Goal: Transaction & Acquisition: Purchase product/service

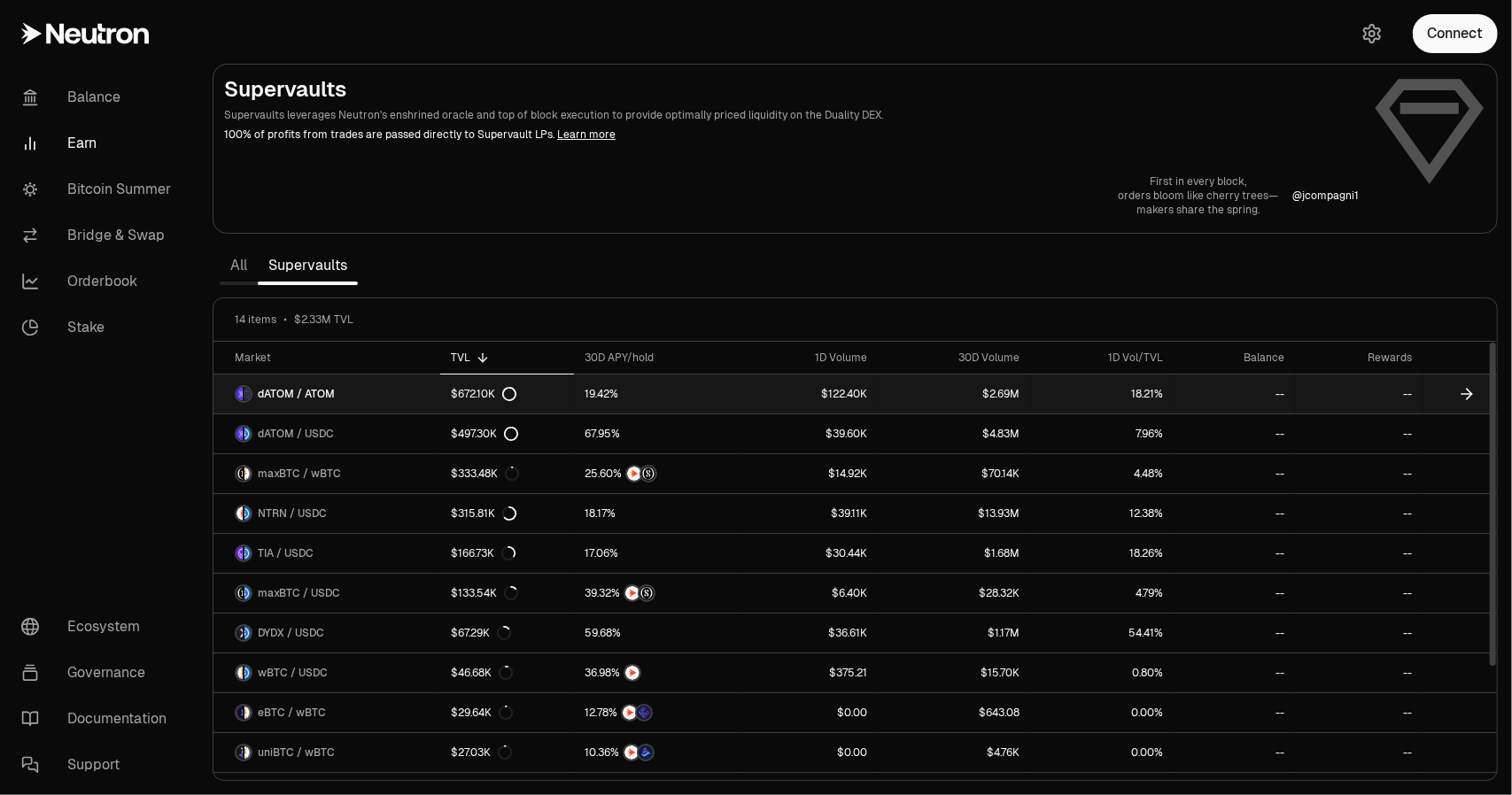
click at [464, 391] on div "$672.10K" at bounding box center [483, 394] width 65 height 14
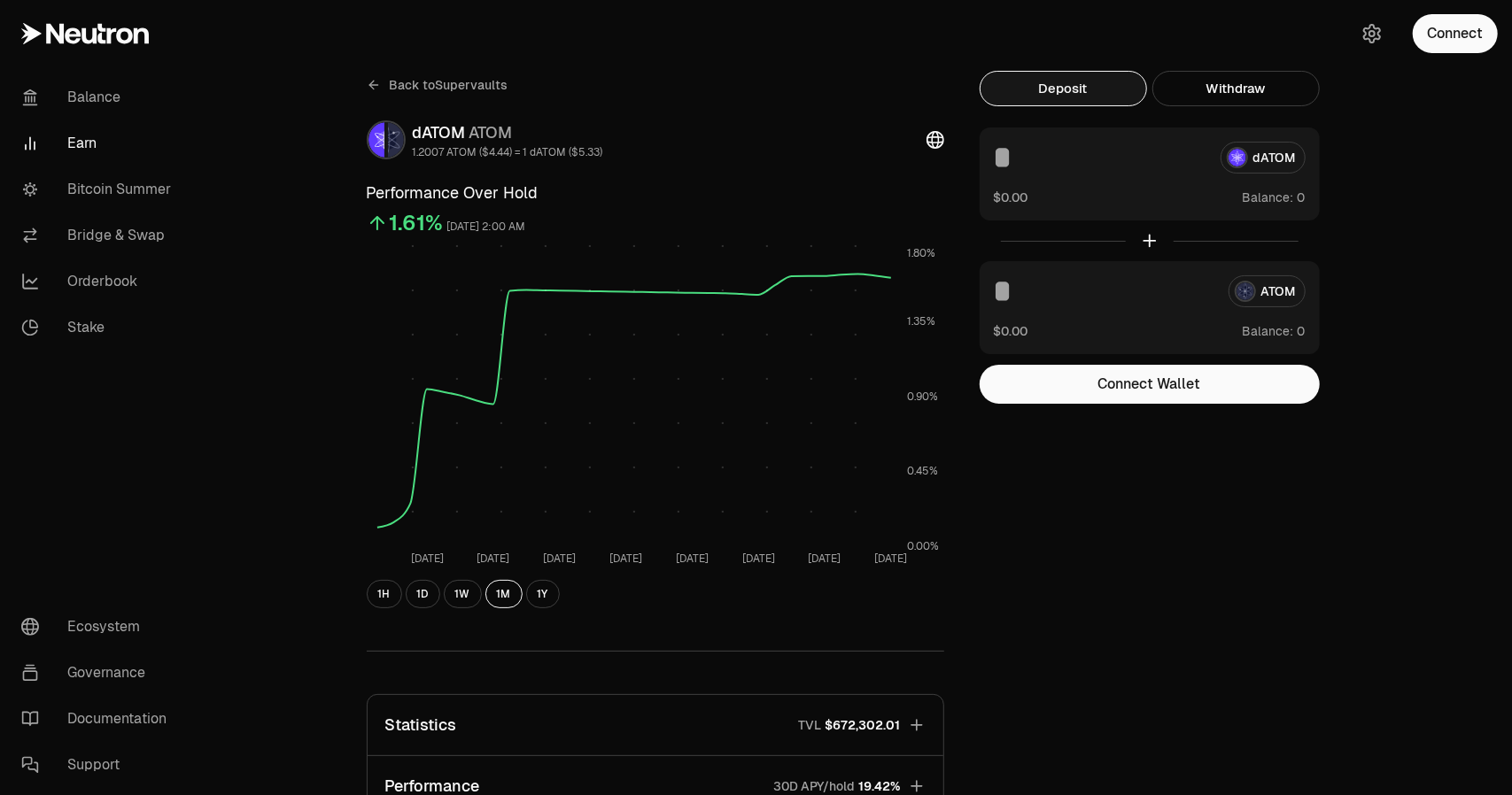
click at [1170, 677] on div "Back to Supervaults dATOM ATOM 1.2007 ATOM ($4.44) = 1 dATOM ($5.33) Performanc…" at bounding box center [855, 581] width 1020 height 1022
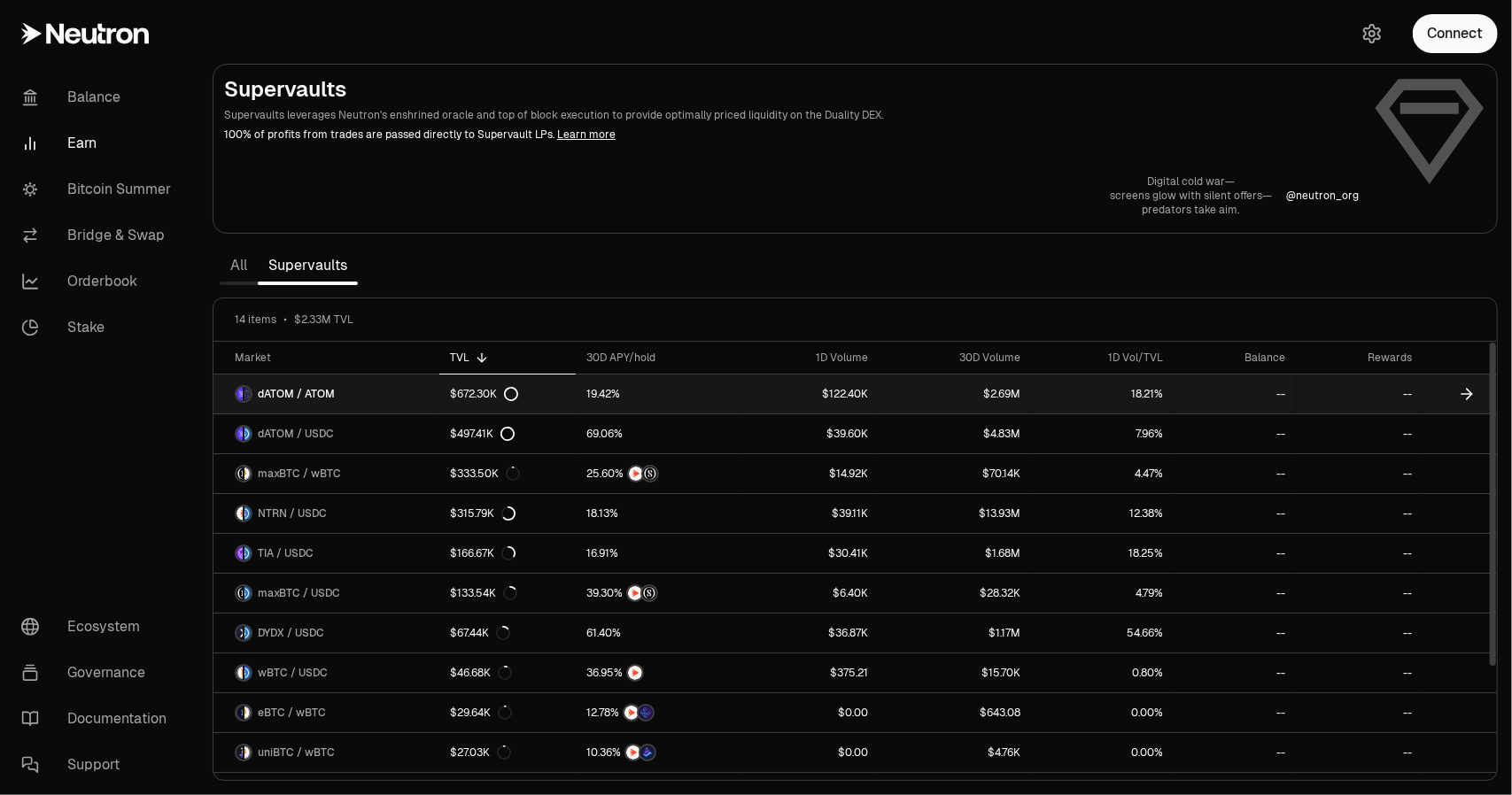
click at [281, 397] on span "dATOM / ATOM" at bounding box center [296, 394] width 77 height 14
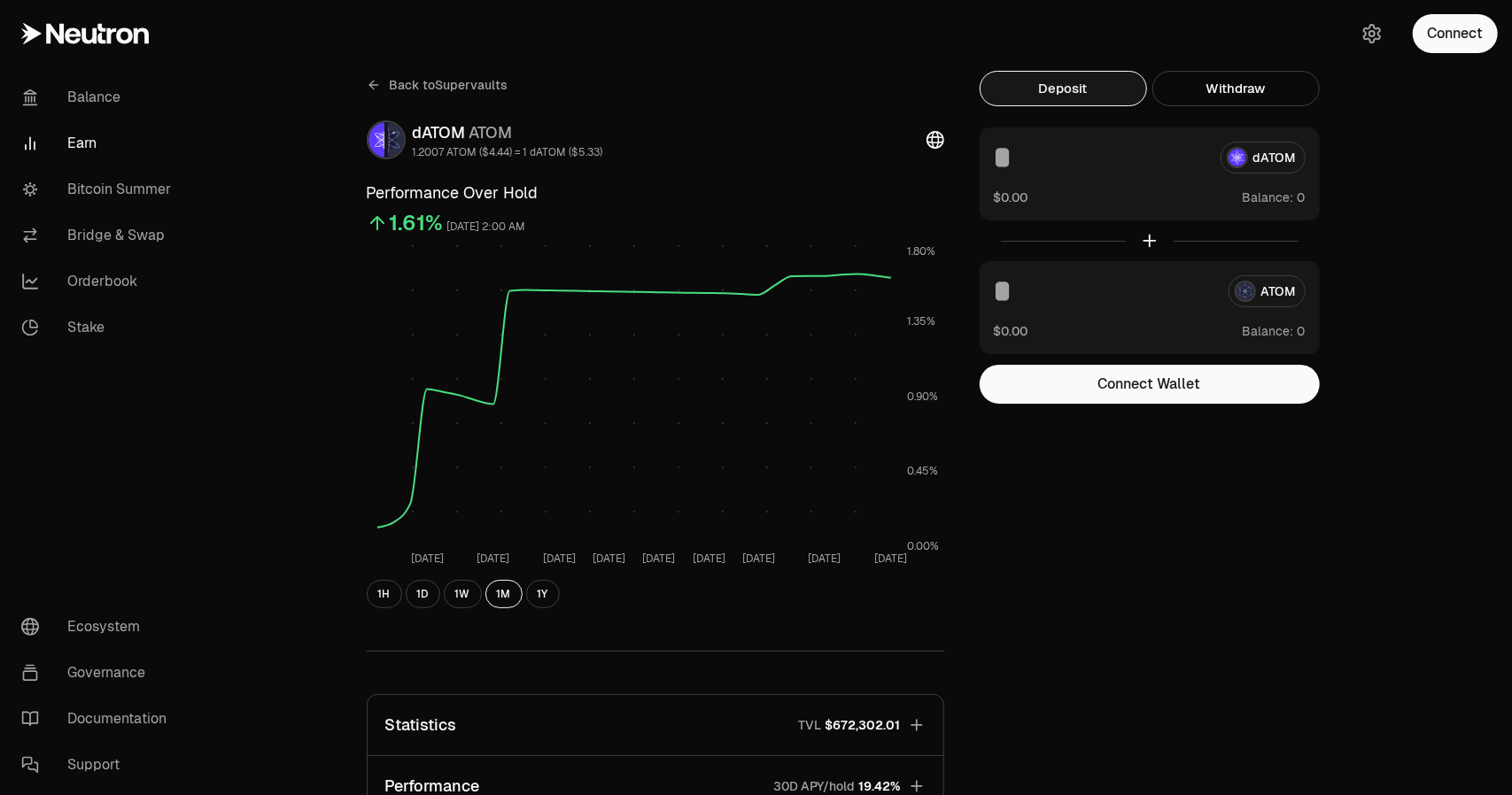
click at [1259, 573] on div "Back to Supervaults dATOM ATOM 1.2007 ATOM ($4.44) = 1 dATOM ($5.33) Performanc…" at bounding box center [855, 581] width 1020 height 1022
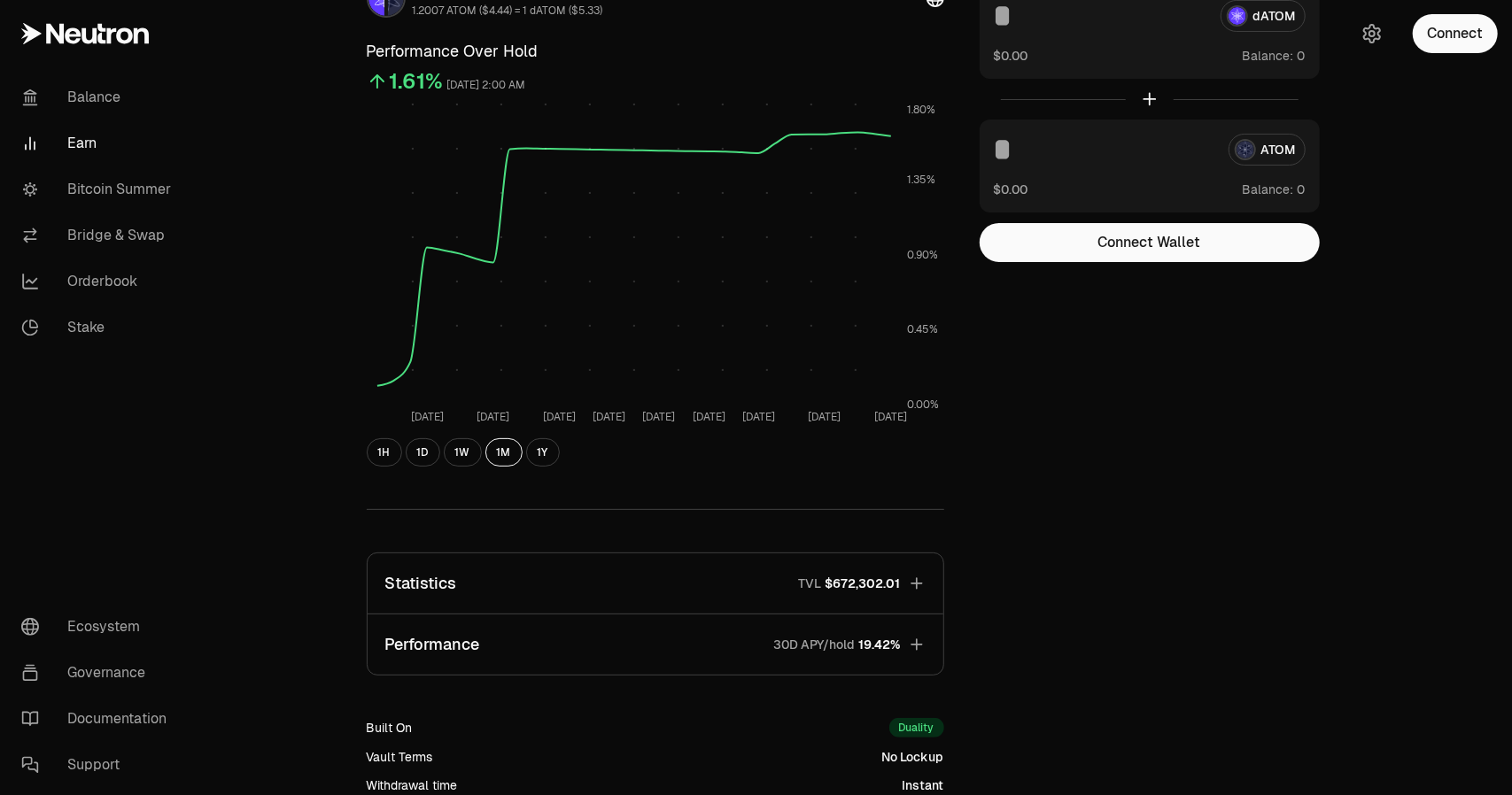
scroll to position [248, 0]
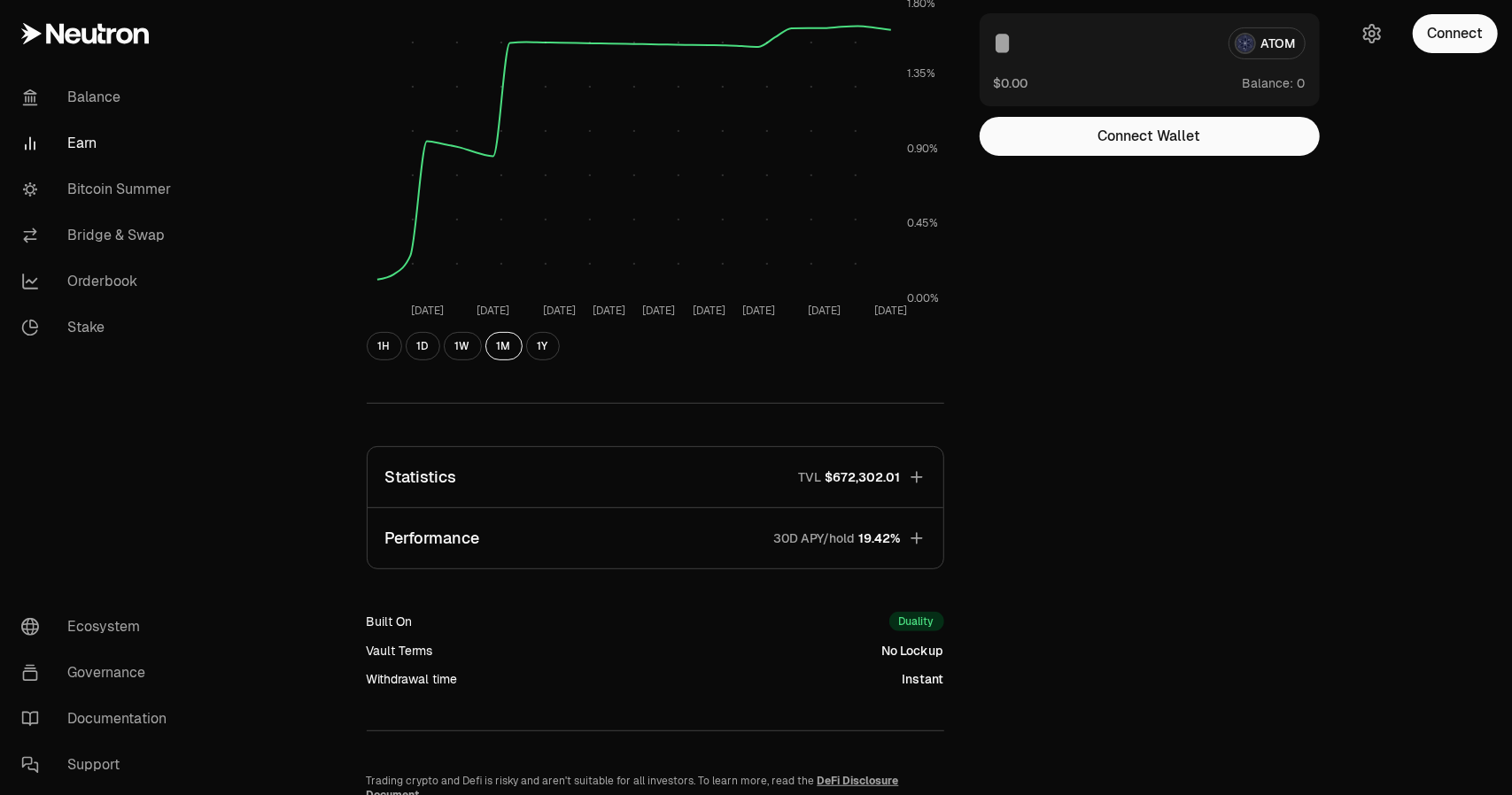
click at [880, 473] on span "$672,302.01" at bounding box center [863, 477] width 75 height 18
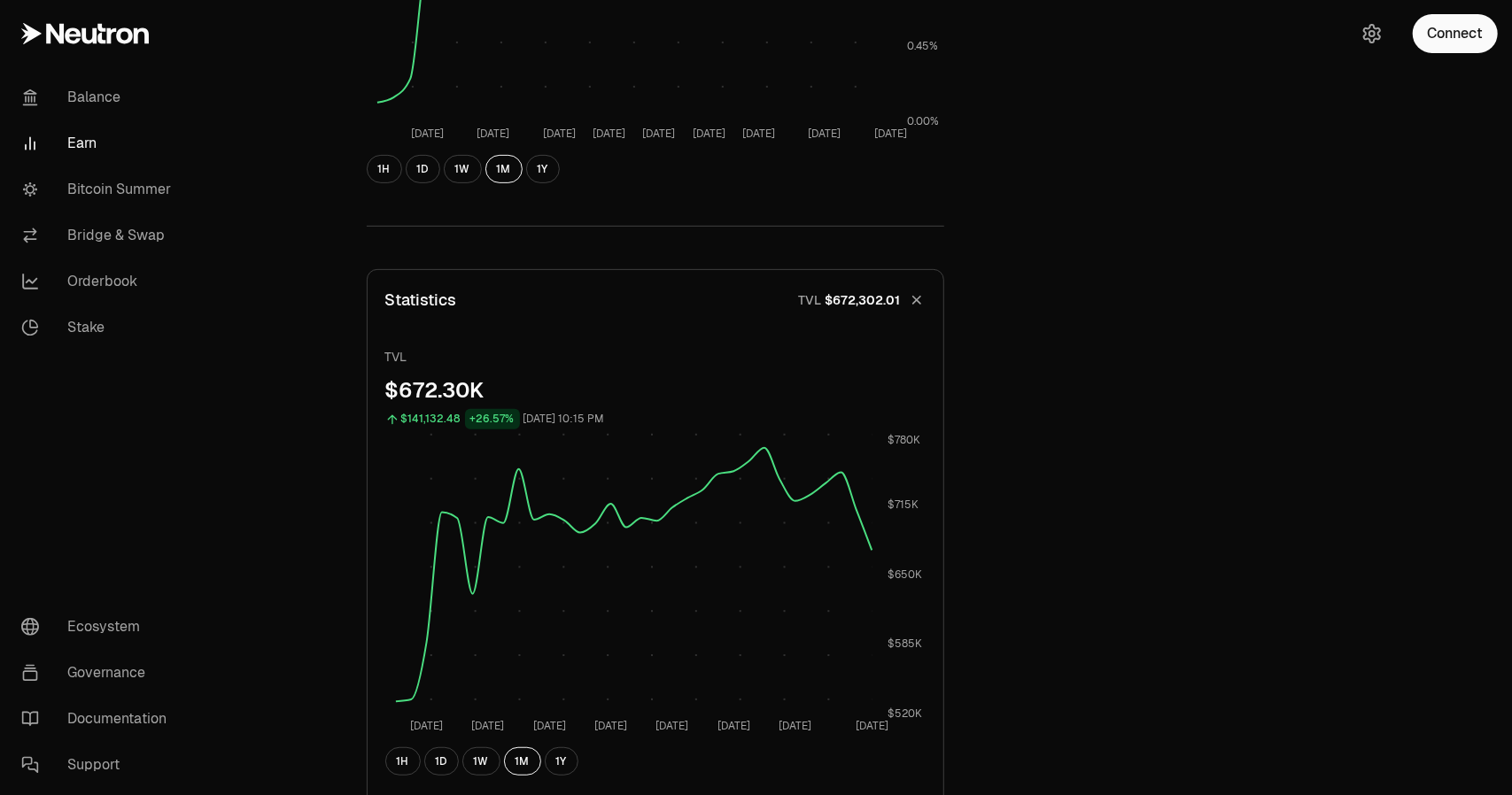
scroll to position [460, 0]
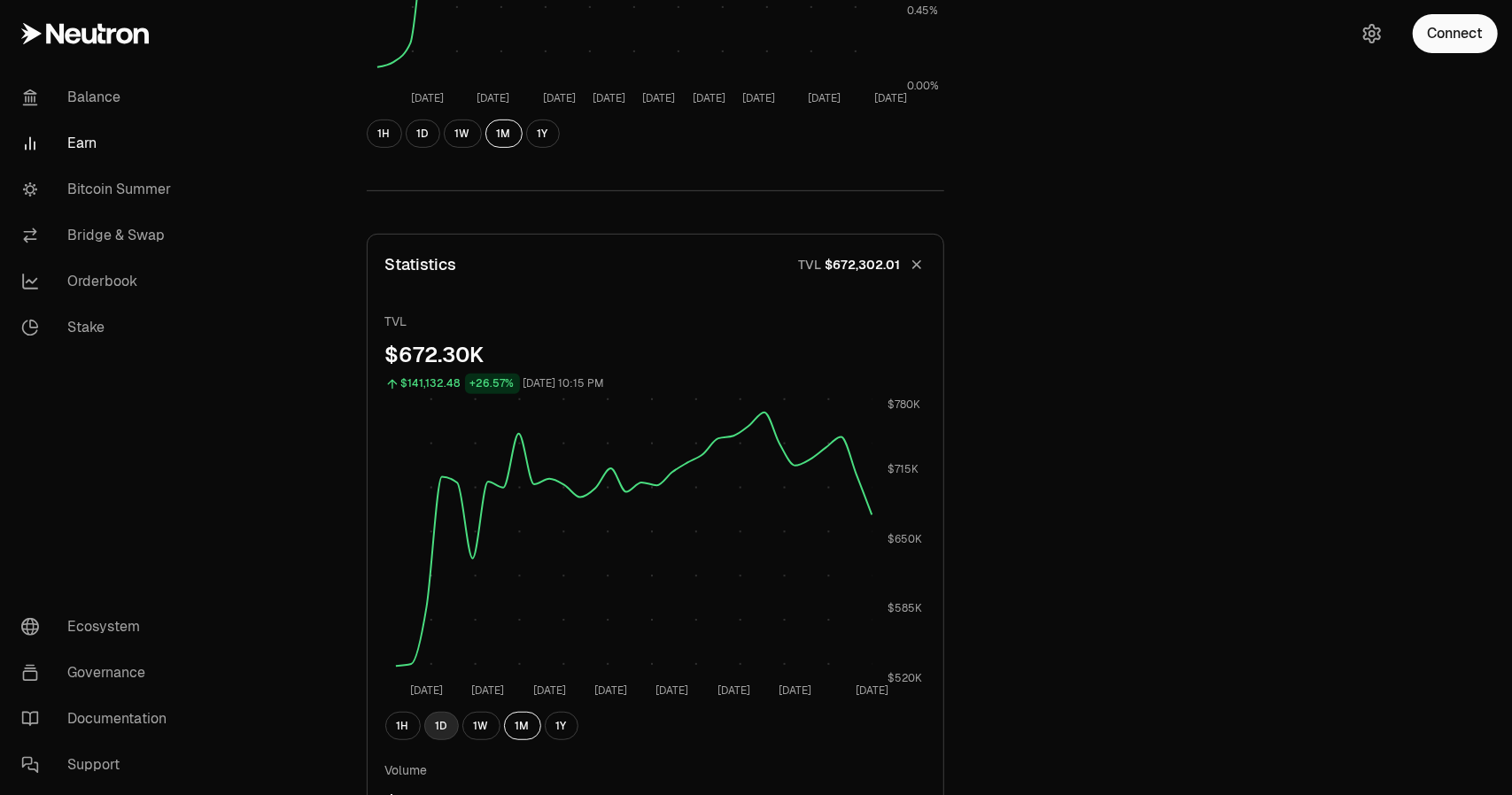
click at [441, 716] on button "1D" at bounding box center [442, 726] width 35 height 29
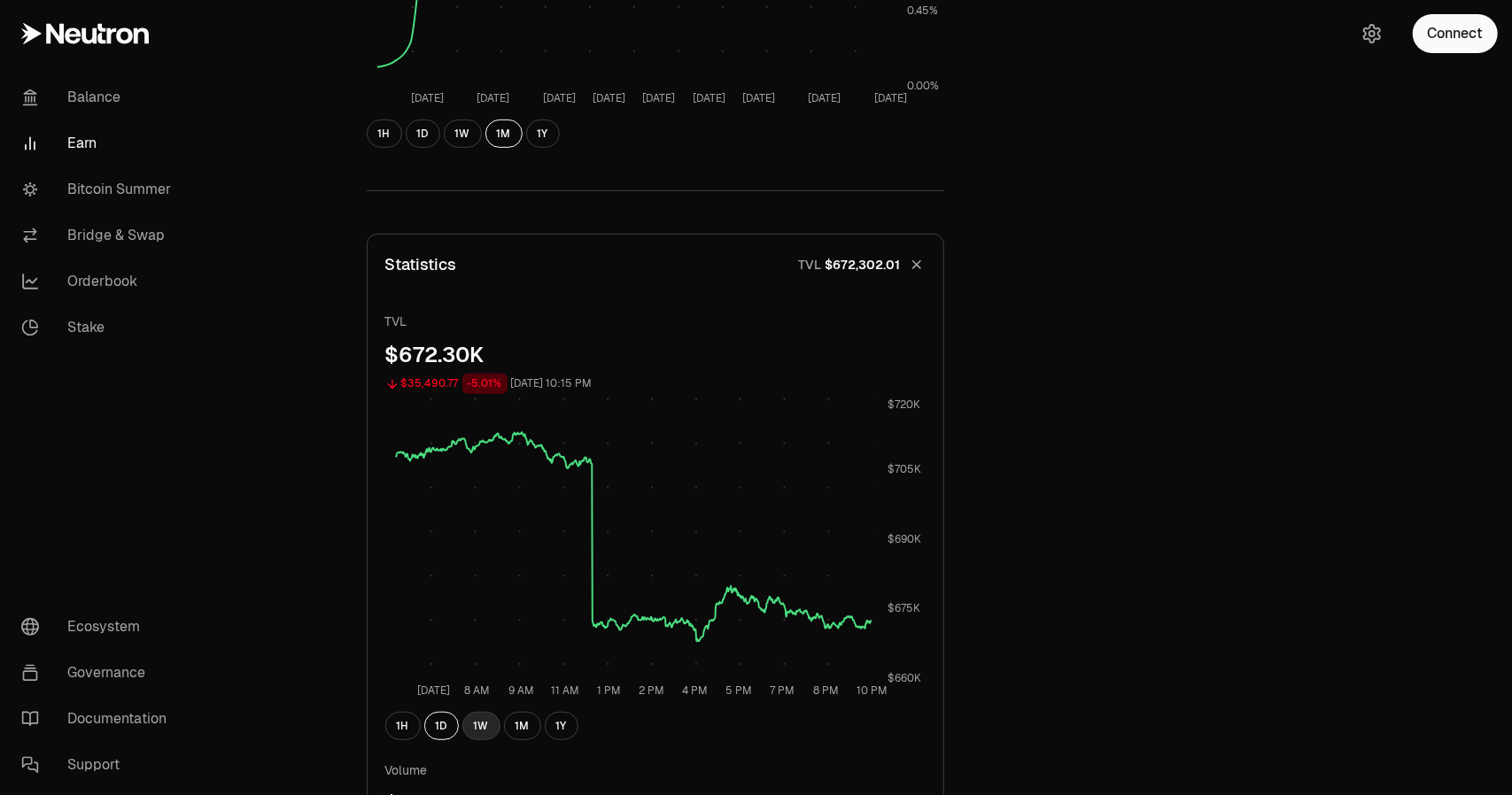
click at [488, 726] on button "1W" at bounding box center [481, 726] width 39 height 29
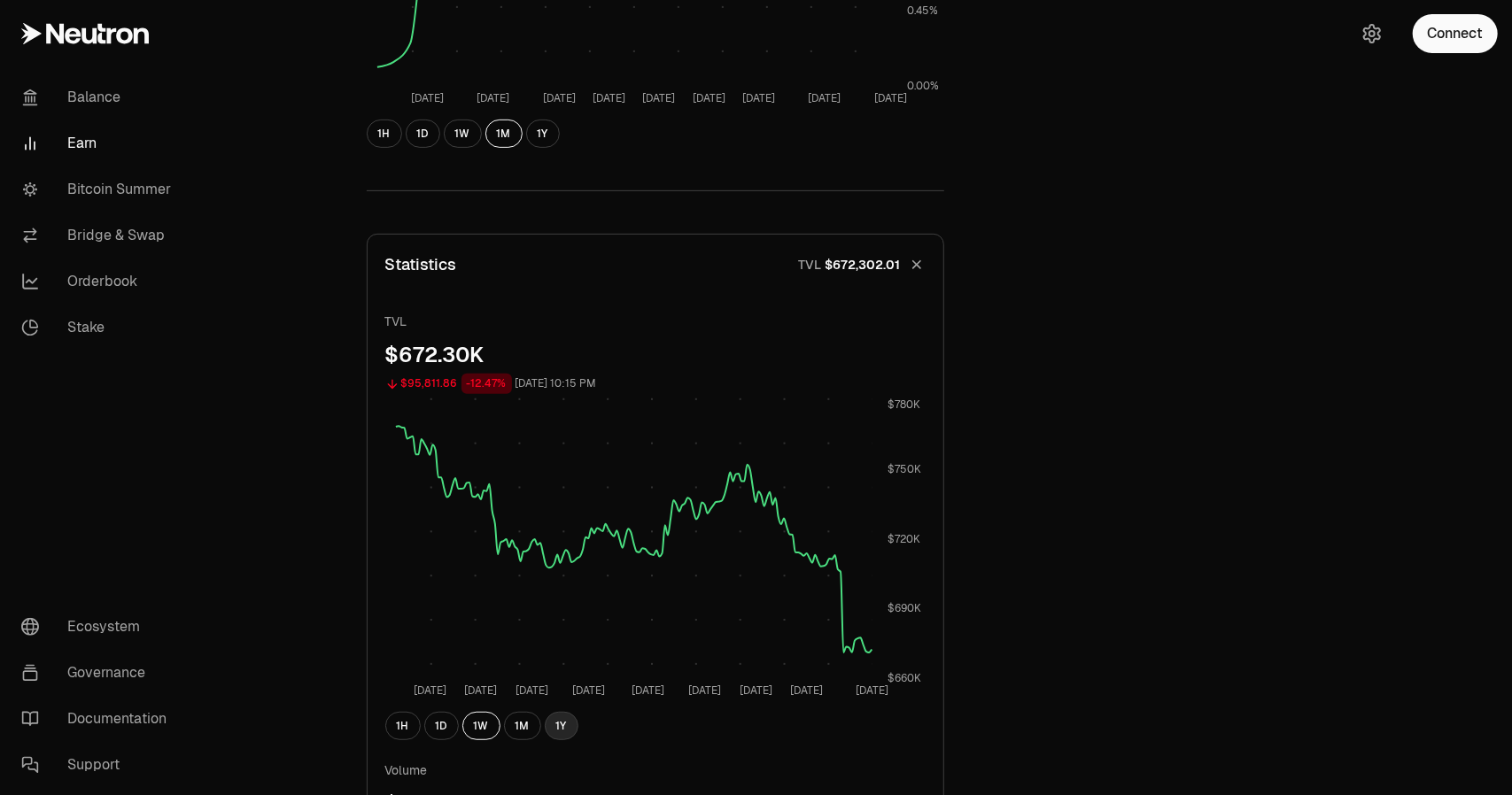
click at [555, 727] on button "1Y" at bounding box center [562, 726] width 34 height 29
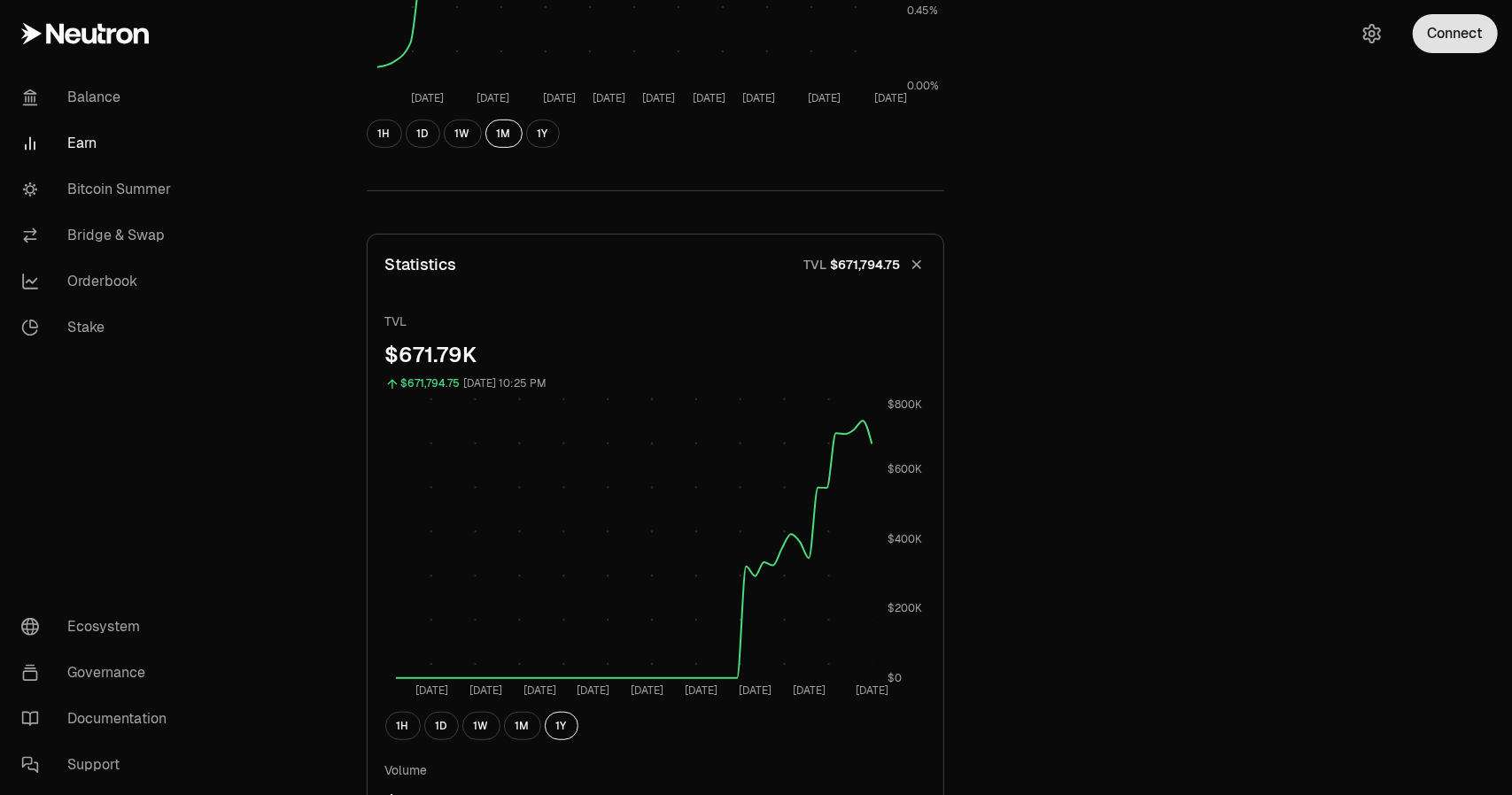
click at [1471, 35] on button "Connect" at bounding box center [1455, 34] width 85 height 39
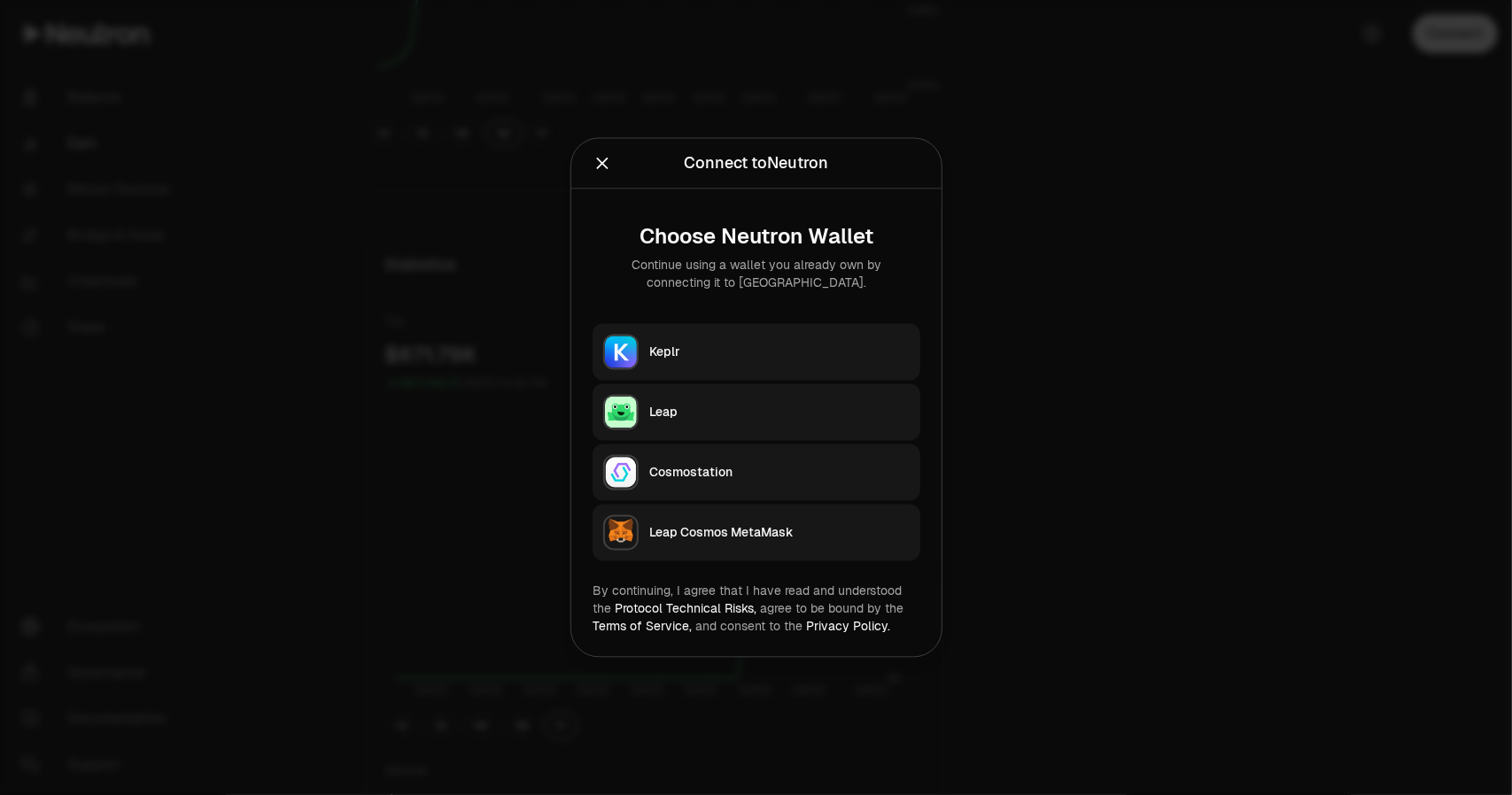
click at [748, 345] on div "Keplr" at bounding box center [779, 353] width 261 height 18
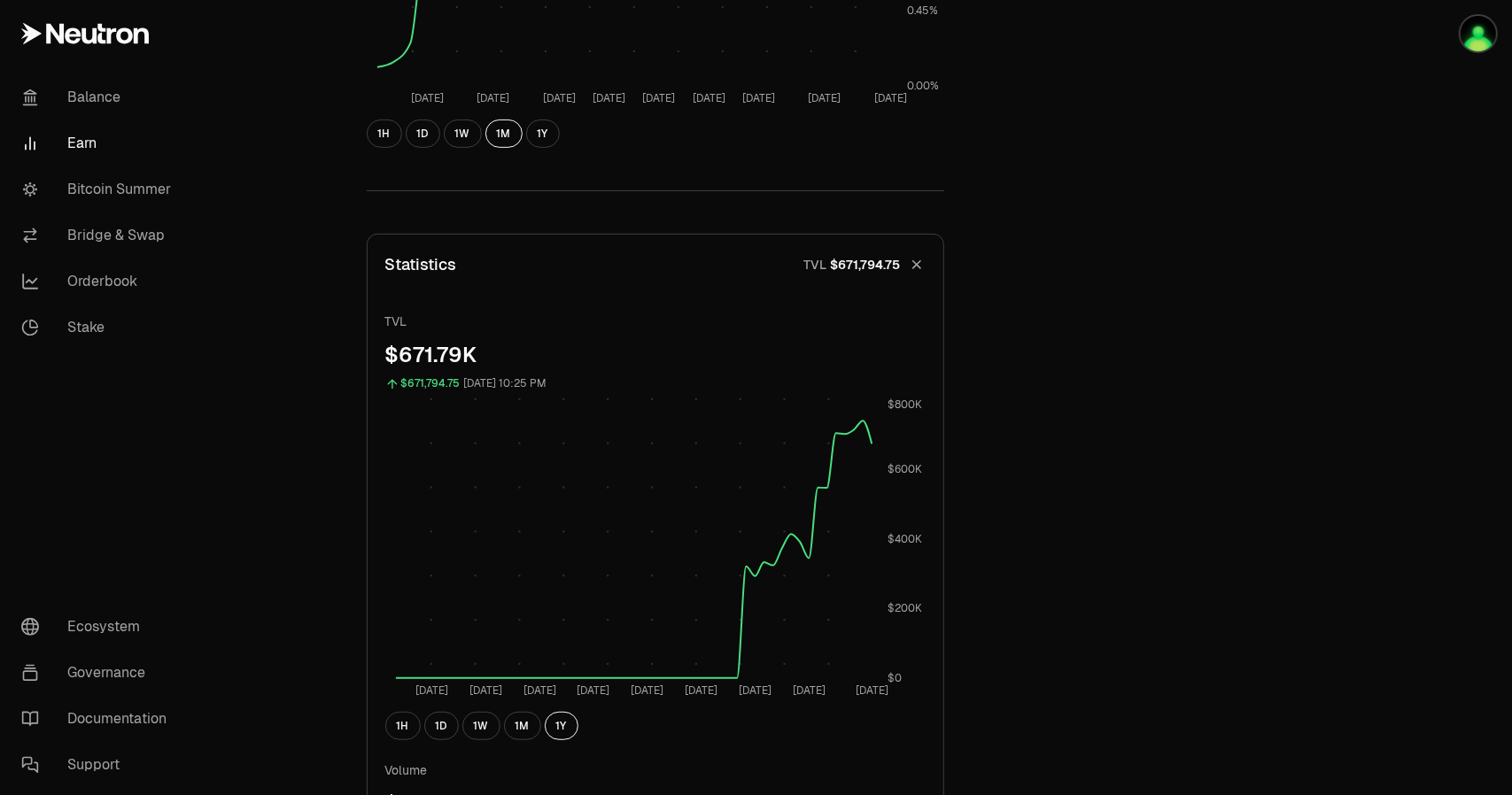
click at [1151, 415] on div "Back to Supervaults dATOM ATOM 1.2007 ATOM ($4.44) = 1 dATOM ($5.33) Performanc…" at bounding box center [855, 692] width 1020 height 2164
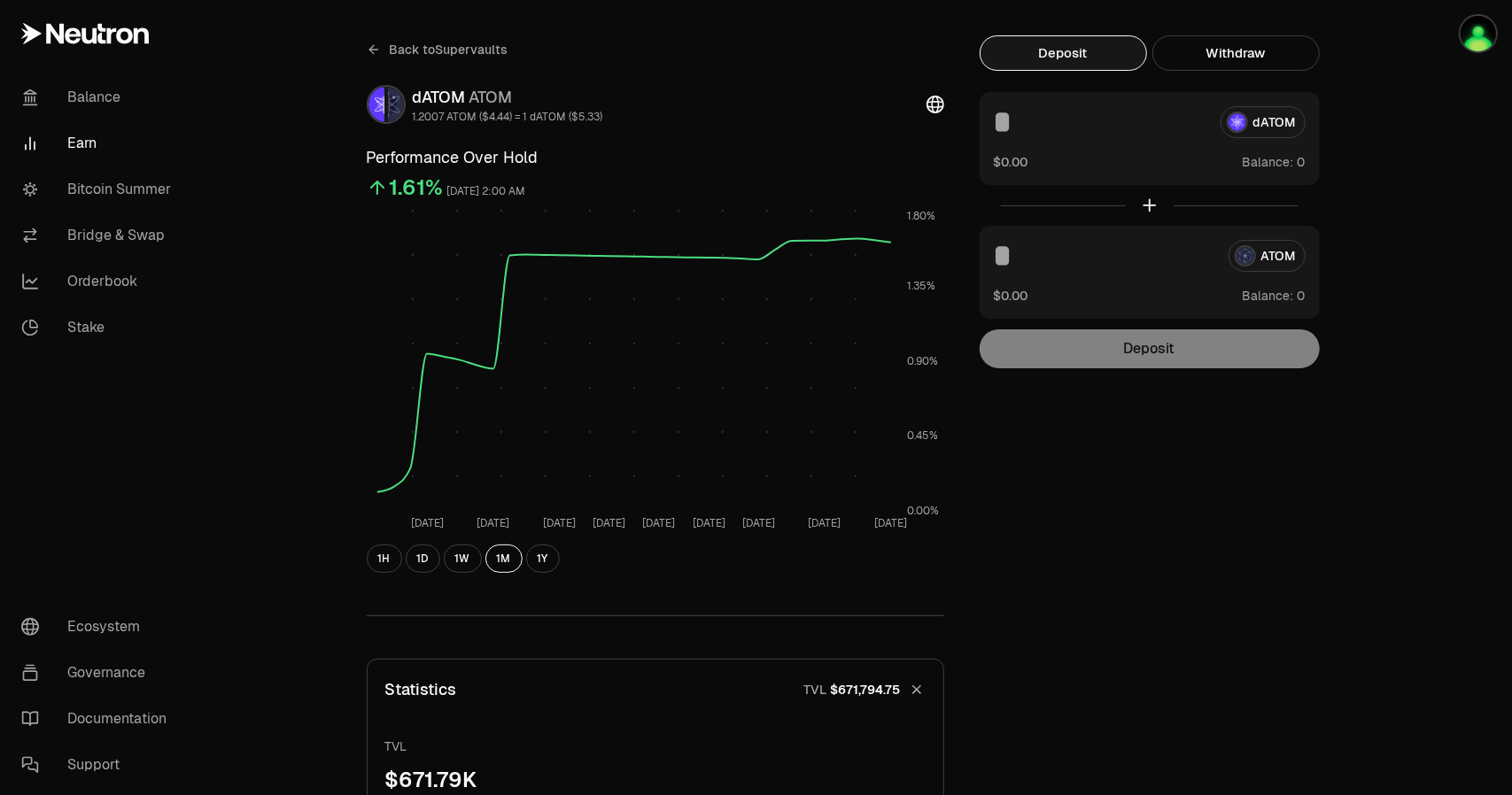
scroll to position [0, 0]
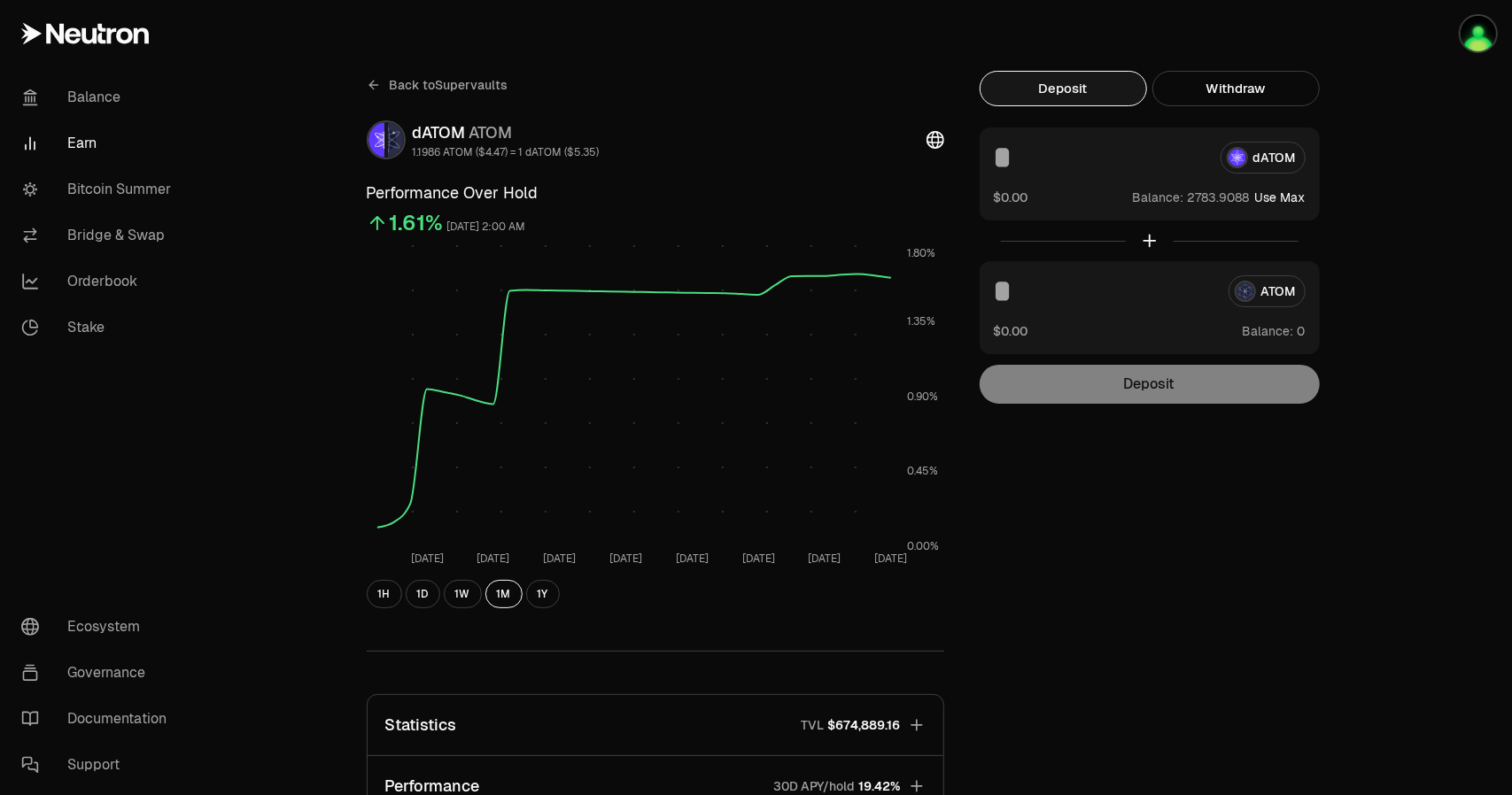
click at [1135, 167] on input at bounding box center [1099, 158] width 212 height 32
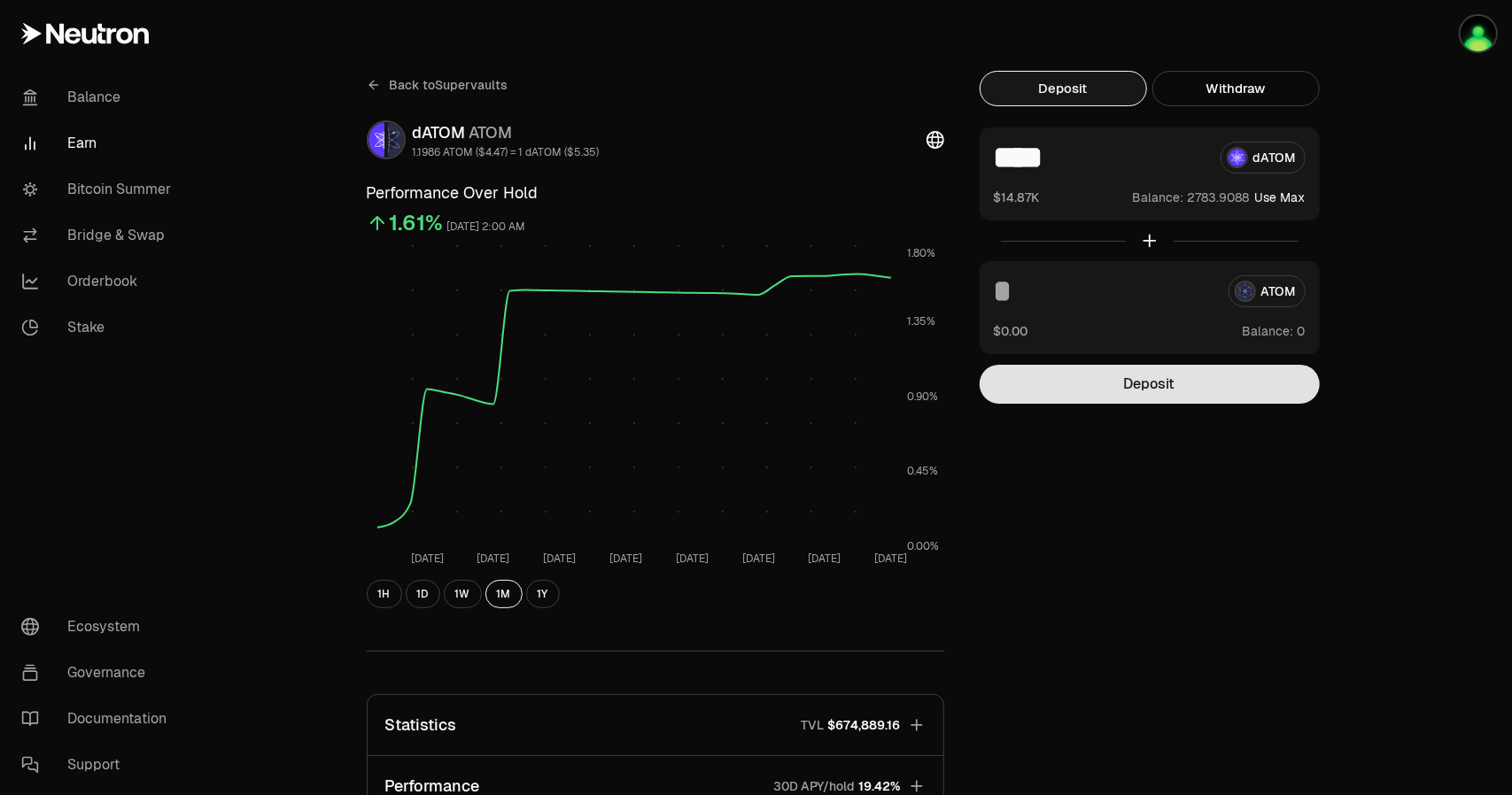
type input "****"
click at [1168, 390] on button "Deposit" at bounding box center [1150, 384] width 340 height 39
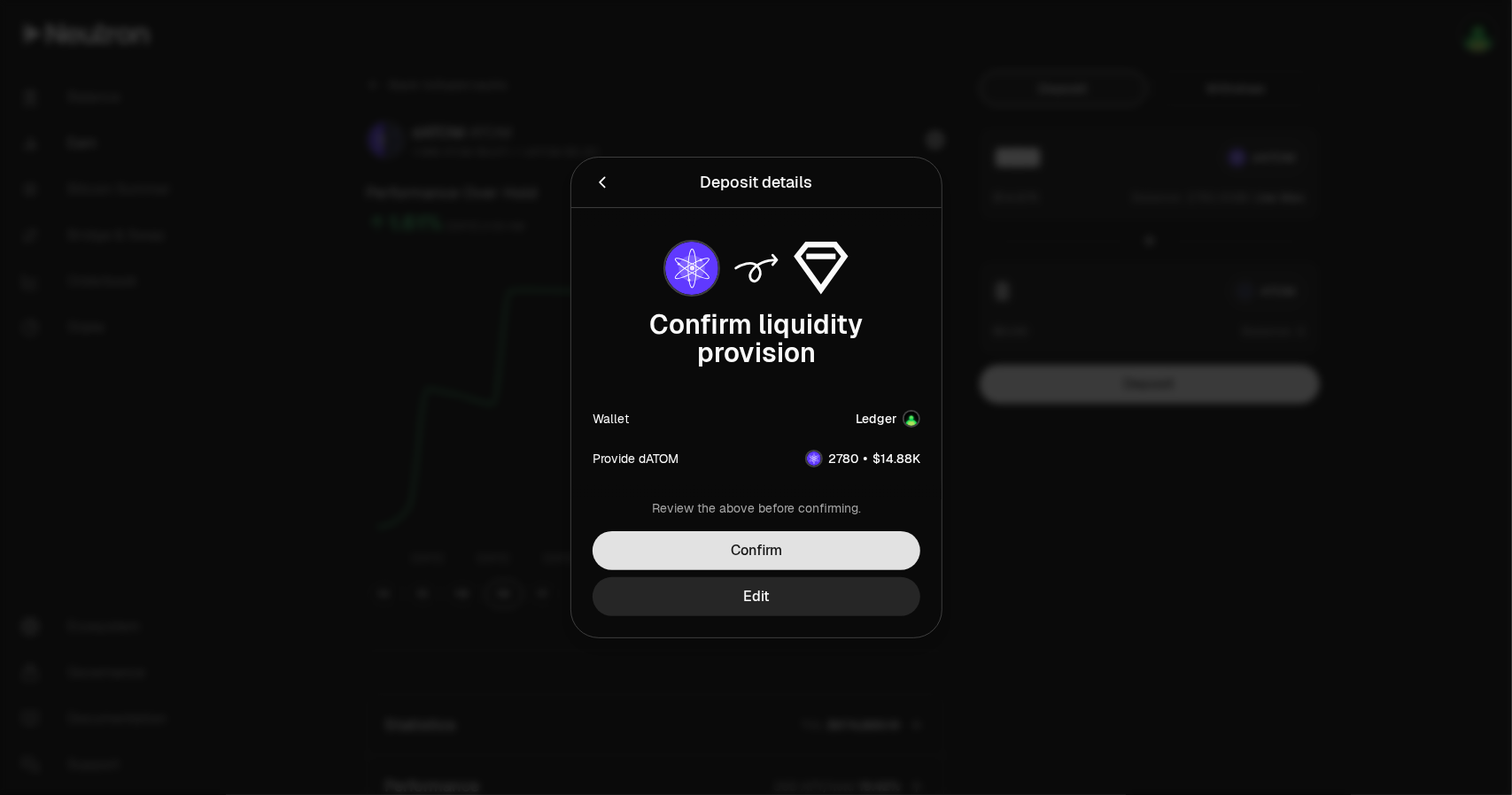
click at [792, 554] on button "Confirm" at bounding box center [756, 551] width 328 height 39
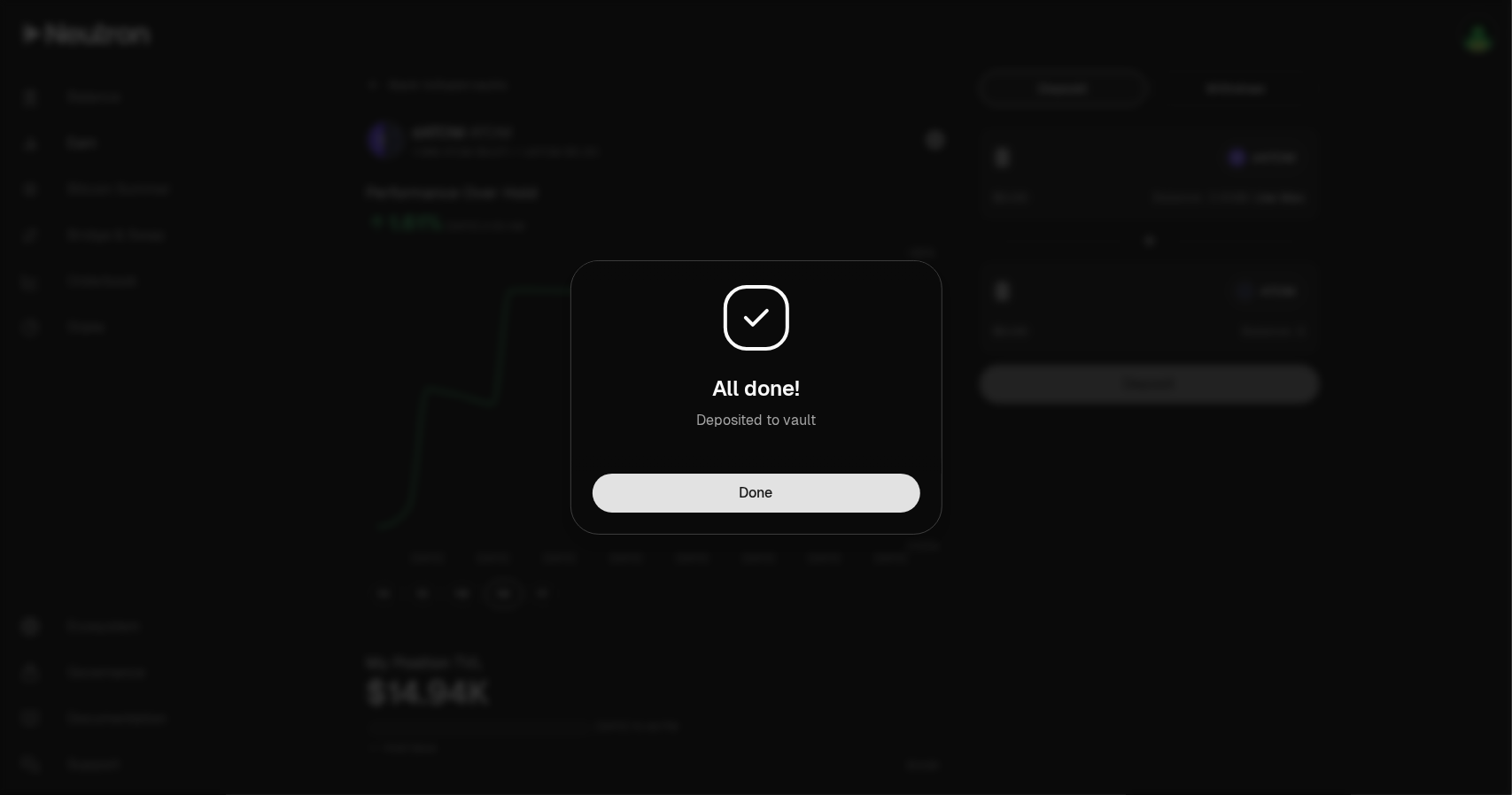
click at [786, 495] on button "Done" at bounding box center [756, 493] width 328 height 39
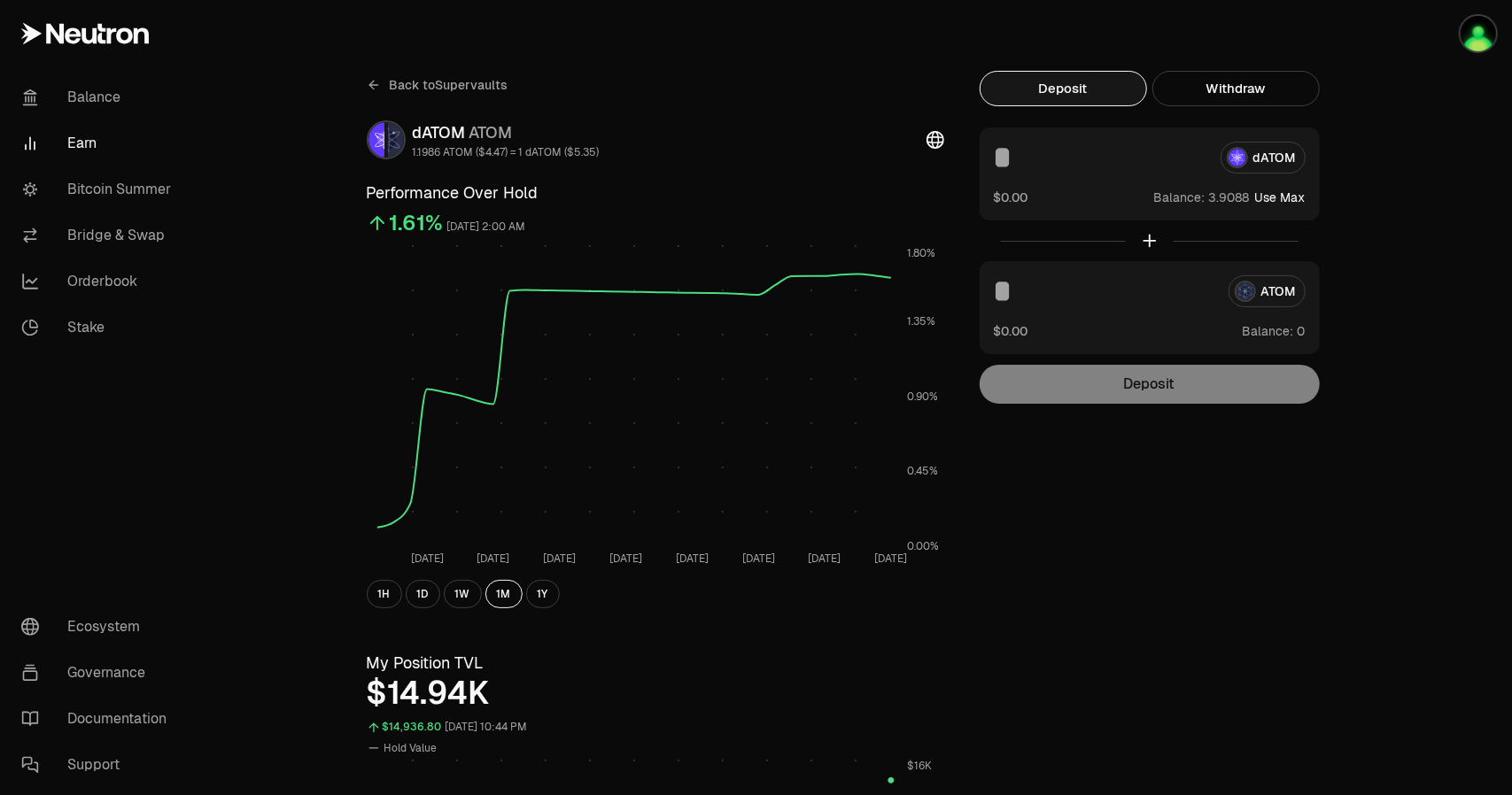
click at [1254, 89] on button "Withdraw" at bounding box center [1235, 89] width 168 height 36
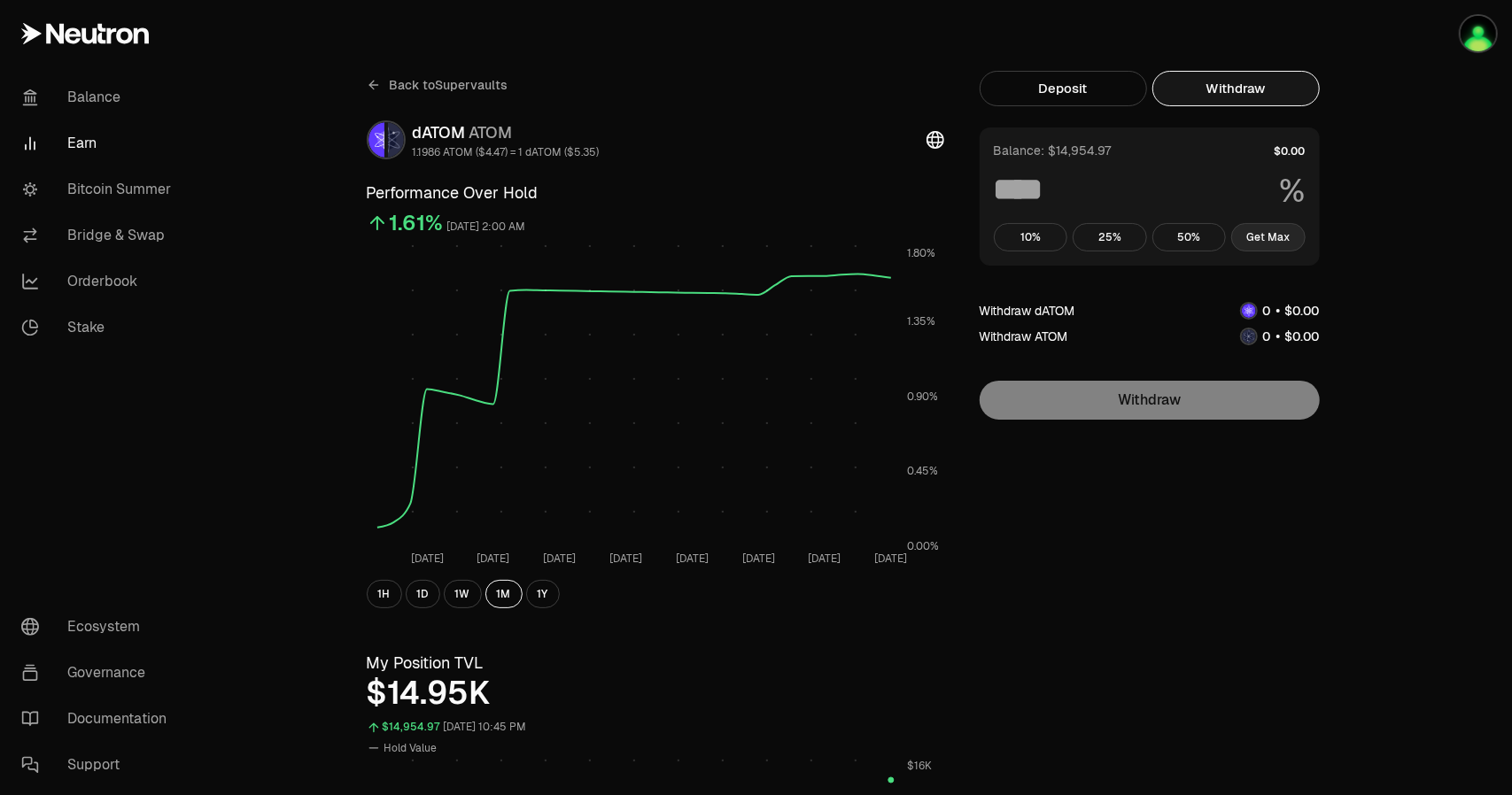
click at [1259, 239] on button "Get Max" at bounding box center [1267, 237] width 74 height 29
type input "***"
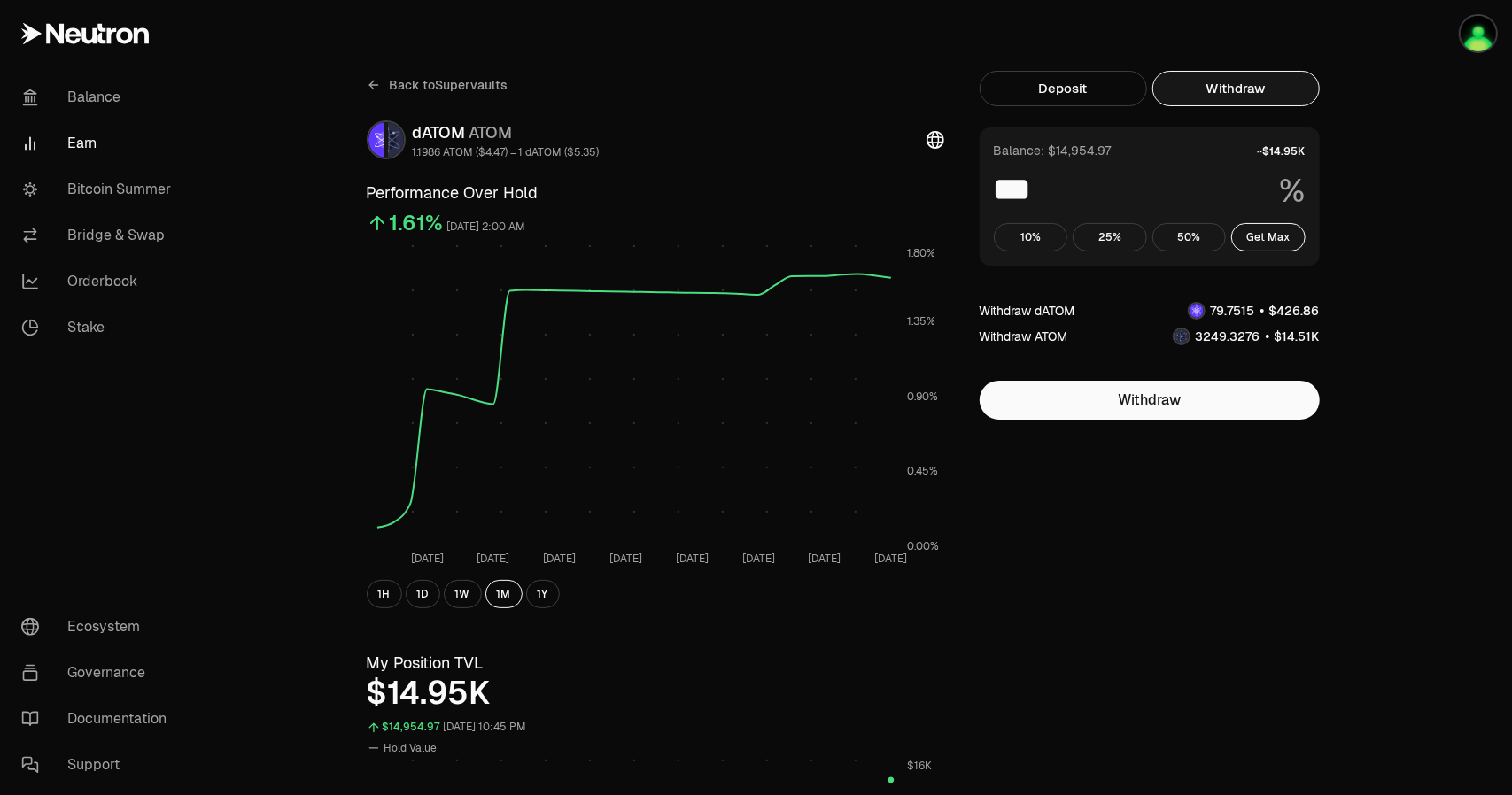
click at [374, 91] on icon at bounding box center [374, 85] width 14 height 14
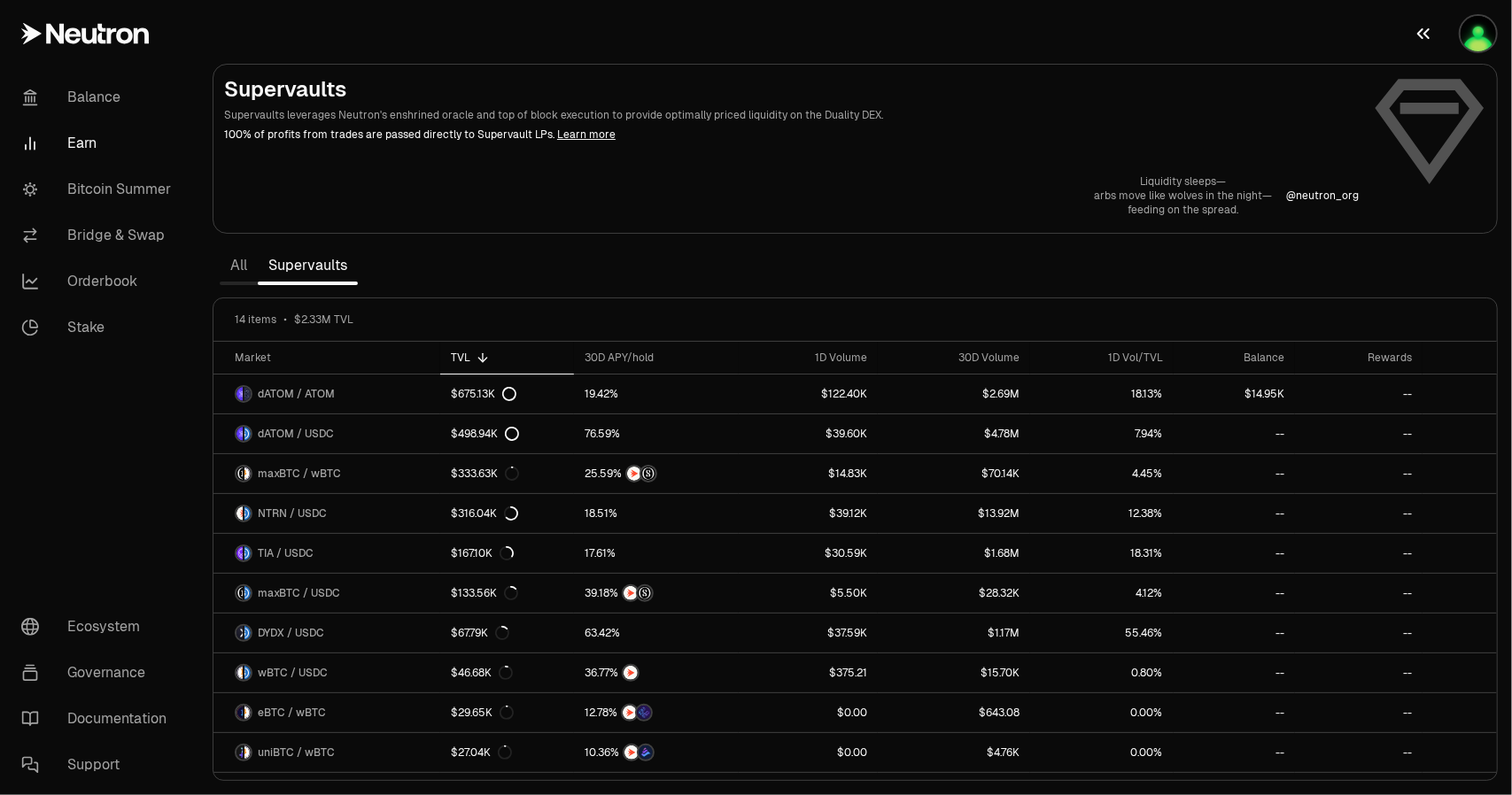
click at [1468, 31] on img "button" at bounding box center [1478, 34] width 36 height 36
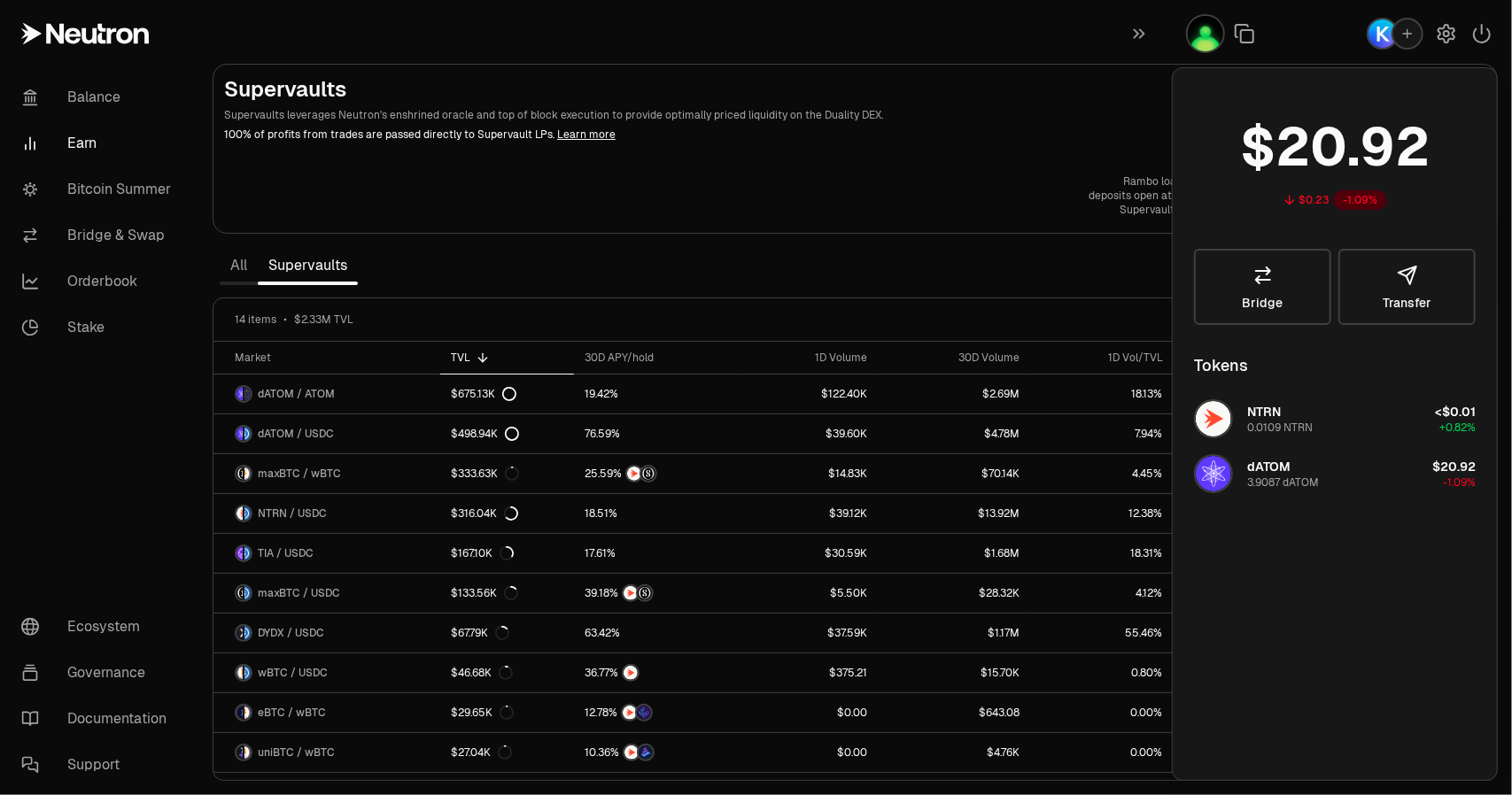
click at [978, 175] on div "Rambo load your clip— deposits open at [PERSON_NAME]— Supervaults spare none. @…" at bounding box center [855, 195] width 1262 height 42
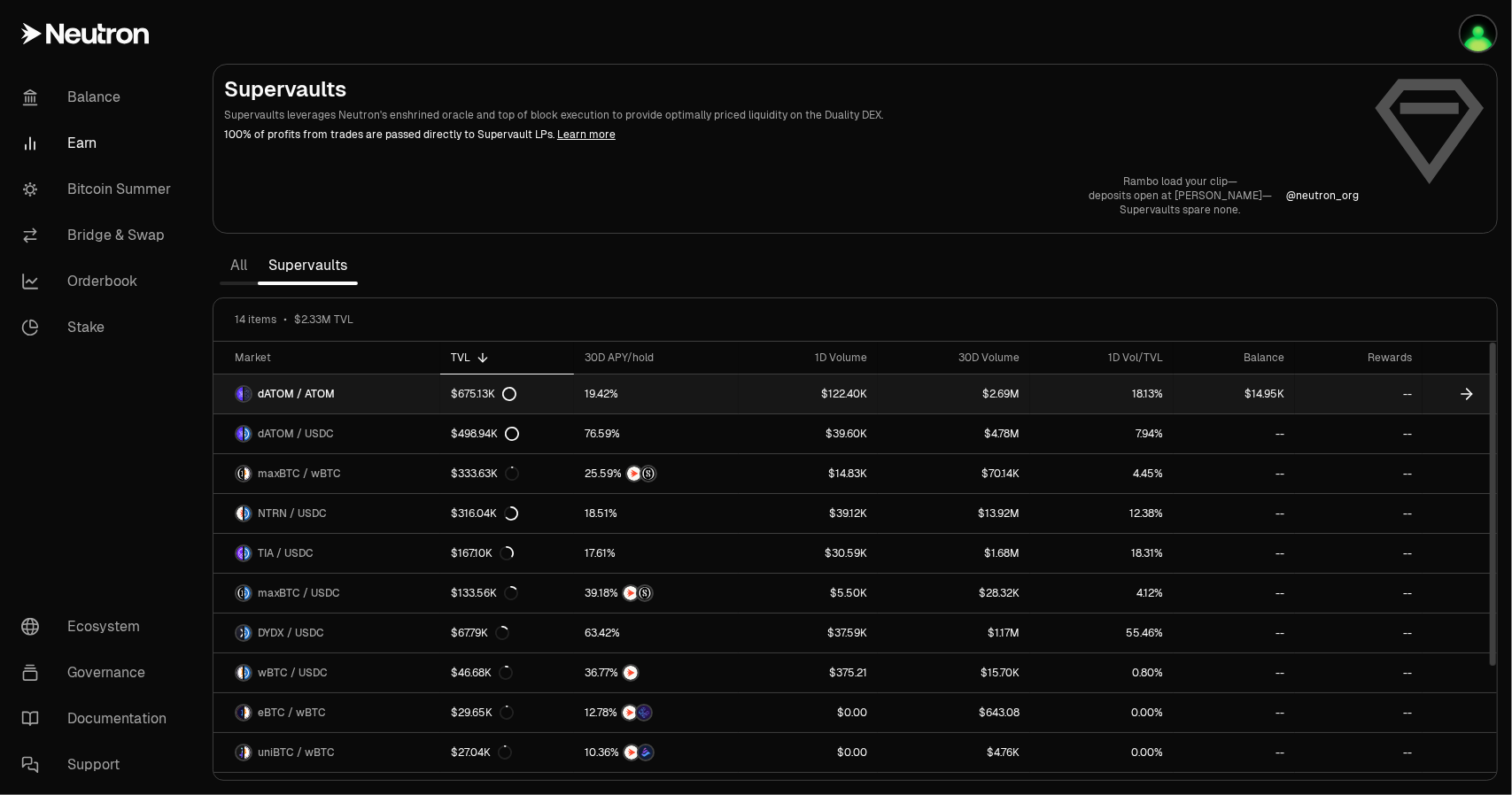
click at [330, 399] on span "dATOM / ATOM" at bounding box center [296, 394] width 77 height 14
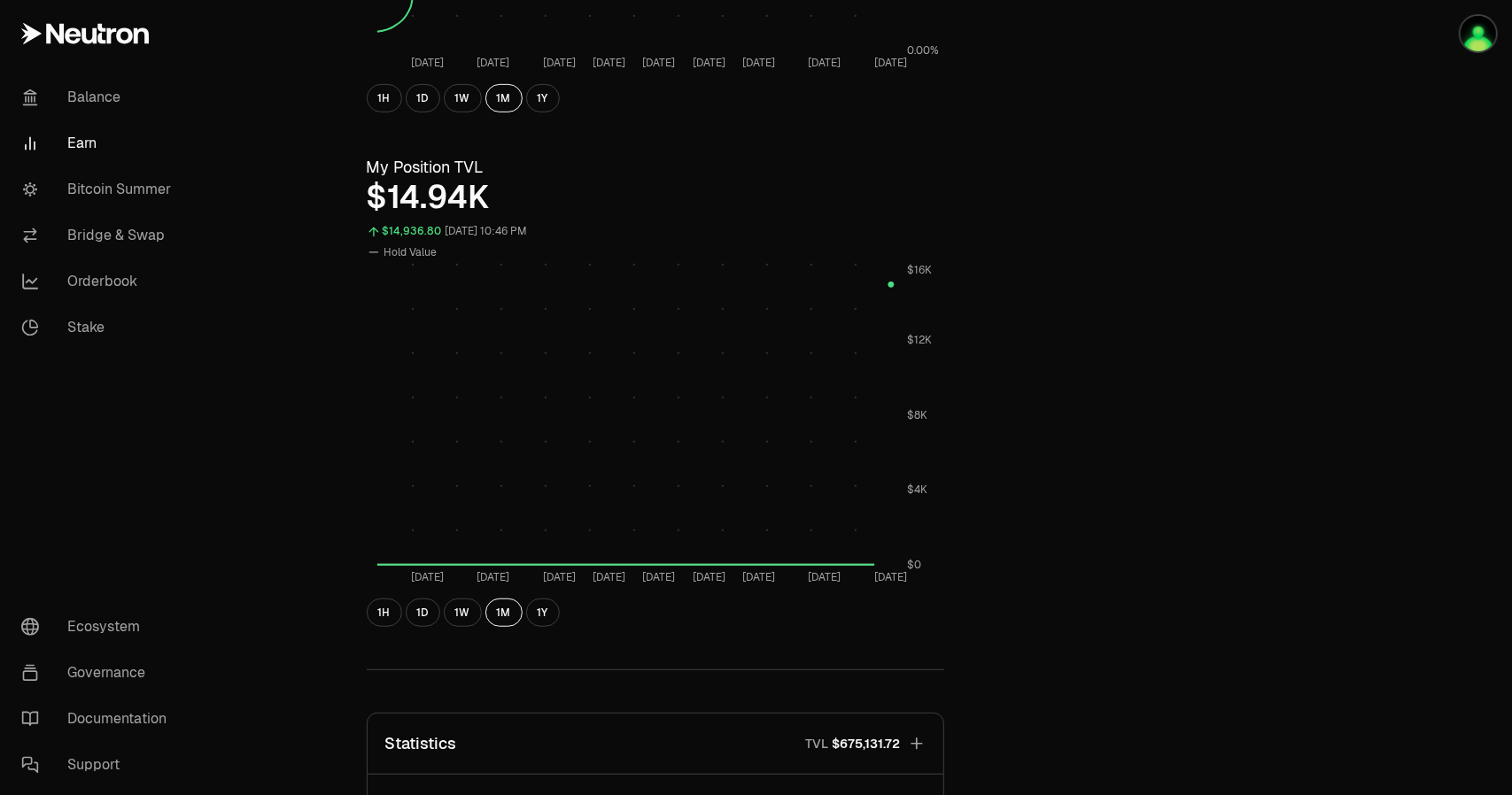
scroll to position [531, 0]
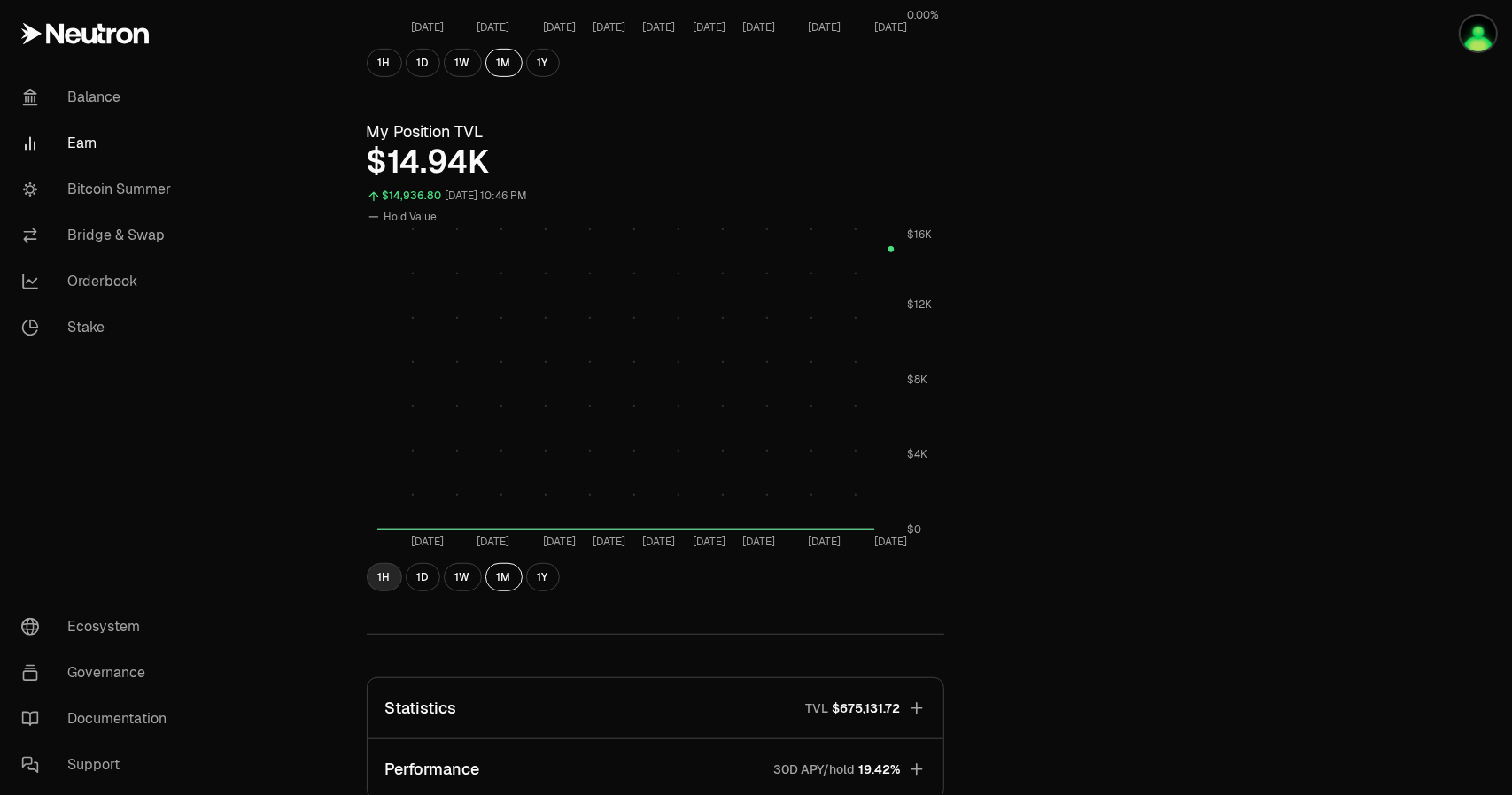
click at [383, 577] on button "1H" at bounding box center [384, 577] width 36 height 29
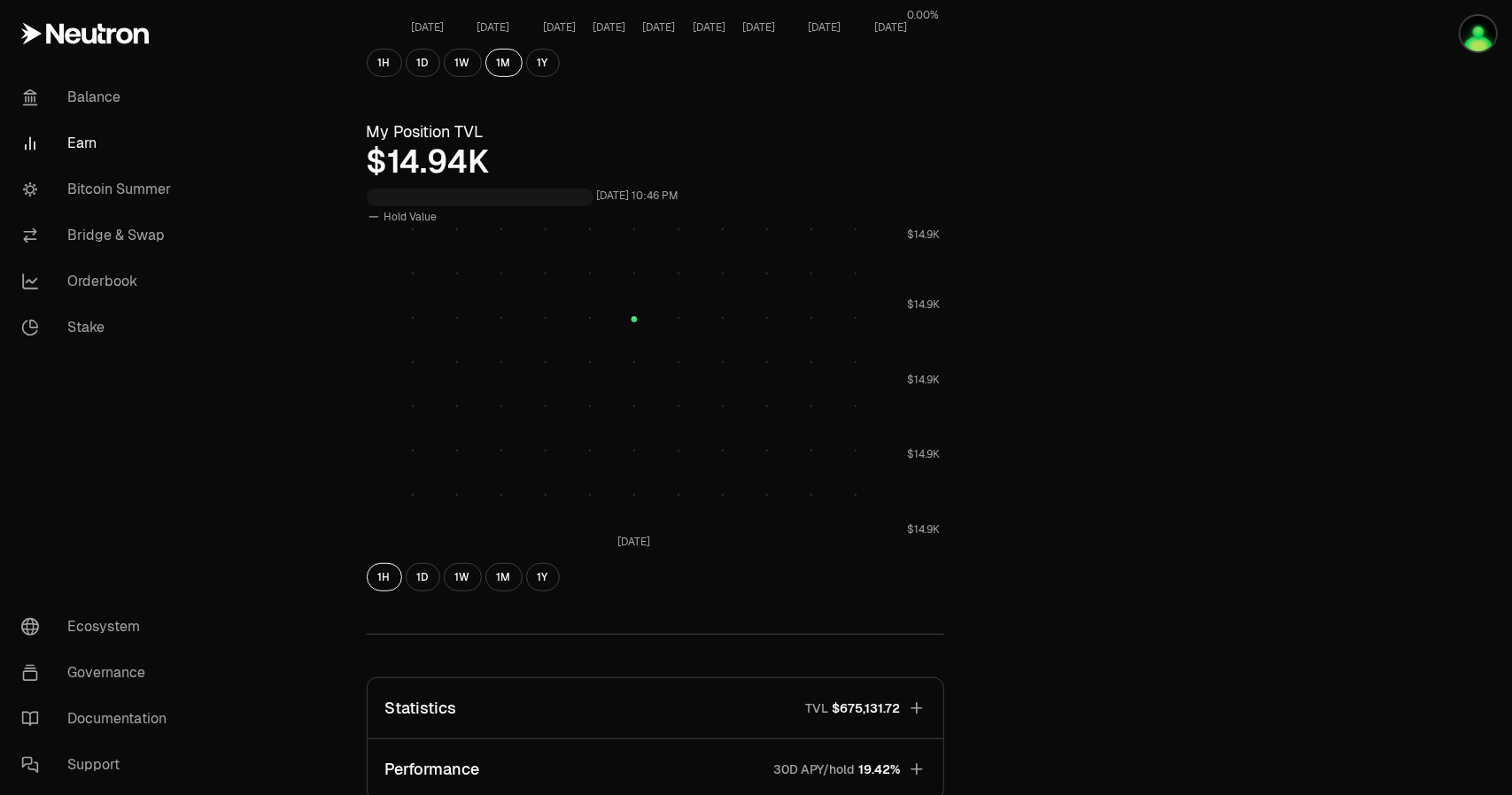
click at [1163, 535] on div "Back to Supervaults dATOM ATOM 1.1986 ATOM ($4.47) = 1 dATOM ($5.35) Performanc…" at bounding box center [855, 307] width 1020 height 1535
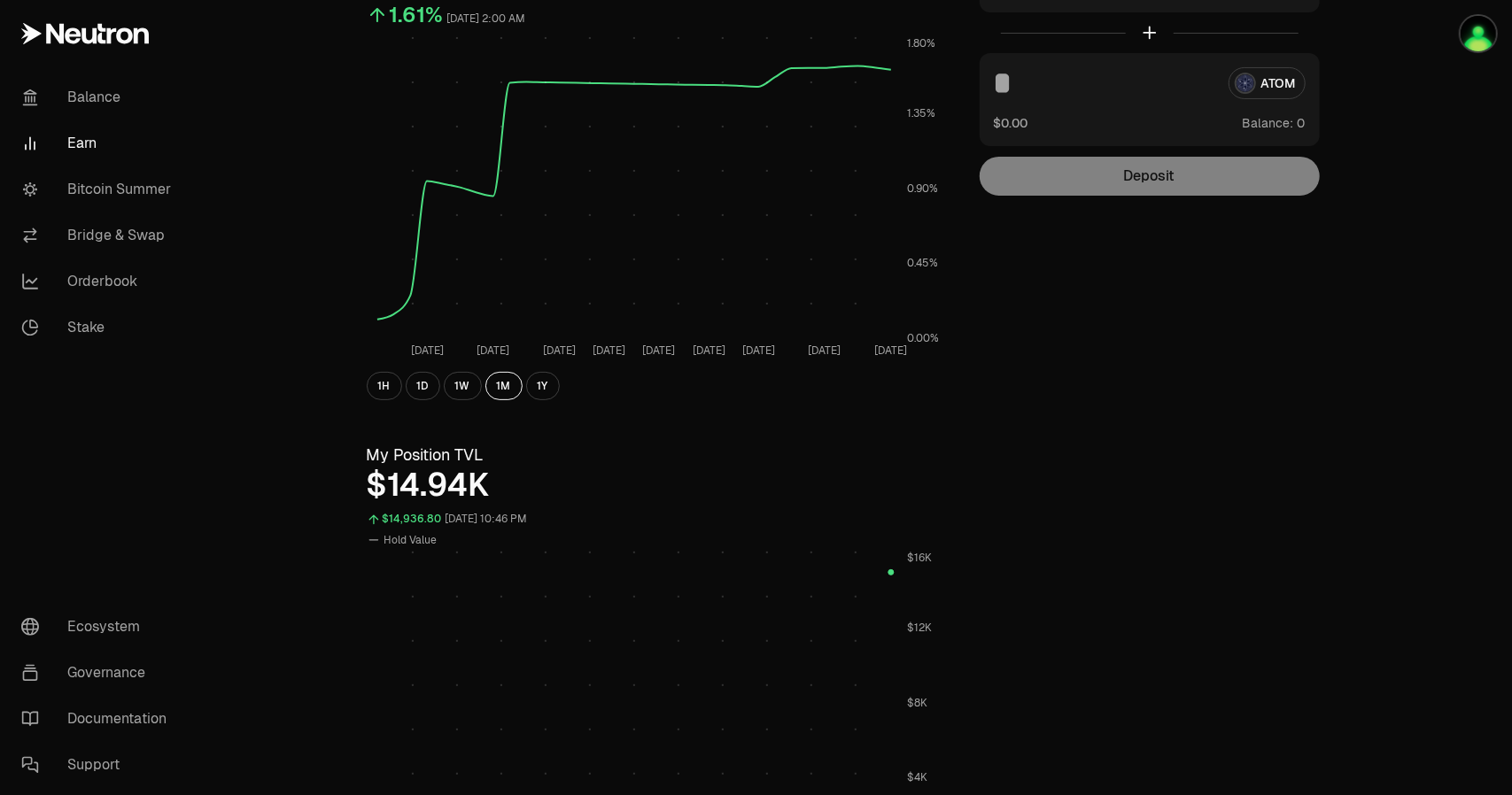
scroll to position [0, 0]
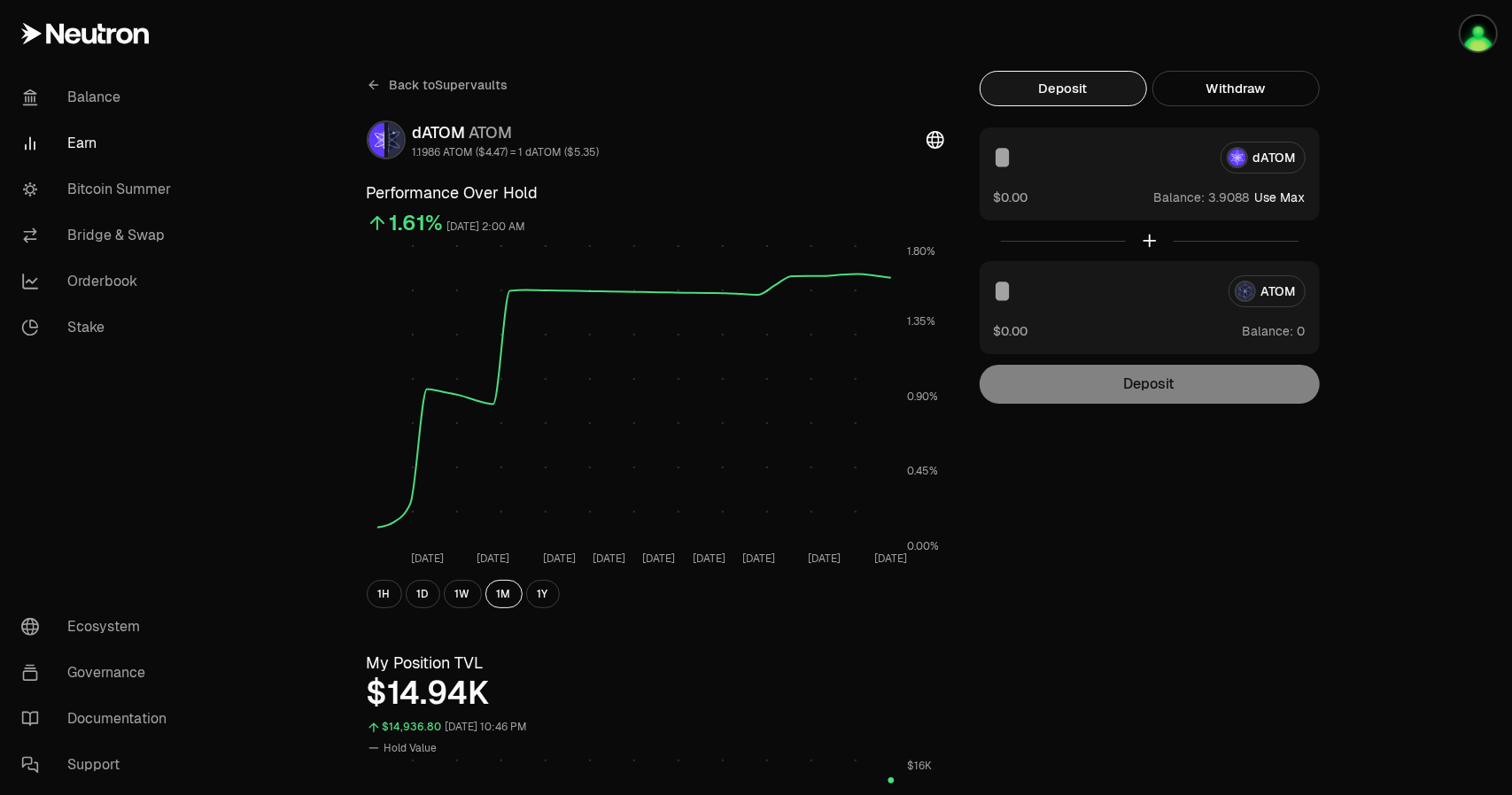
click at [429, 600] on button "1D" at bounding box center [423, 594] width 35 height 29
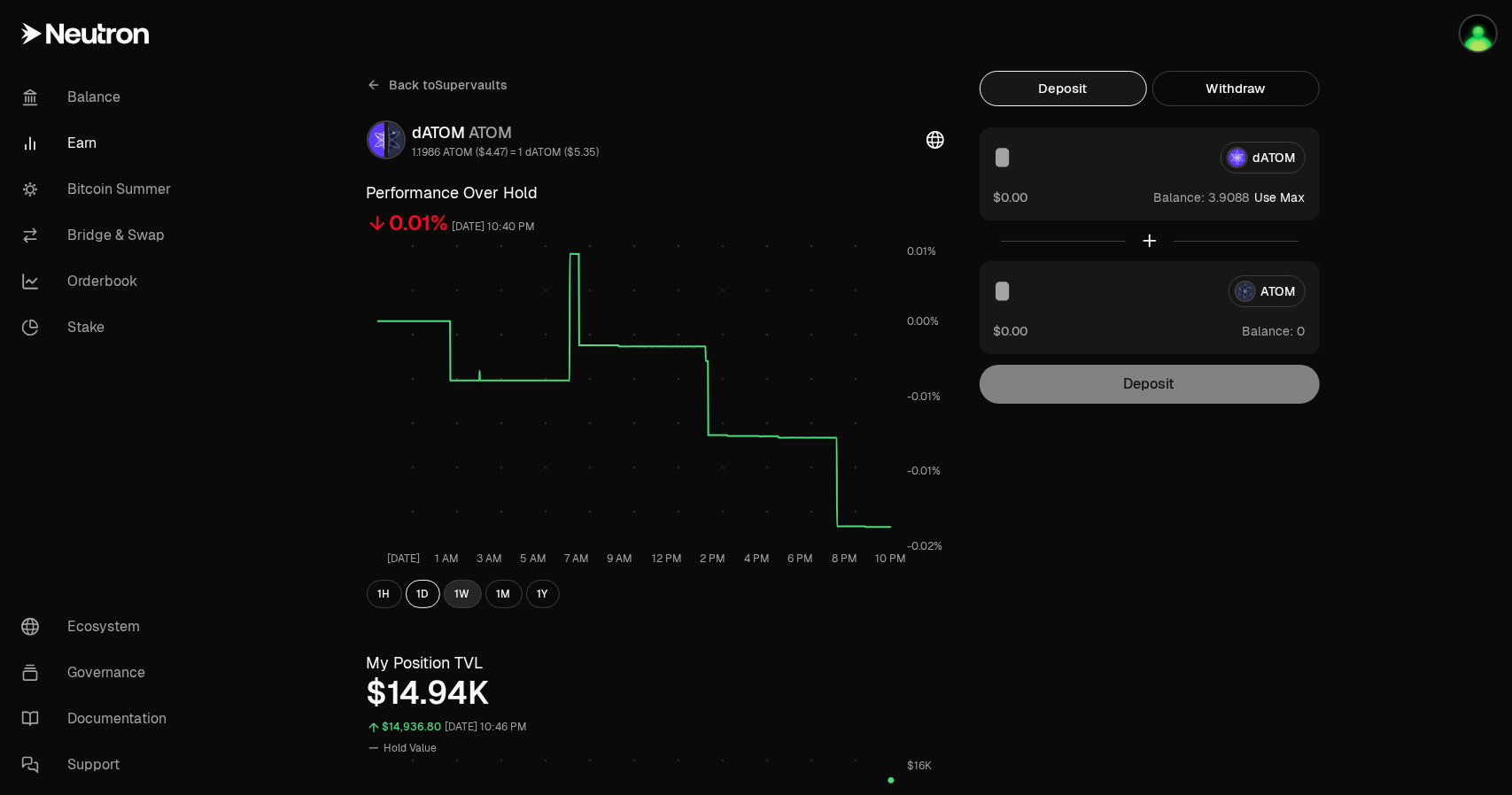
click at [450, 599] on button "1W" at bounding box center [462, 594] width 39 height 29
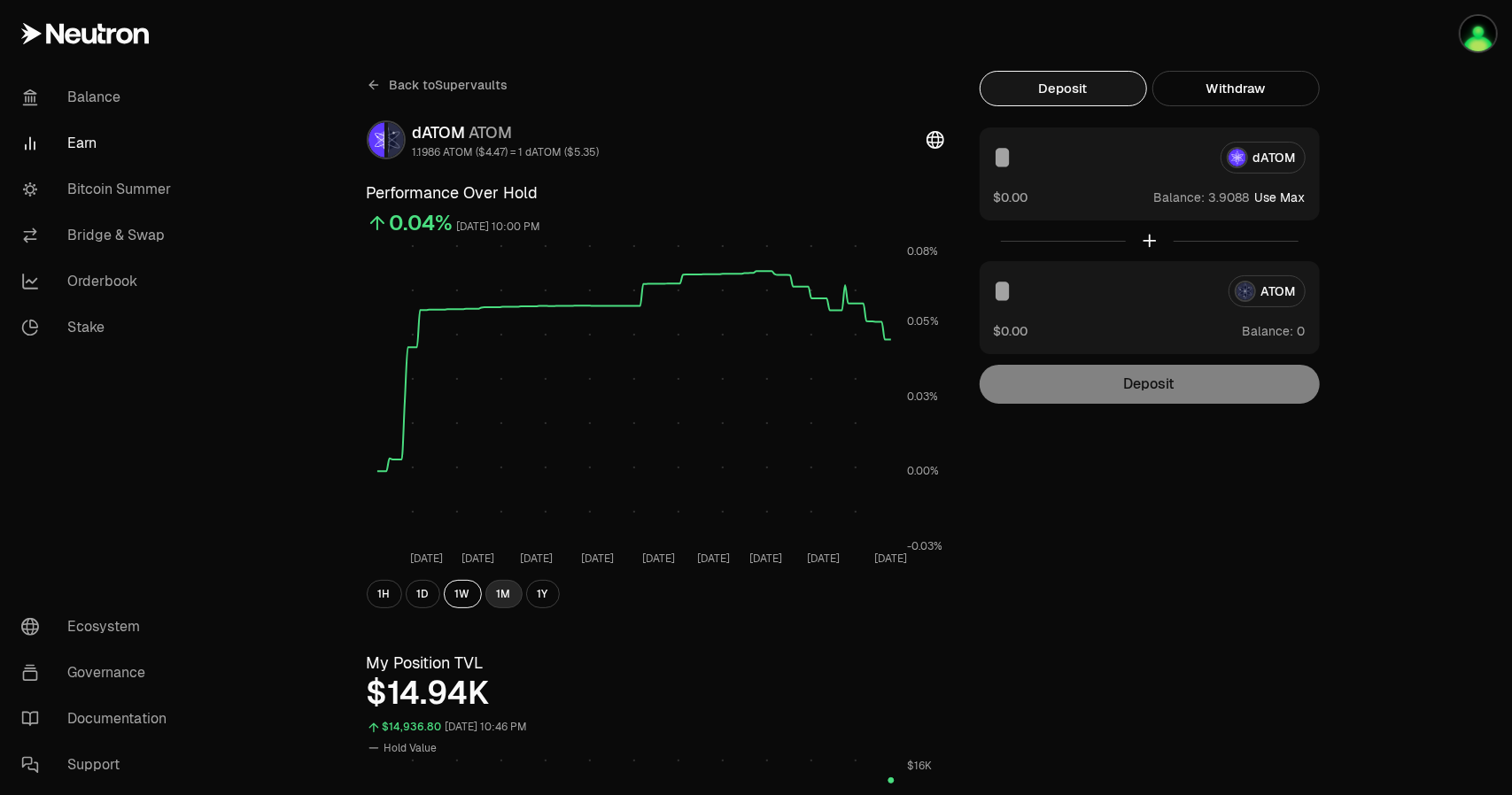
click at [492, 598] on button "1M" at bounding box center [504, 594] width 38 height 29
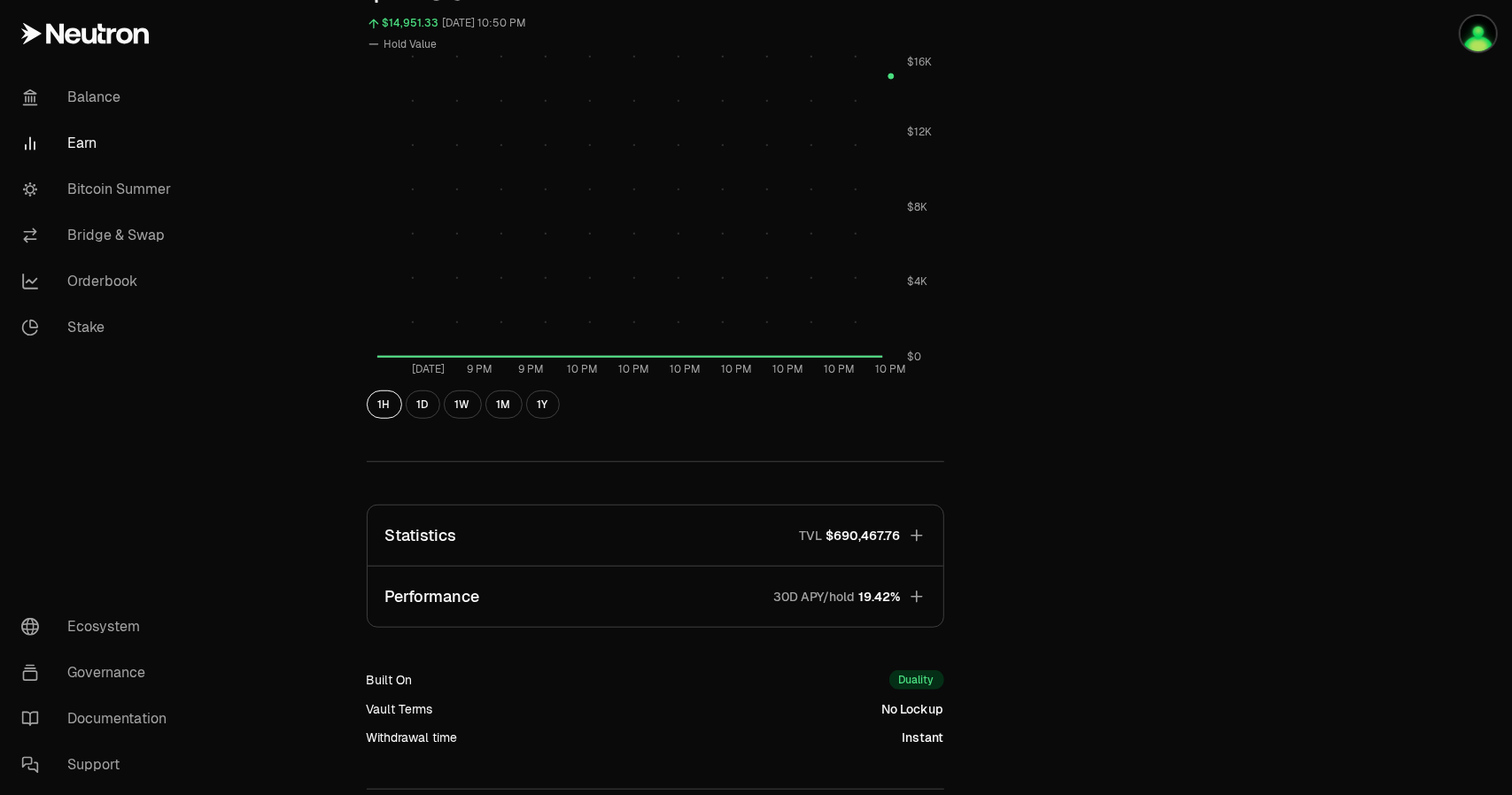
scroll to position [669, 0]
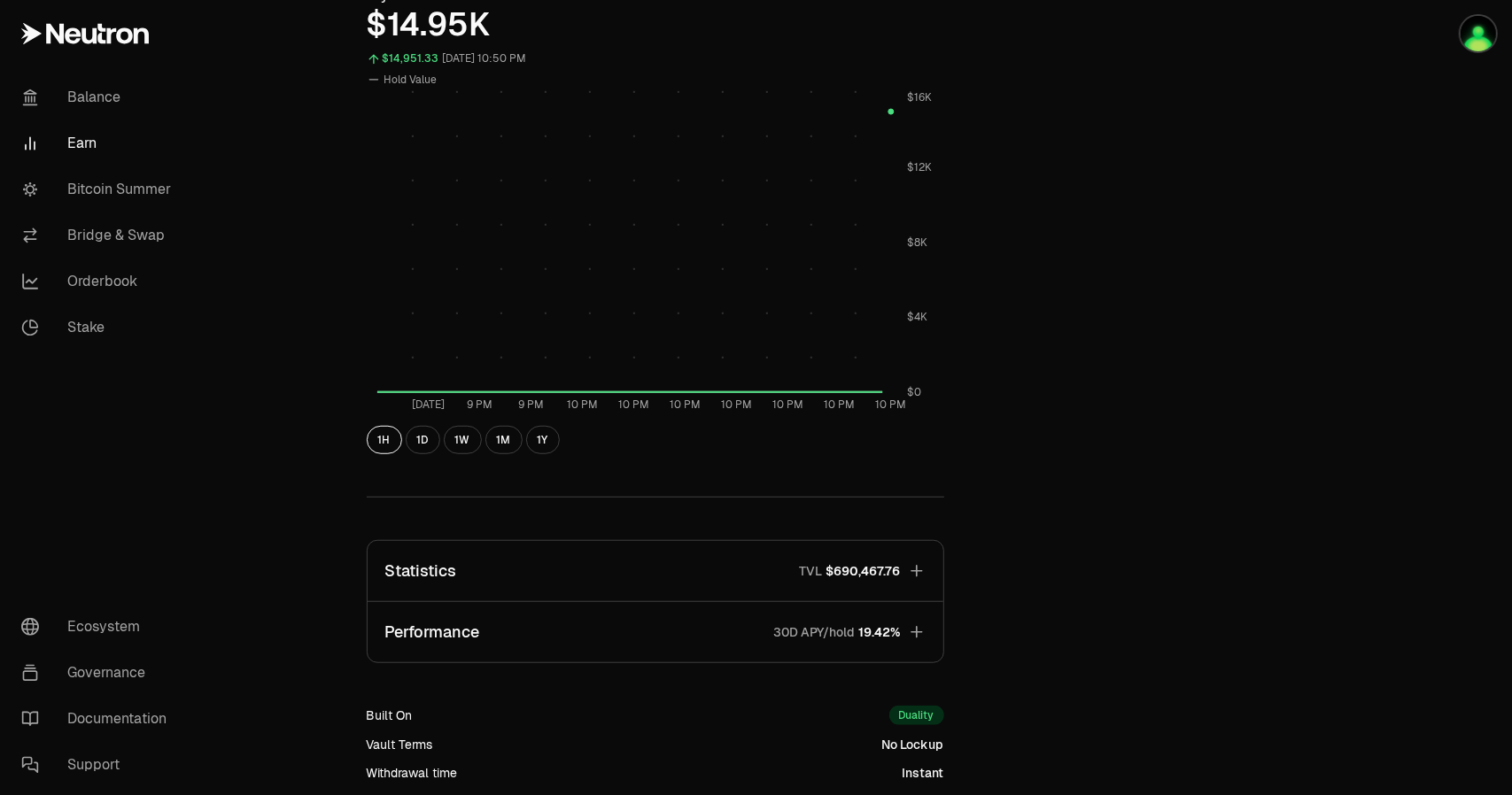
click at [1292, 450] on div "Back to Supervaults dATOM ATOM 1.1986 ATOM ($4.47) = 1 dATOM ($5.35) Performanc…" at bounding box center [855, 170] width 1020 height 1535
click at [1469, 43] on img "button" at bounding box center [1478, 34] width 36 height 36
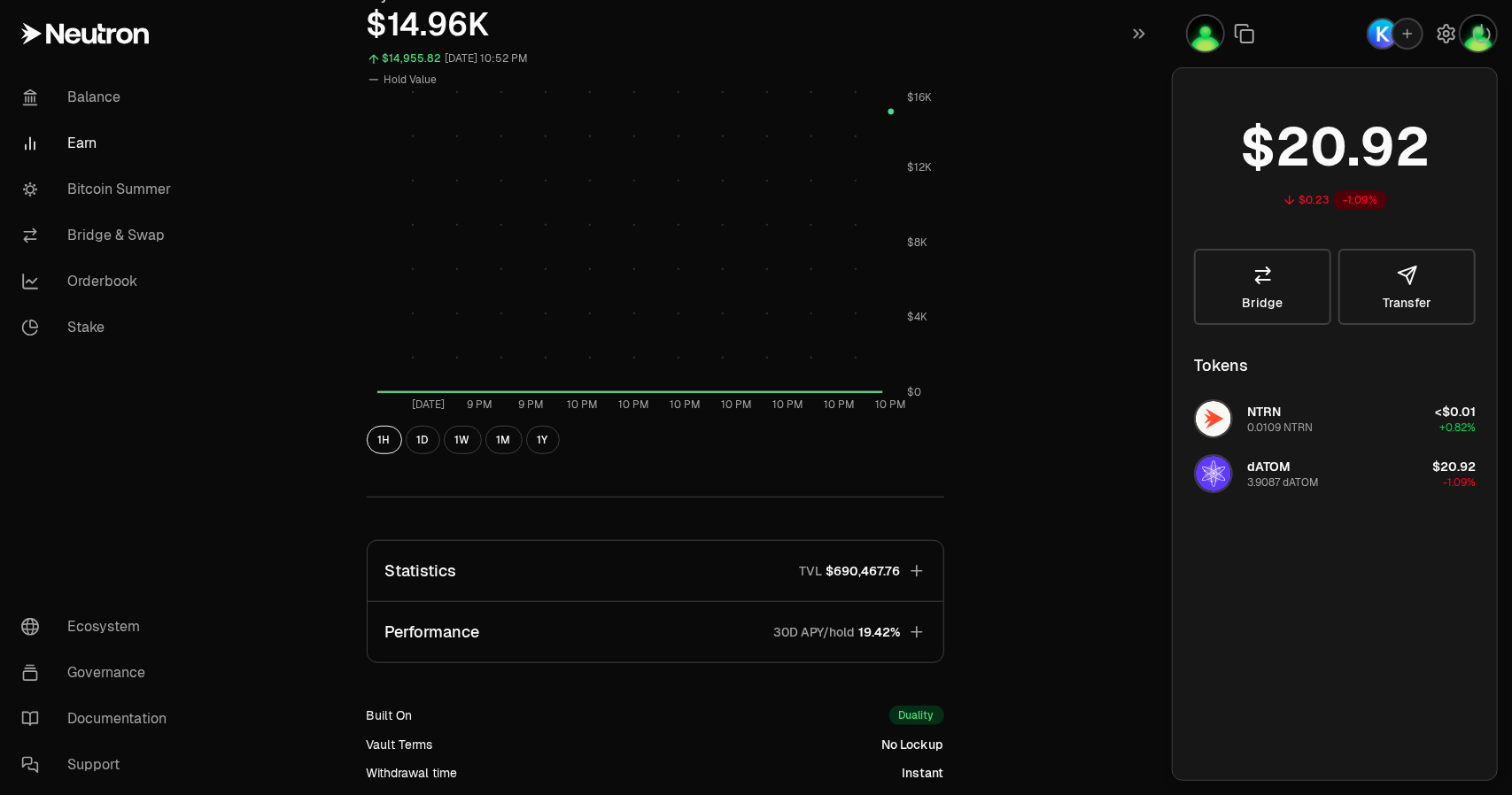
click at [1020, 410] on div "Back to Supervaults dATOM ATOM 1.1986 ATOM ($4.47) = 1 dATOM ($5.35) Performanc…" at bounding box center [855, 170] width 1020 height 1535
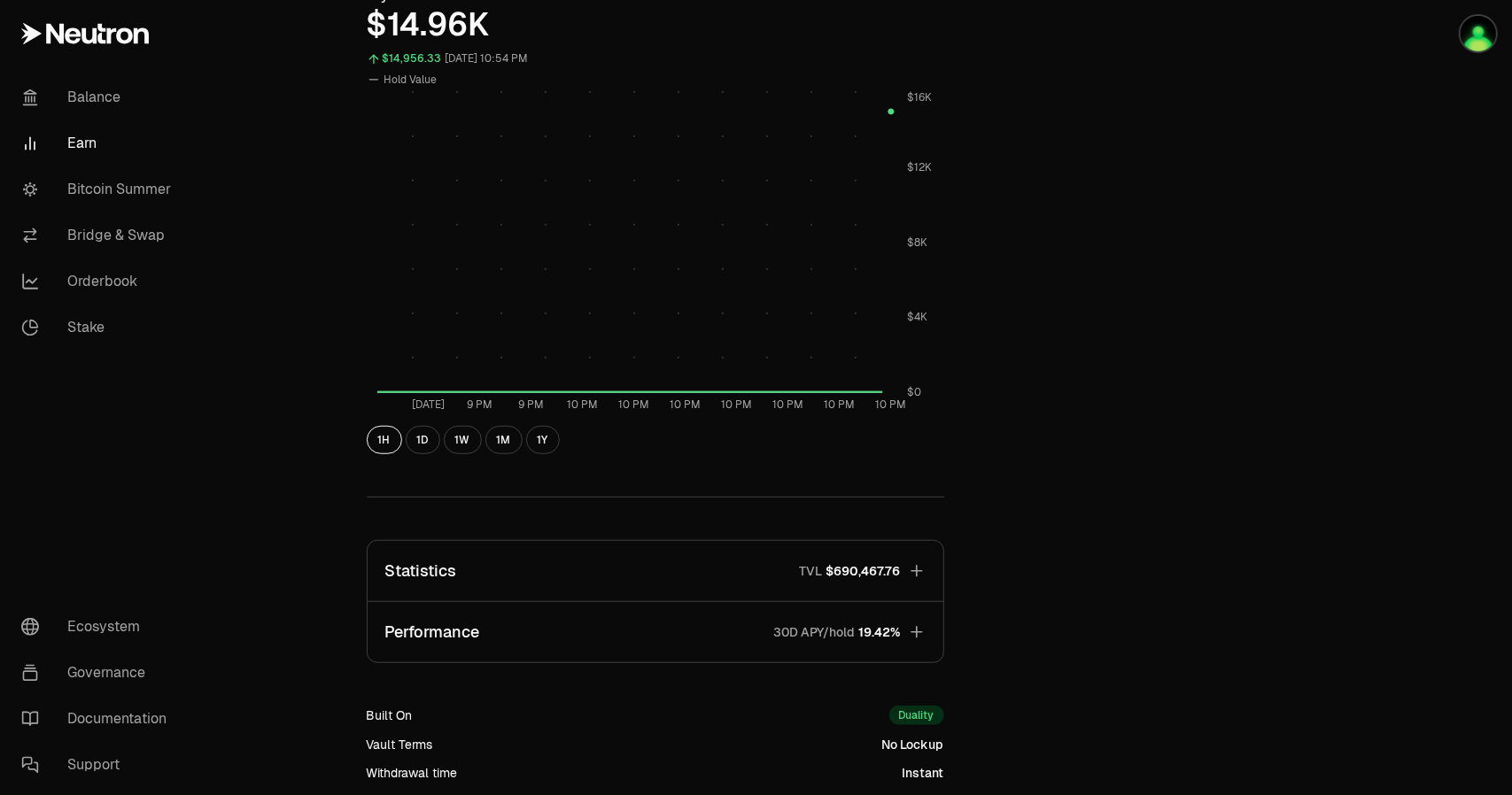
click at [1362, 200] on div "Back to Supervaults dATOM ATOM 1.1986 ATOM ($4.47) = 1 dATOM ($5.35) Performanc…" at bounding box center [855, 170] width 1020 height 1535
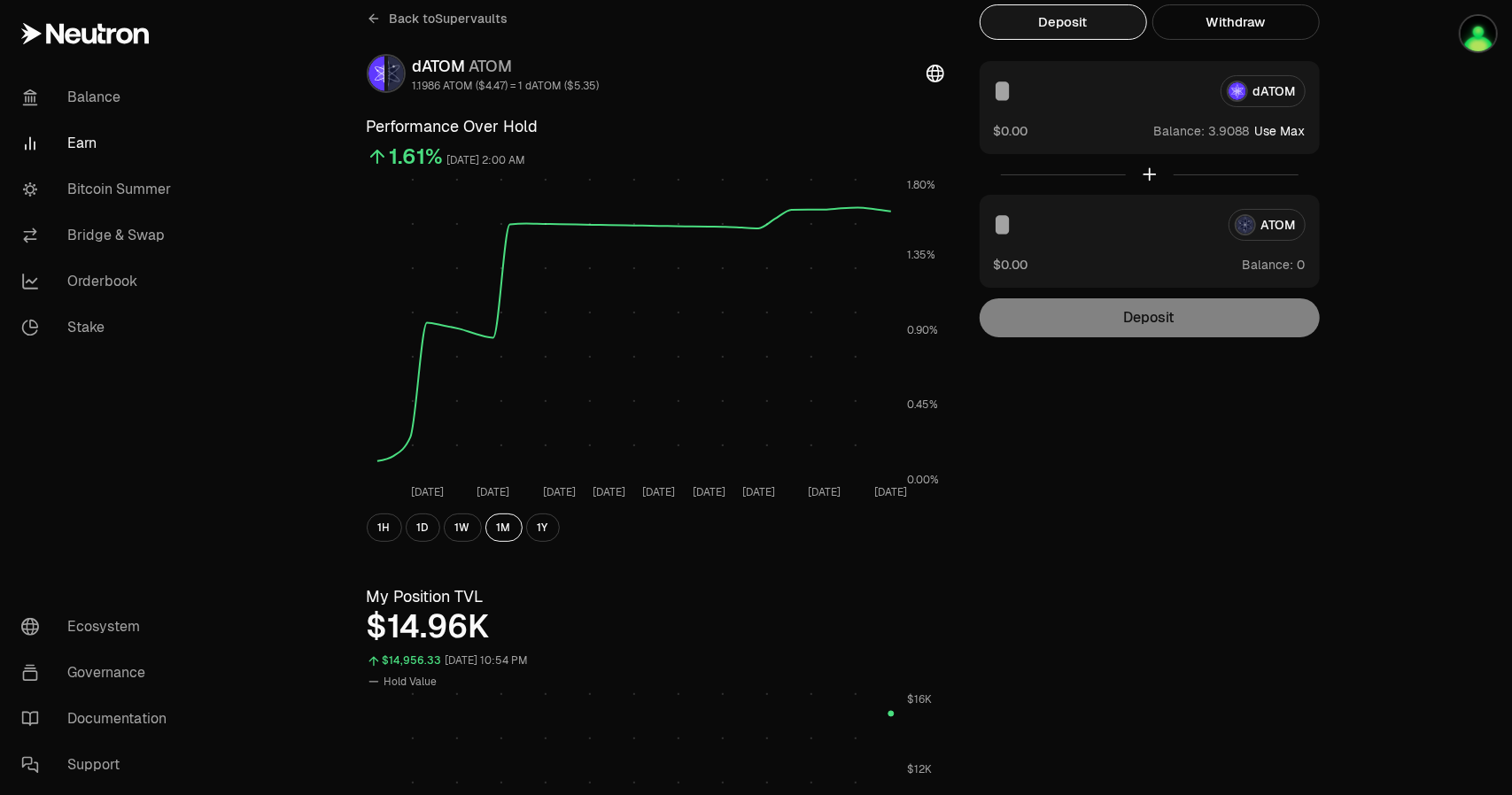
scroll to position [0, 0]
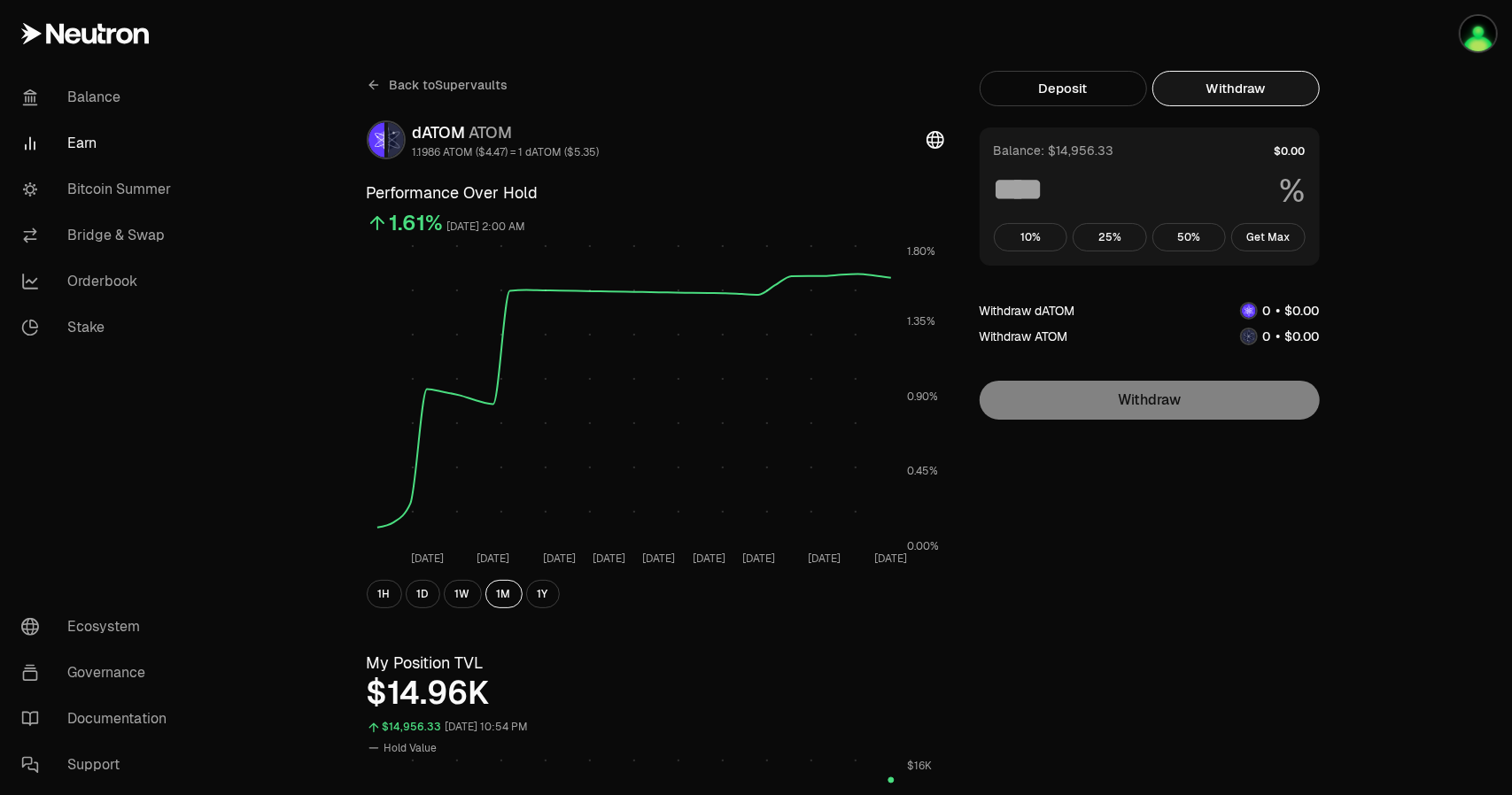
click at [1252, 102] on button "Withdraw" at bounding box center [1235, 89] width 168 height 36
click at [1285, 243] on button "Get Max" at bounding box center [1267, 237] width 74 height 29
type input "***"
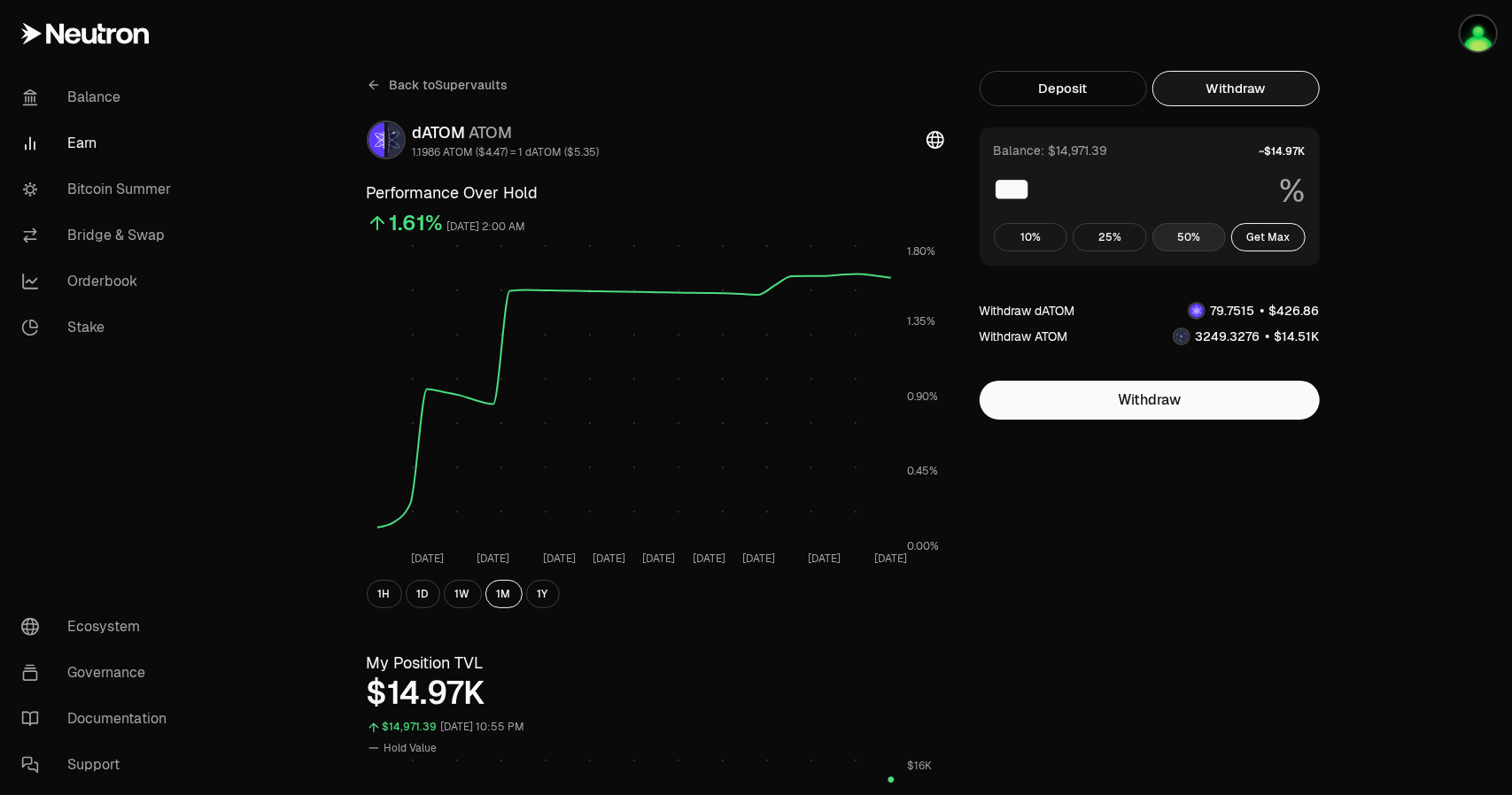
click at [1202, 233] on button "50%" at bounding box center [1189, 237] width 74 height 29
click at [1100, 238] on button "25%" at bounding box center [1109, 237] width 74 height 29
click at [1042, 235] on button "10%" at bounding box center [1030, 237] width 74 height 29
click at [1284, 235] on button "Get Max" at bounding box center [1267, 237] width 74 height 29
type input "***"
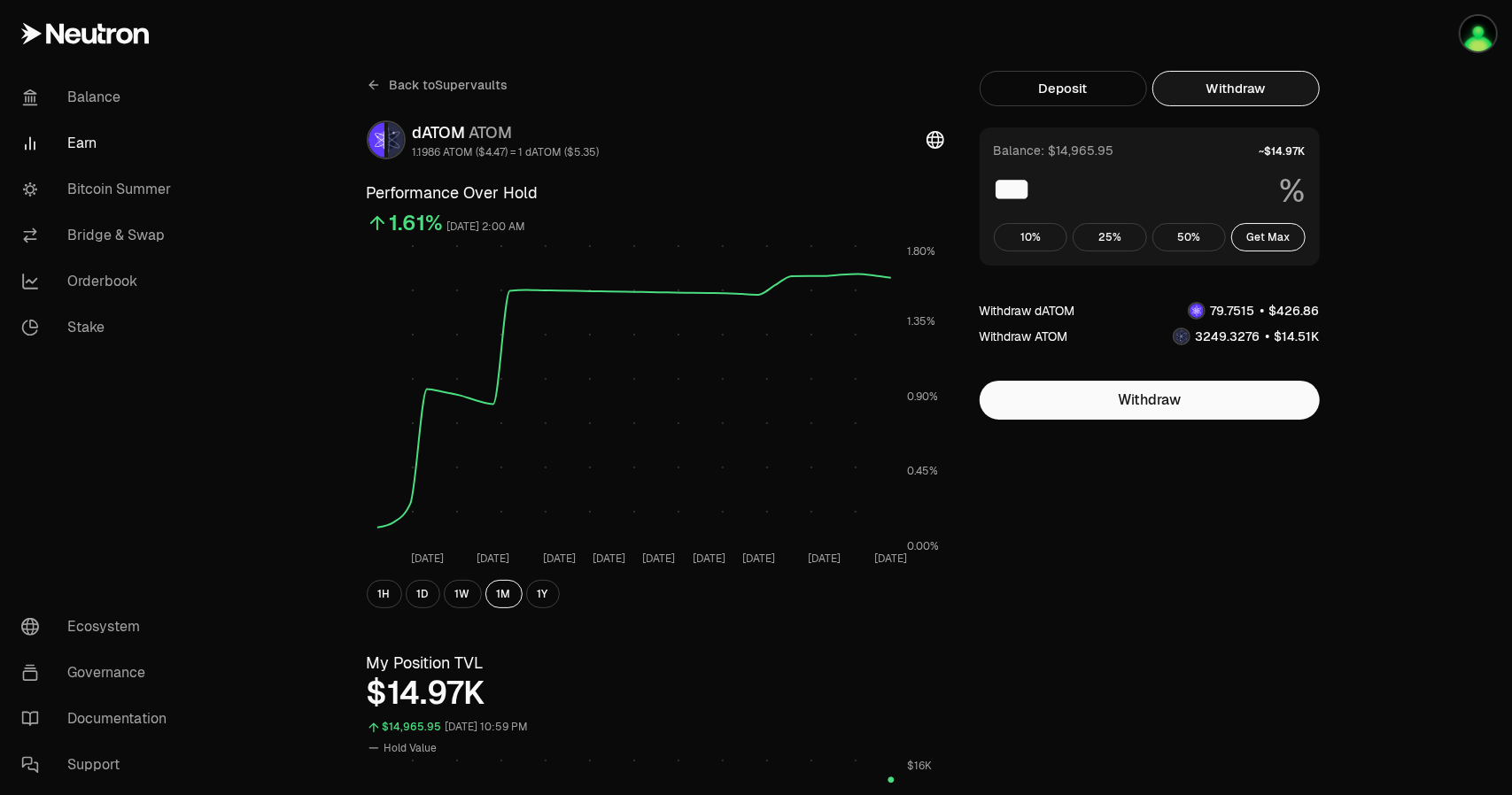
click at [1484, 50] on div "button" at bounding box center [1478, 34] width 39 height 39
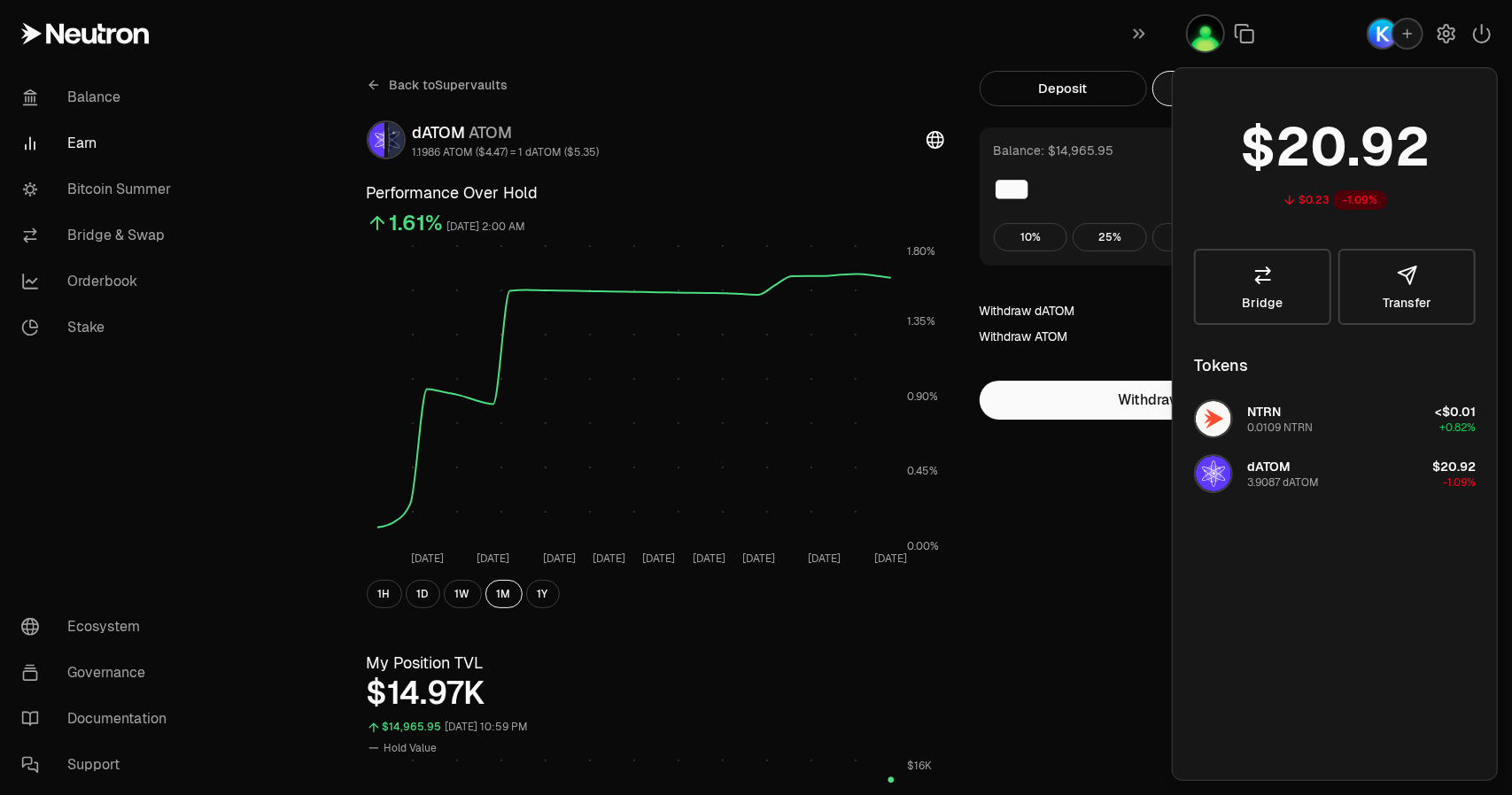
click at [1404, 38] on icon "button" at bounding box center [1407, 34] width 14 height 14
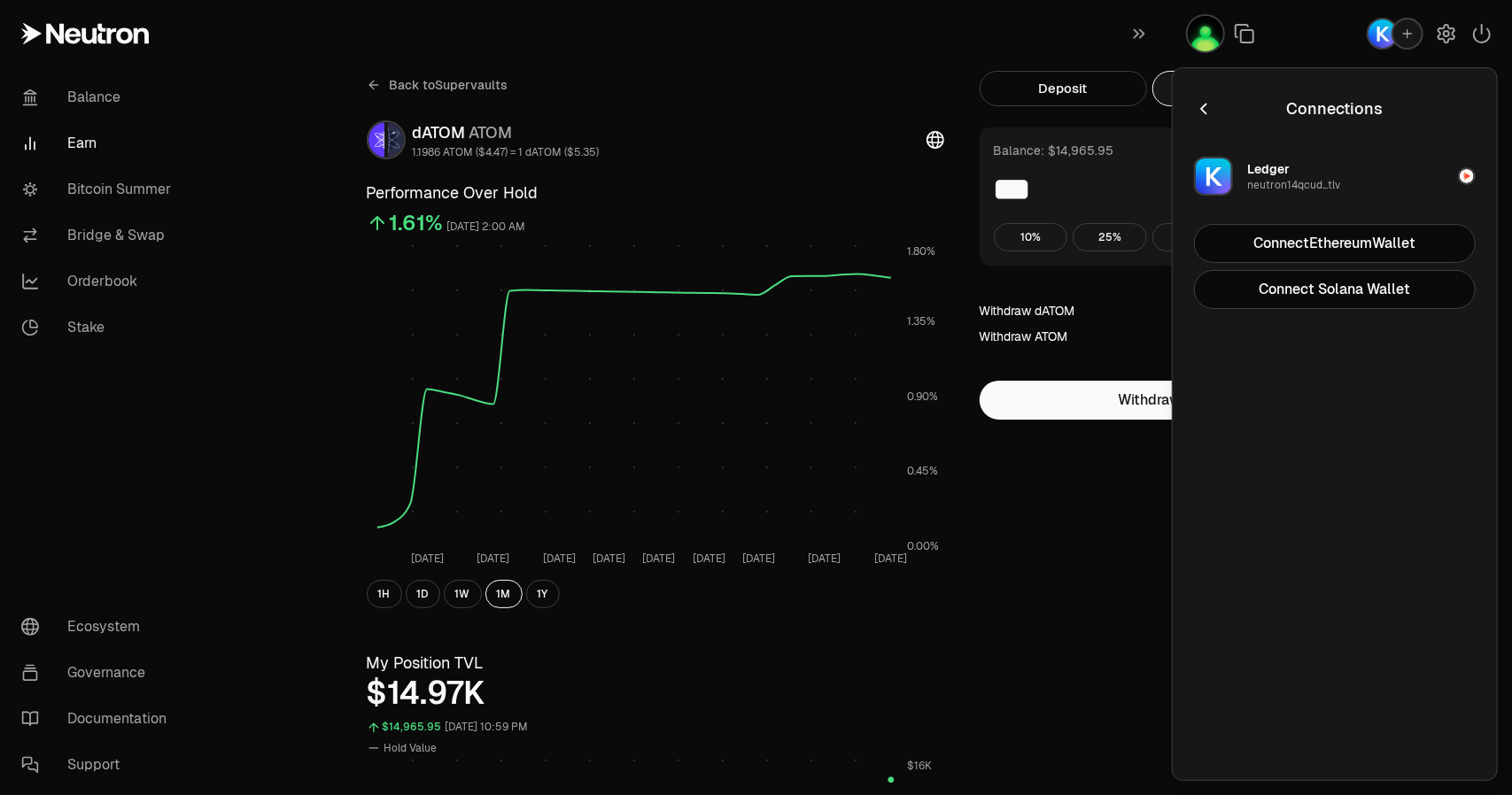
click at [1203, 111] on icon "button" at bounding box center [1203, 109] width 6 height 12
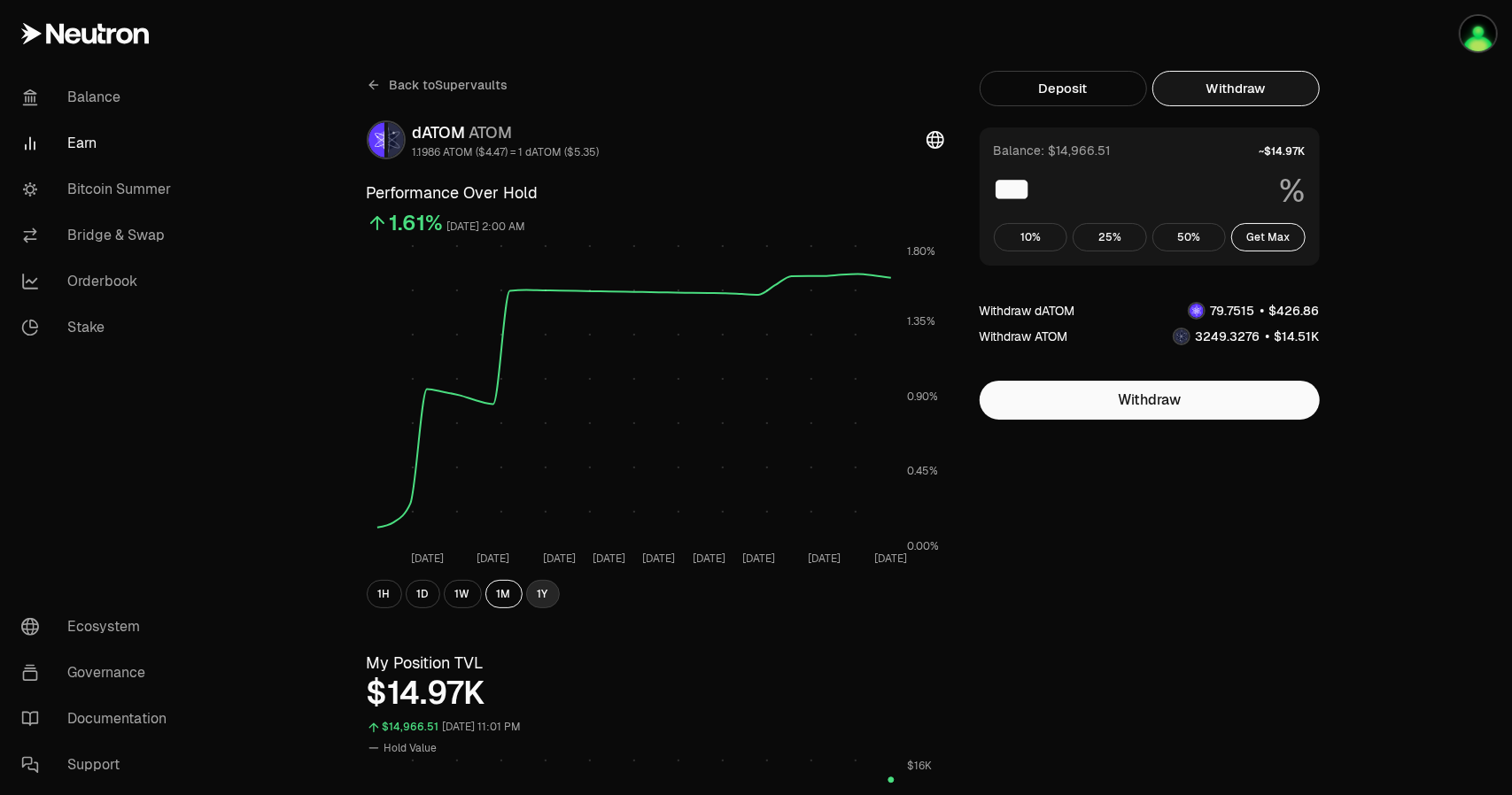
click at [545, 597] on button "1Y" at bounding box center [543, 594] width 34 height 29
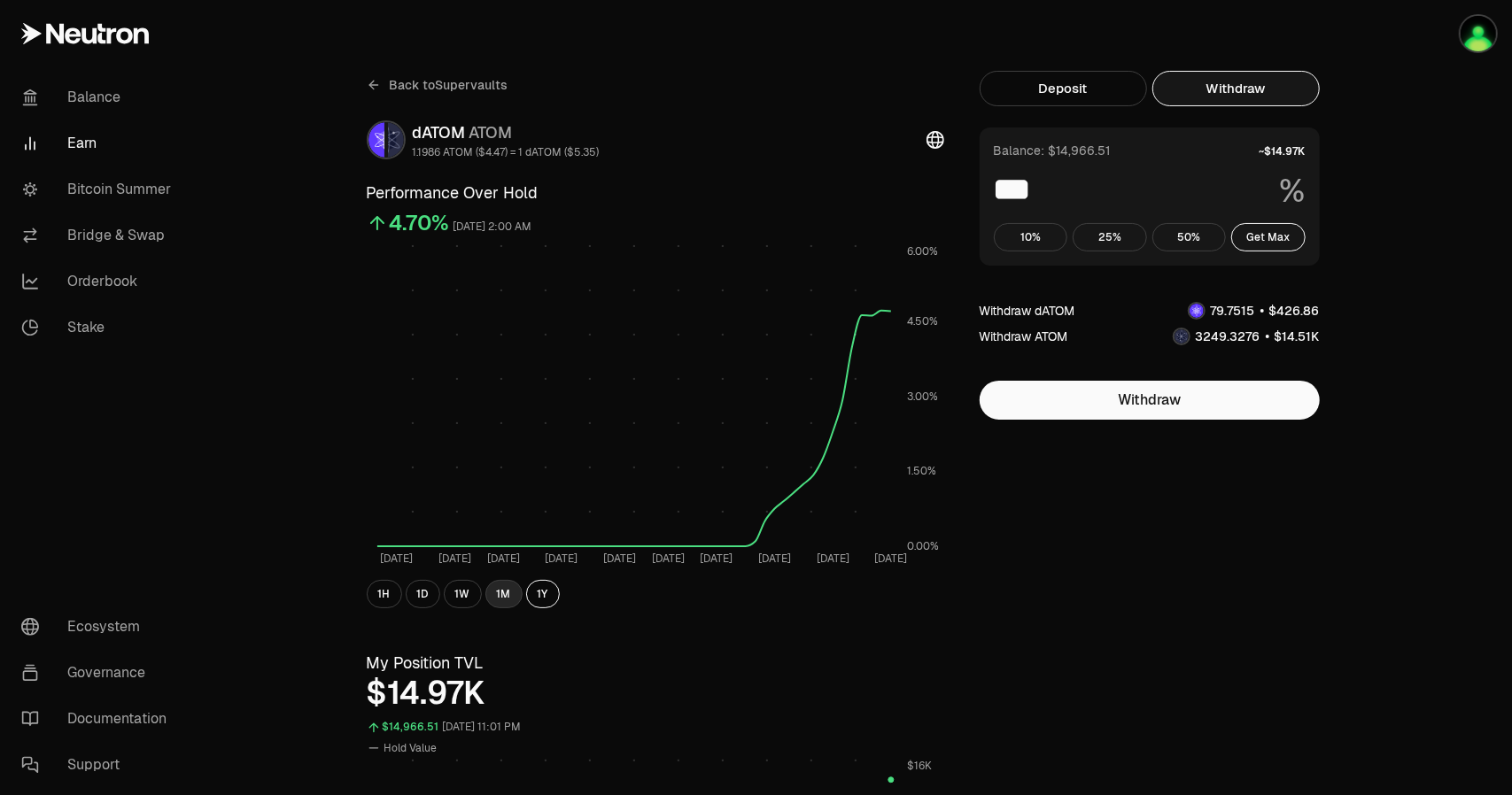
click at [498, 592] on button "1M" at bounding box center [504, 594] width 38 height 29
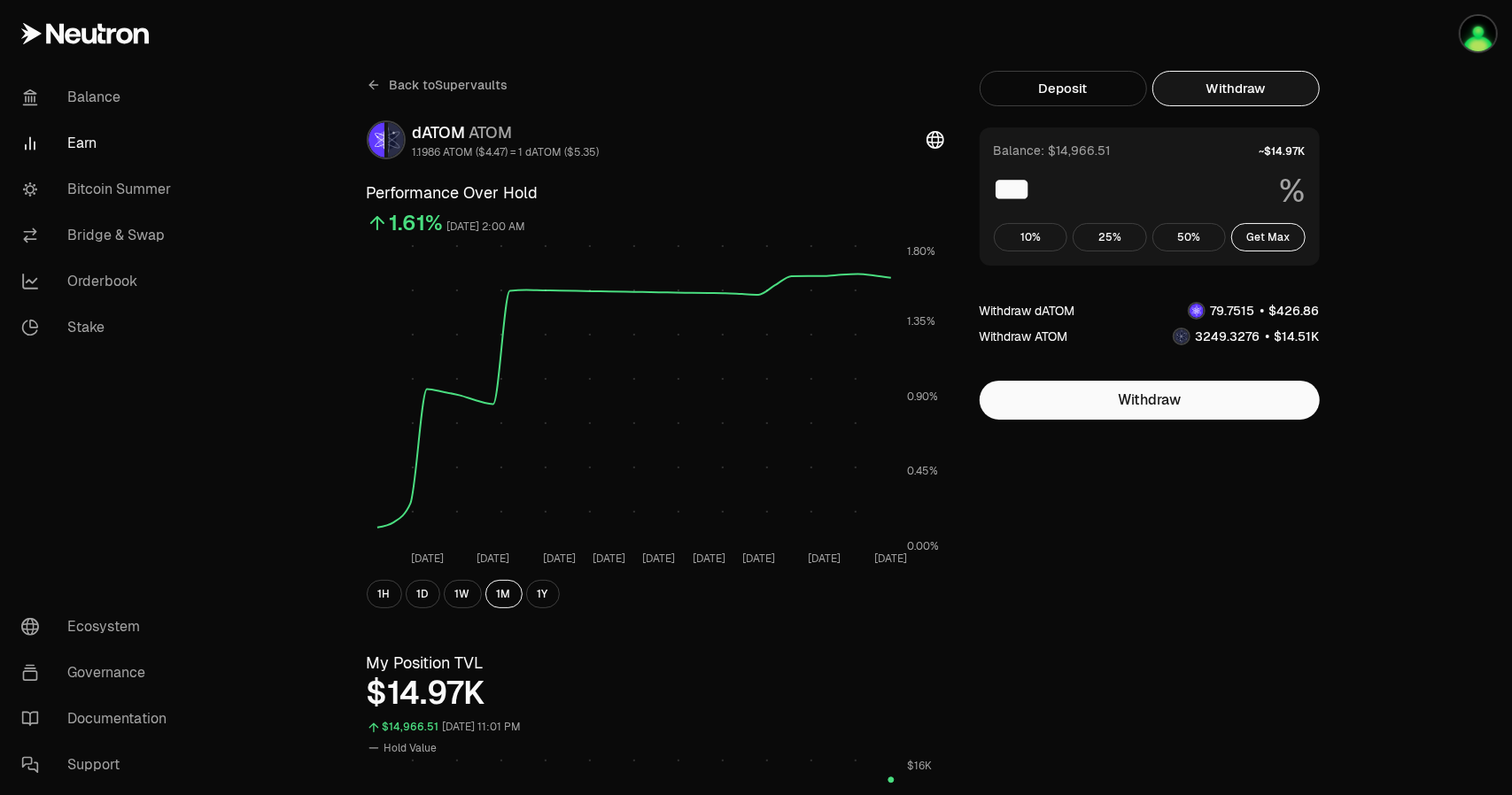
click at [376, 87] on icon at bounding box center [374, 85] width 14 height 14
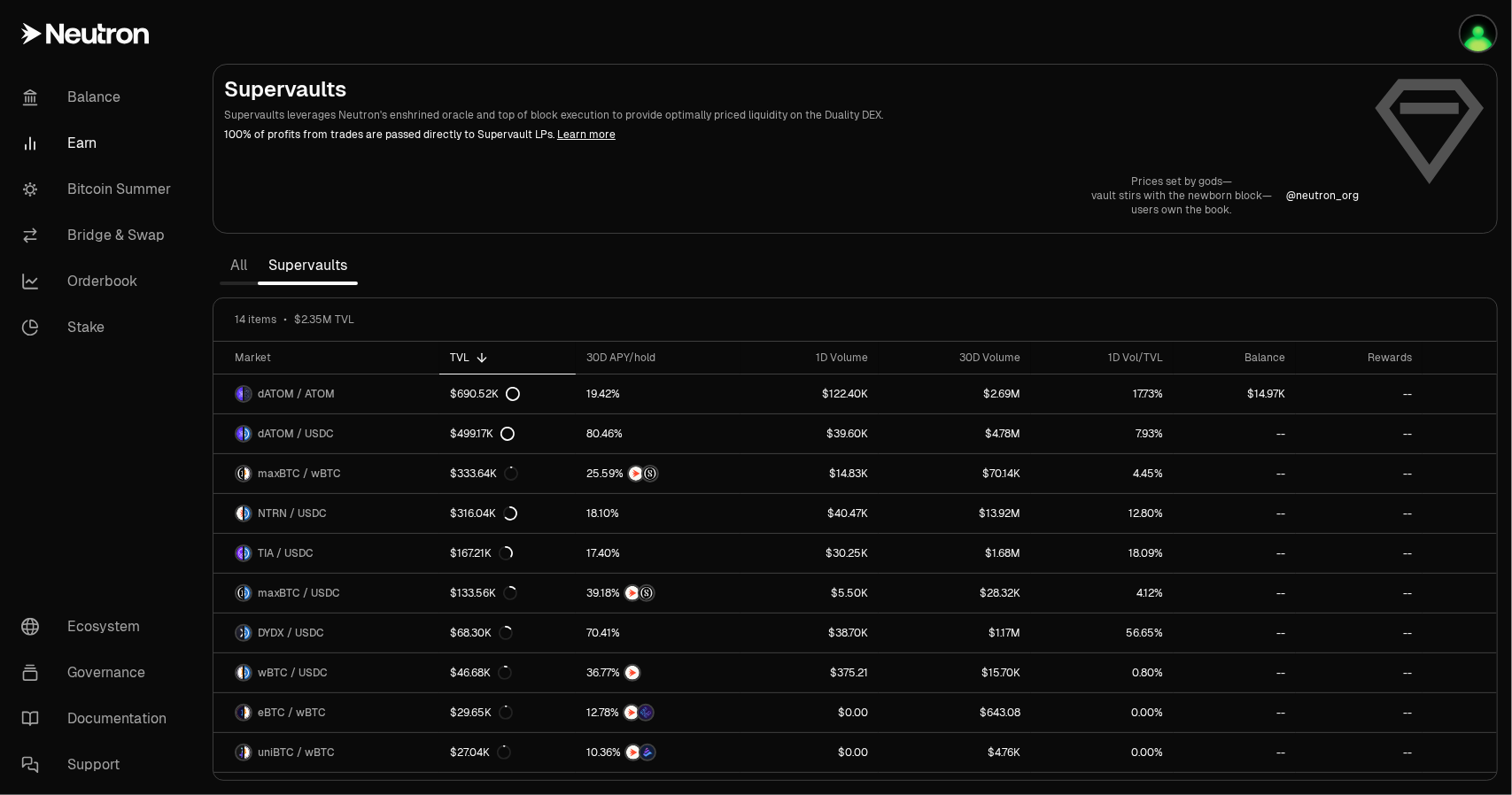
click at [1181, 185] on p "Prices set by gods—" at bounding box center [1181, 182] width 181 height 14
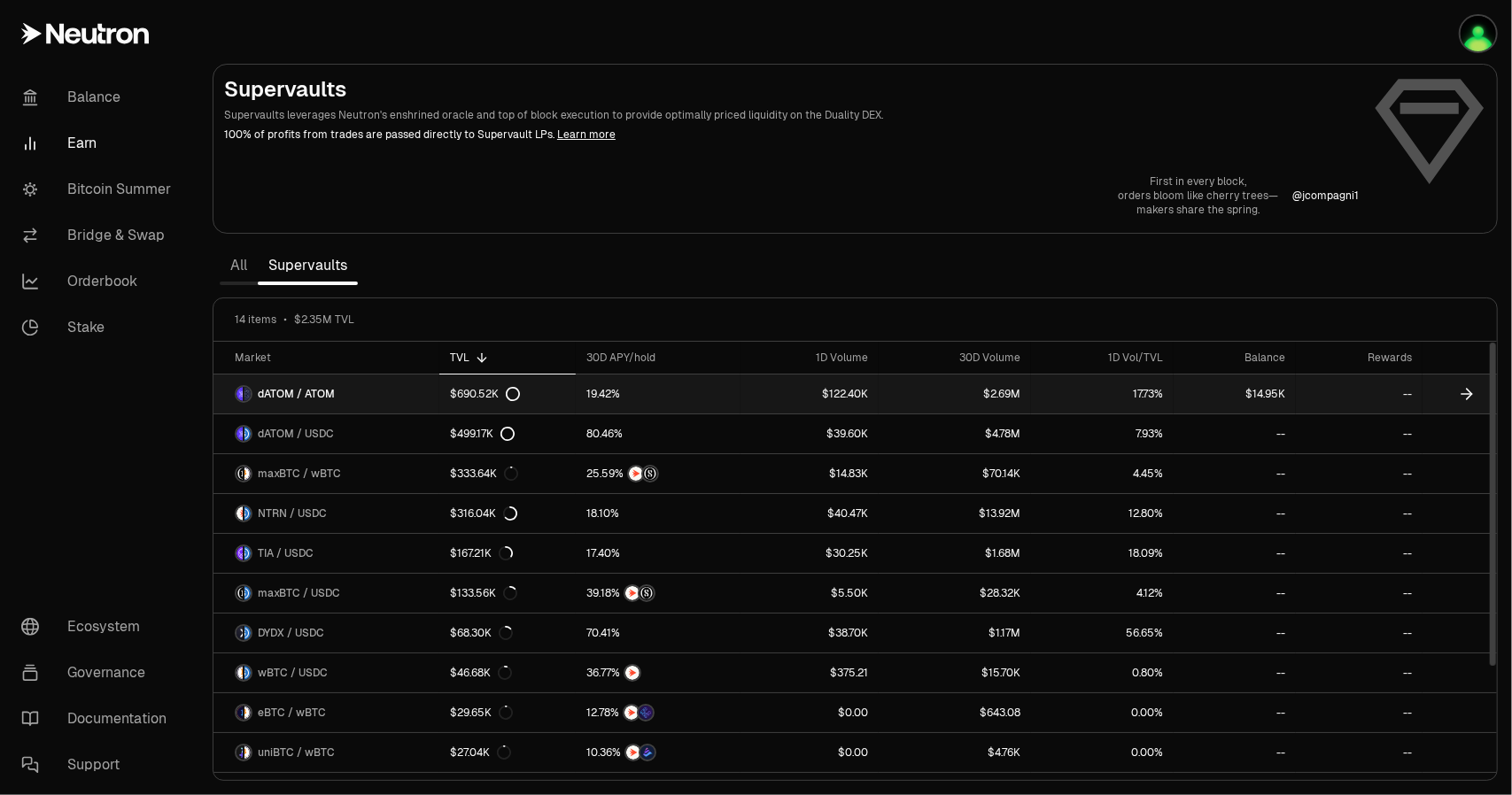
click at [391, 401] on link "dATOM / ATOM" at bounding box center [326, 394] width 226 height 39
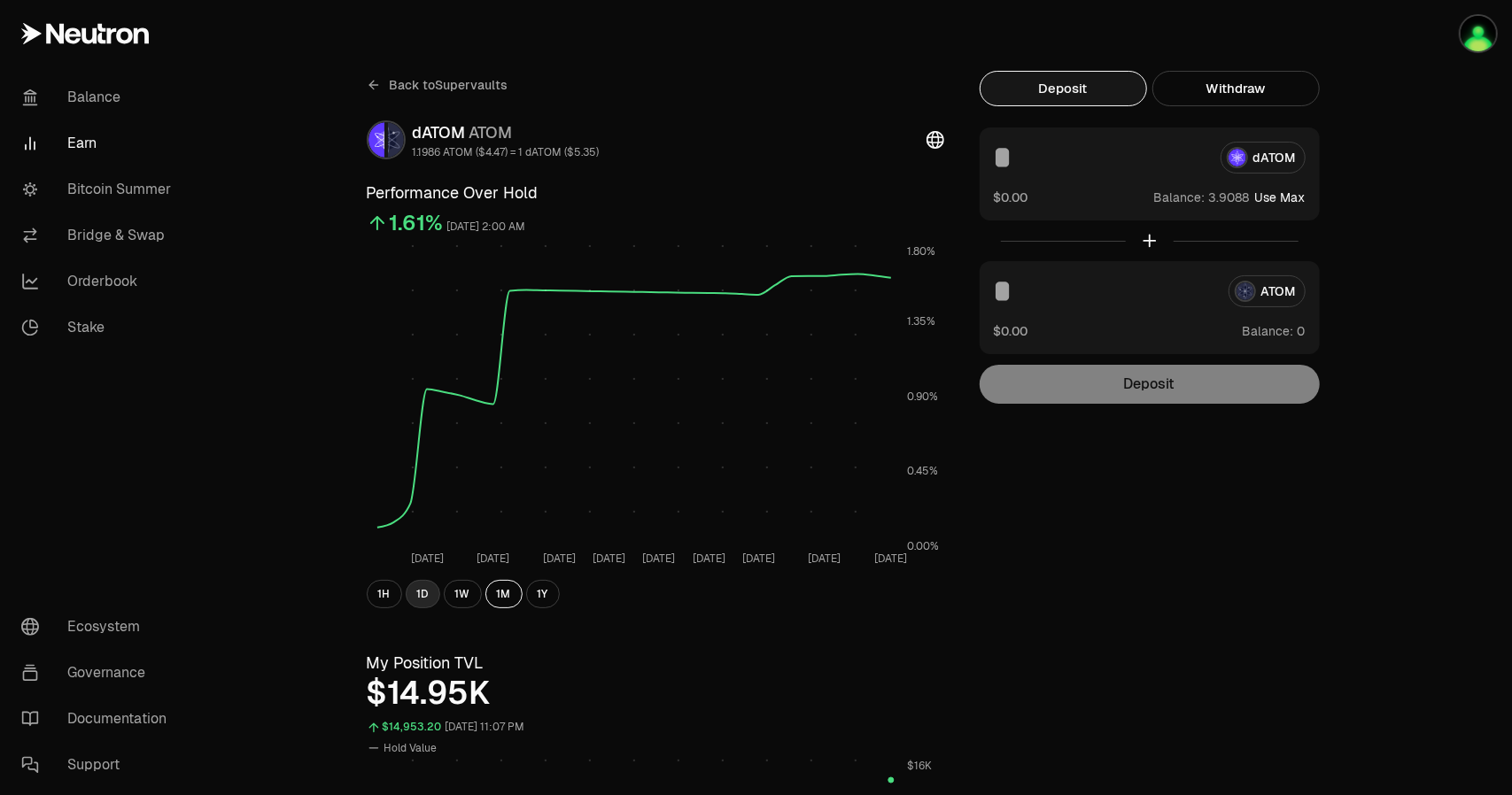
click at [435, 594] on button "1D" at bounding box center [423, 594] width 35 height 29
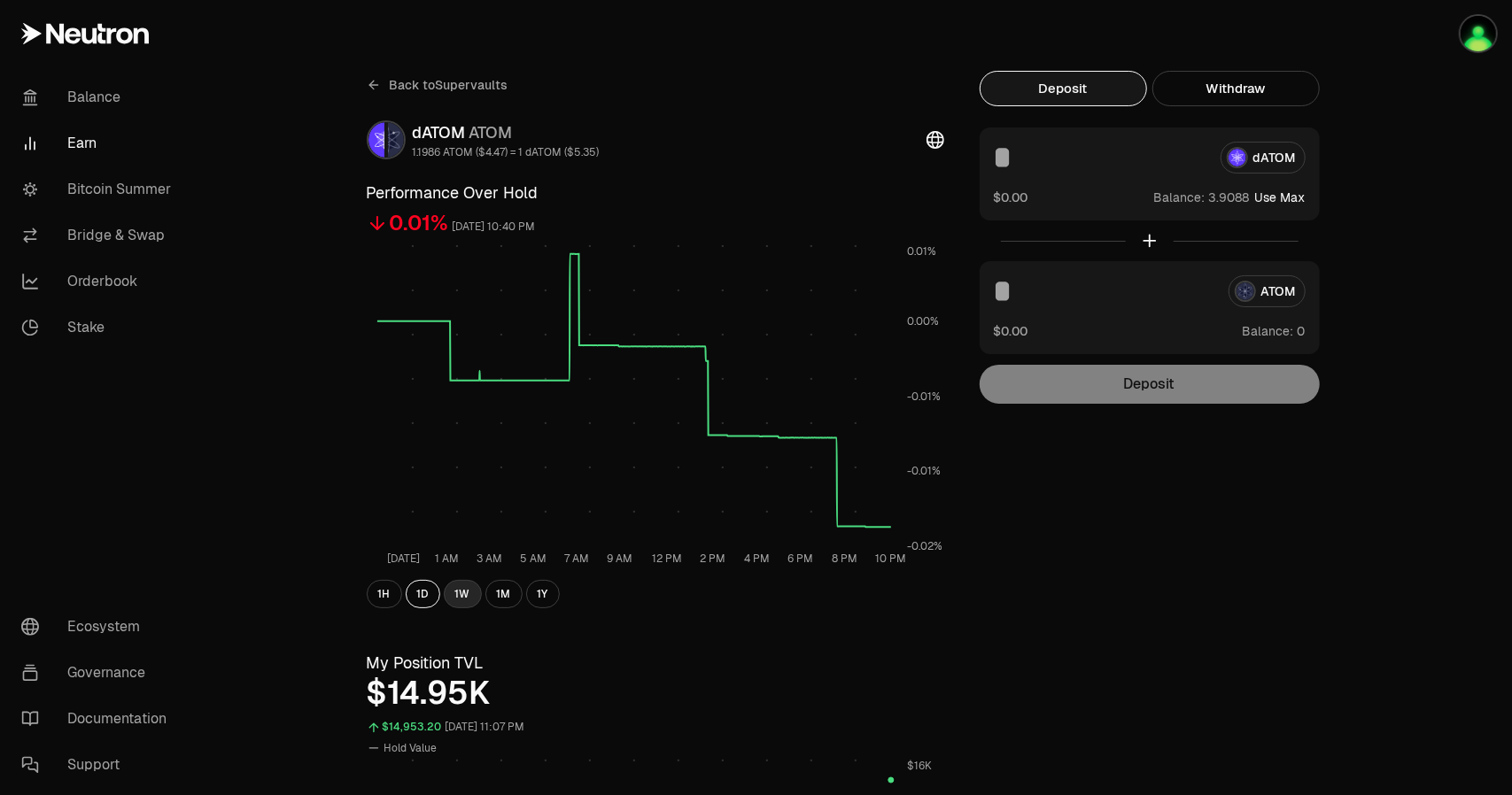
click at [460, 593] on button "1W" at bounding box center [462, 594] width 39 height 29
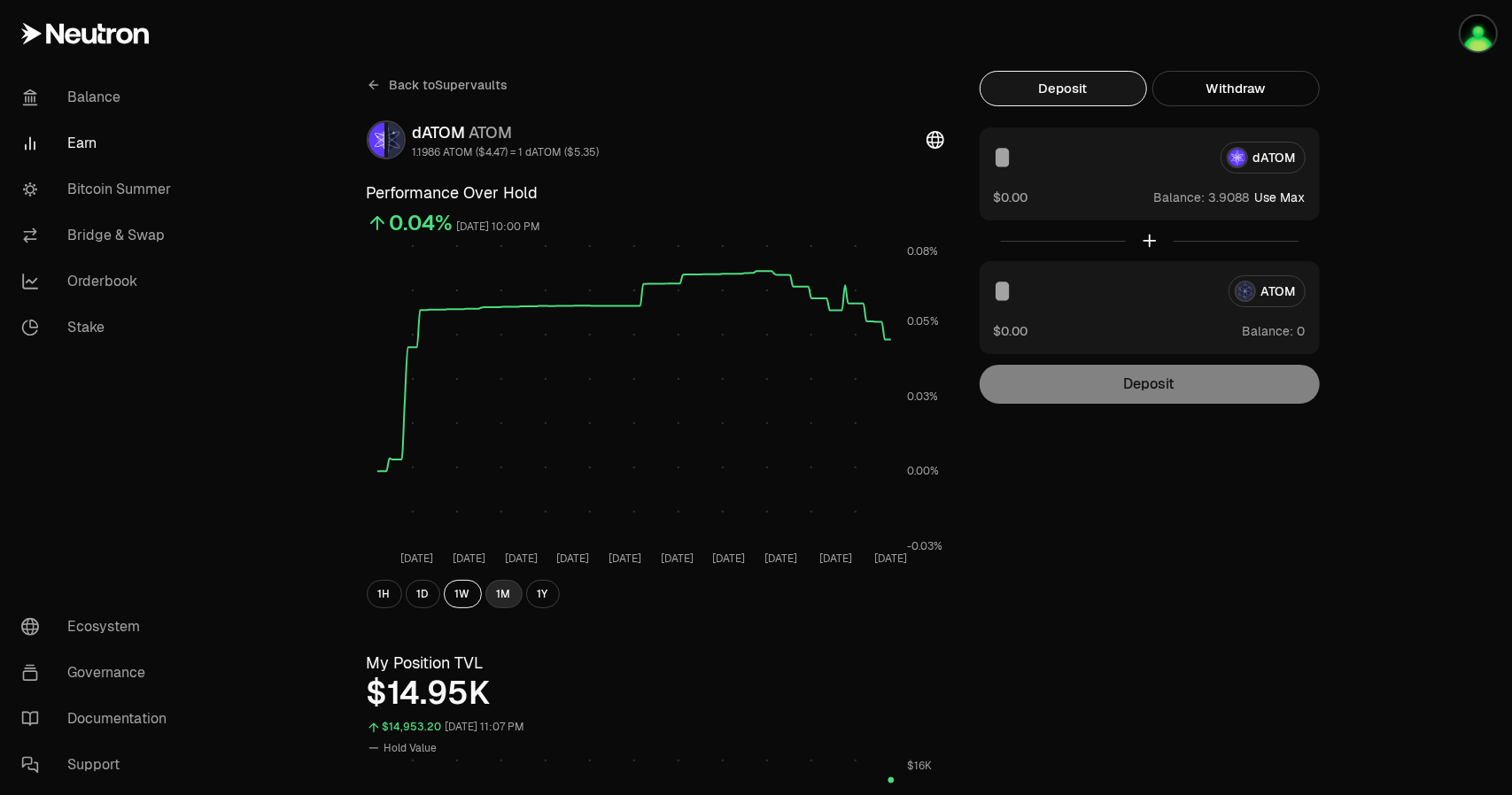
click at [489, 594] on button "1M" at bounding box center [504, 594] width 38 height 29
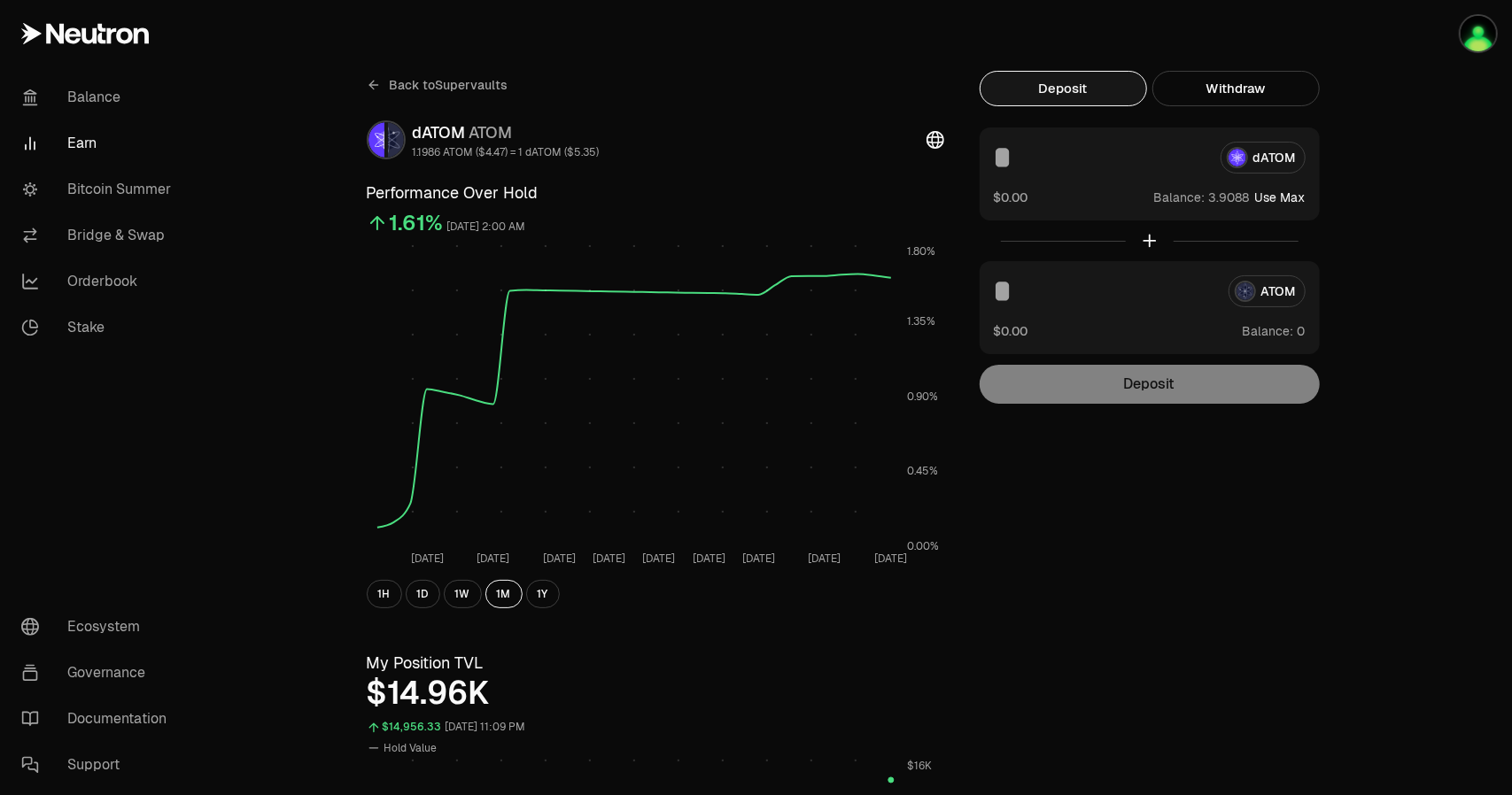
click at [536, 603] on button "1Y" at bounding box center [543, 594] width 34 height 29
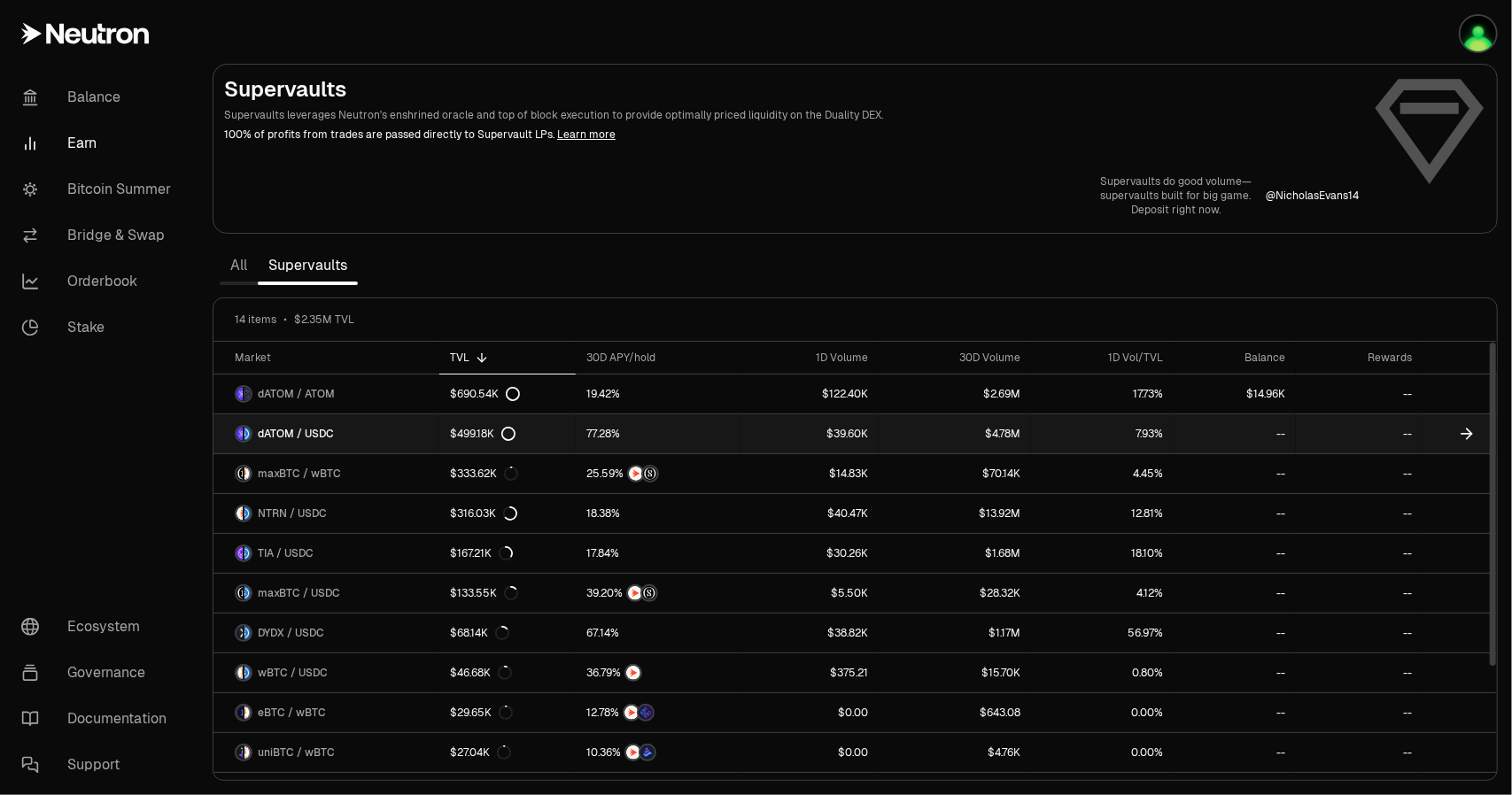
click at [312, 428] on span "dATOM / USDC" at bounding box center [296, 434] width 76 height 14
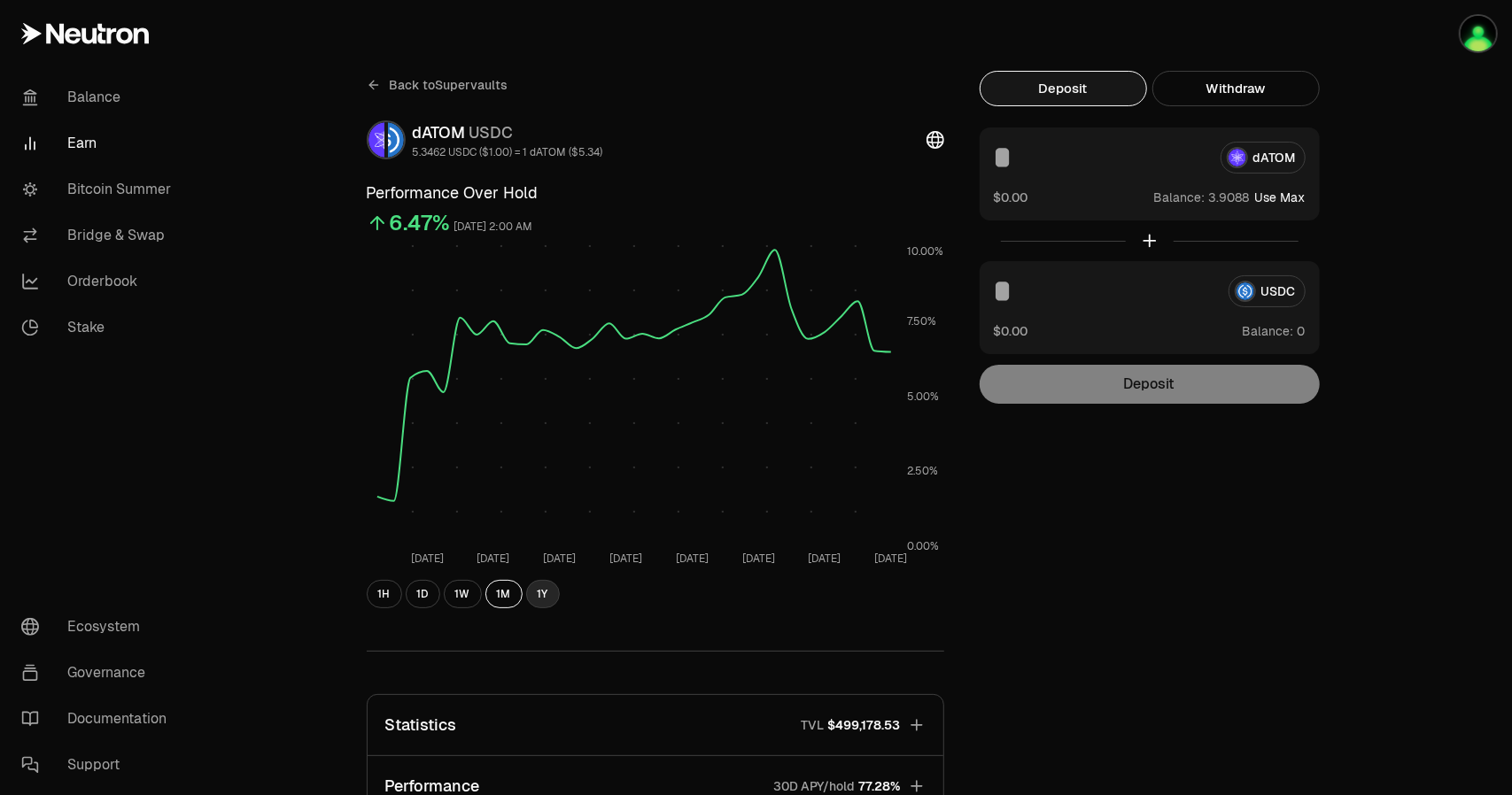
click at [529, 601] on button "1Y" at bounding box center [543, 594] width 34 height 29
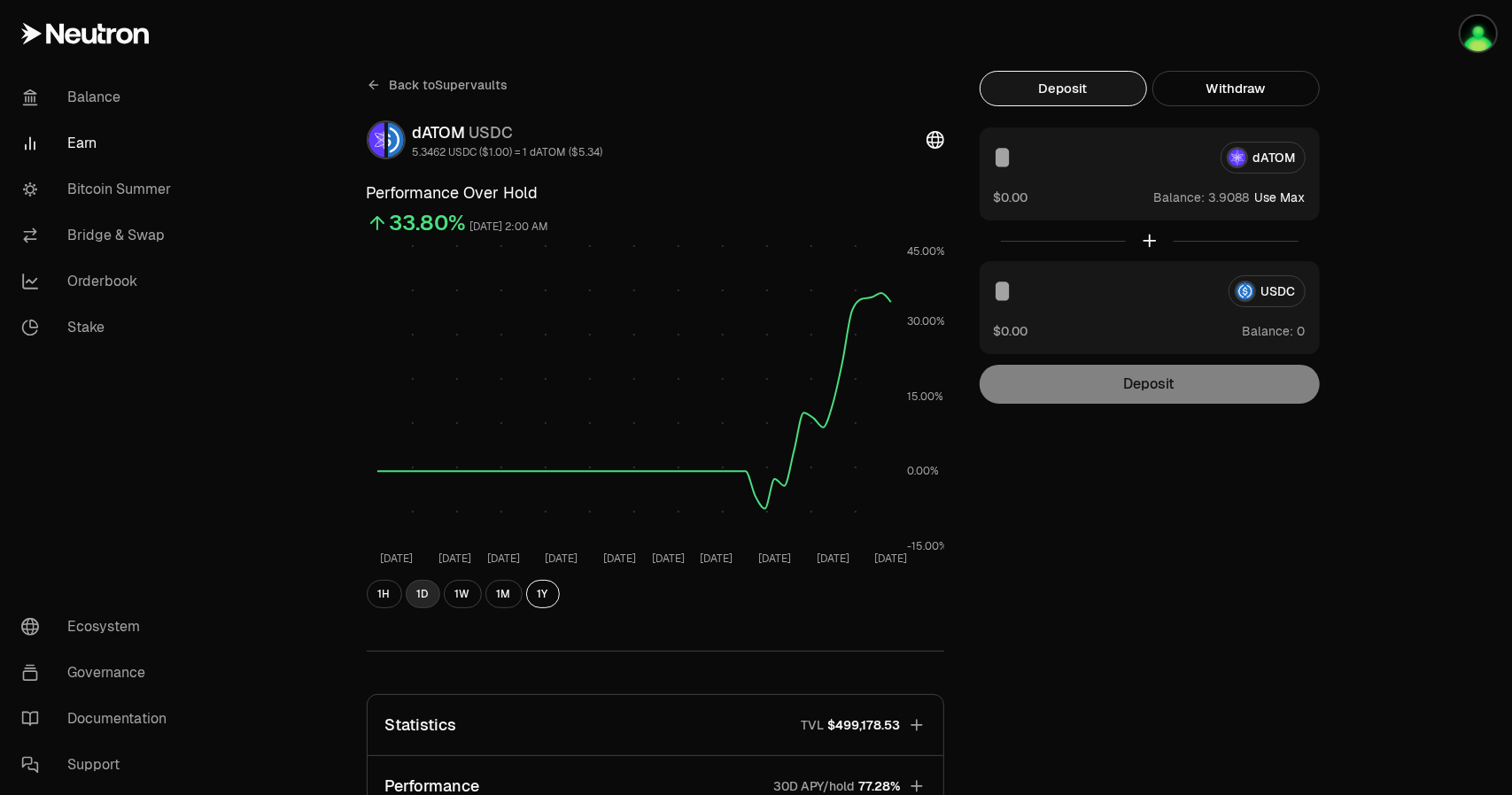
click at [420, 589] on button "1D" at bounding box center [423, 594] width 35 height 29
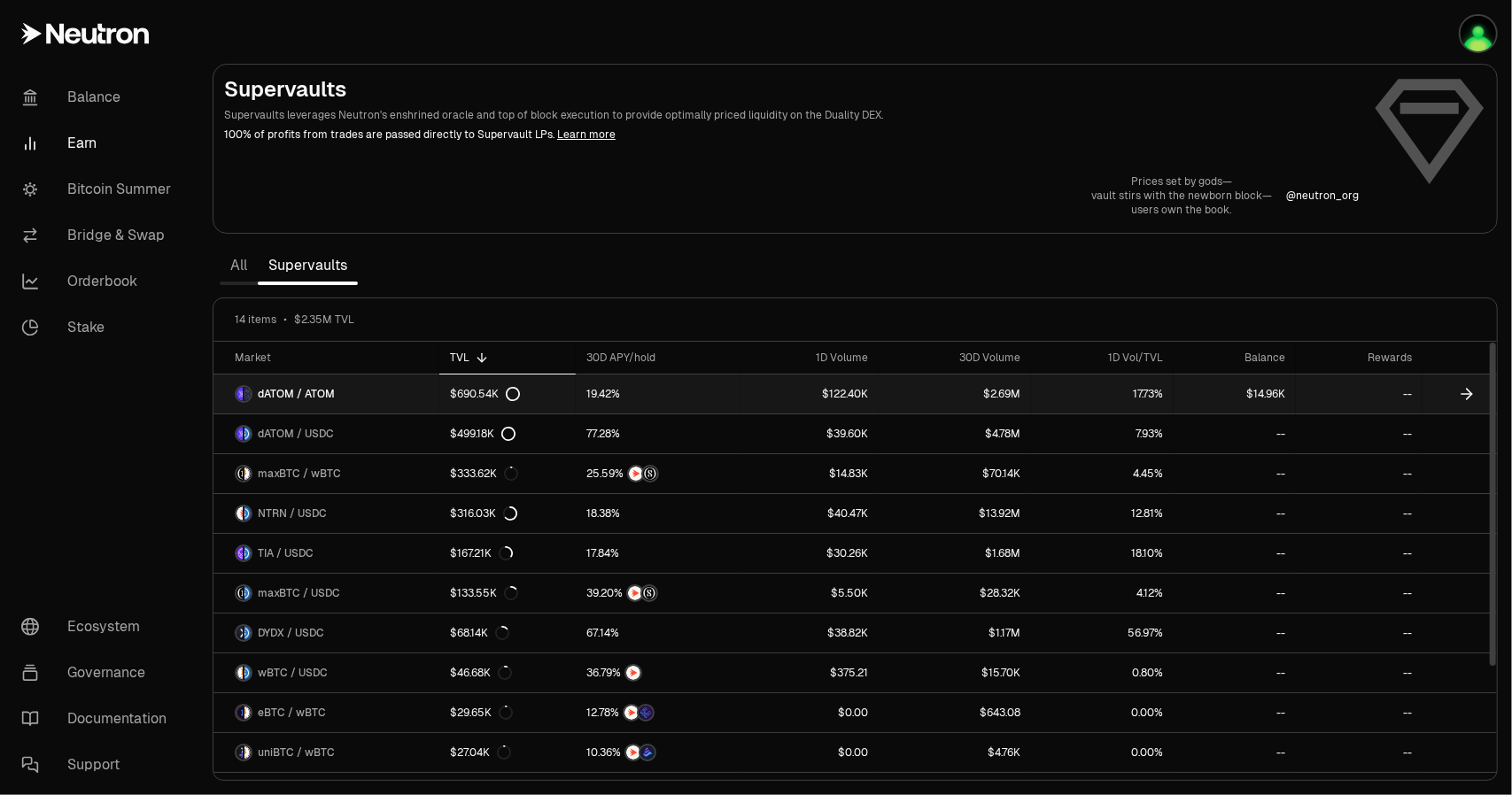
click at [328, 397] on span "dATOM / ATOM" at bounding box center [296, 394] width 77 height 14
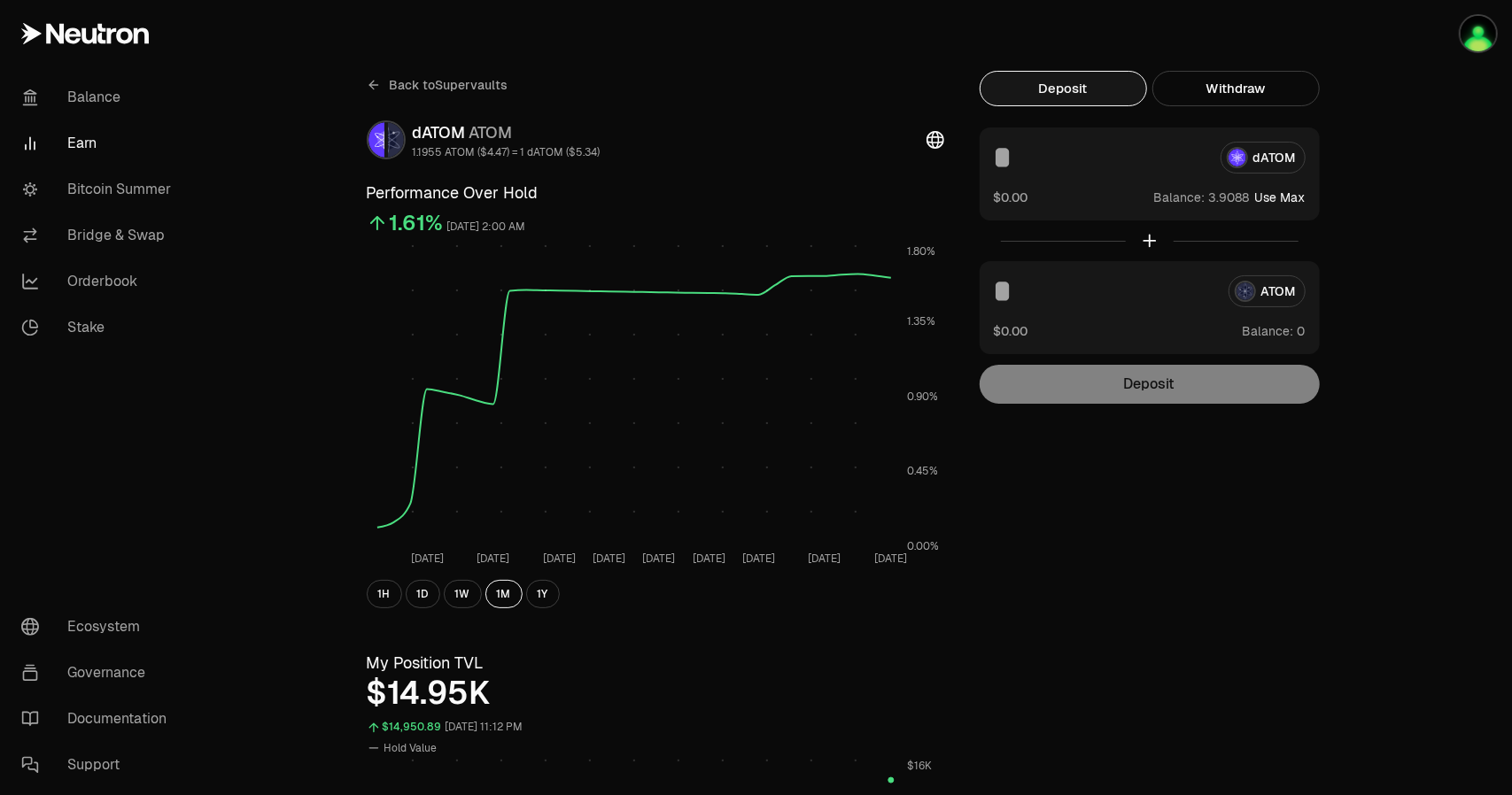
click at [1481, 28] on img "button" at bounding box center [1478, 34] width 36 height 36
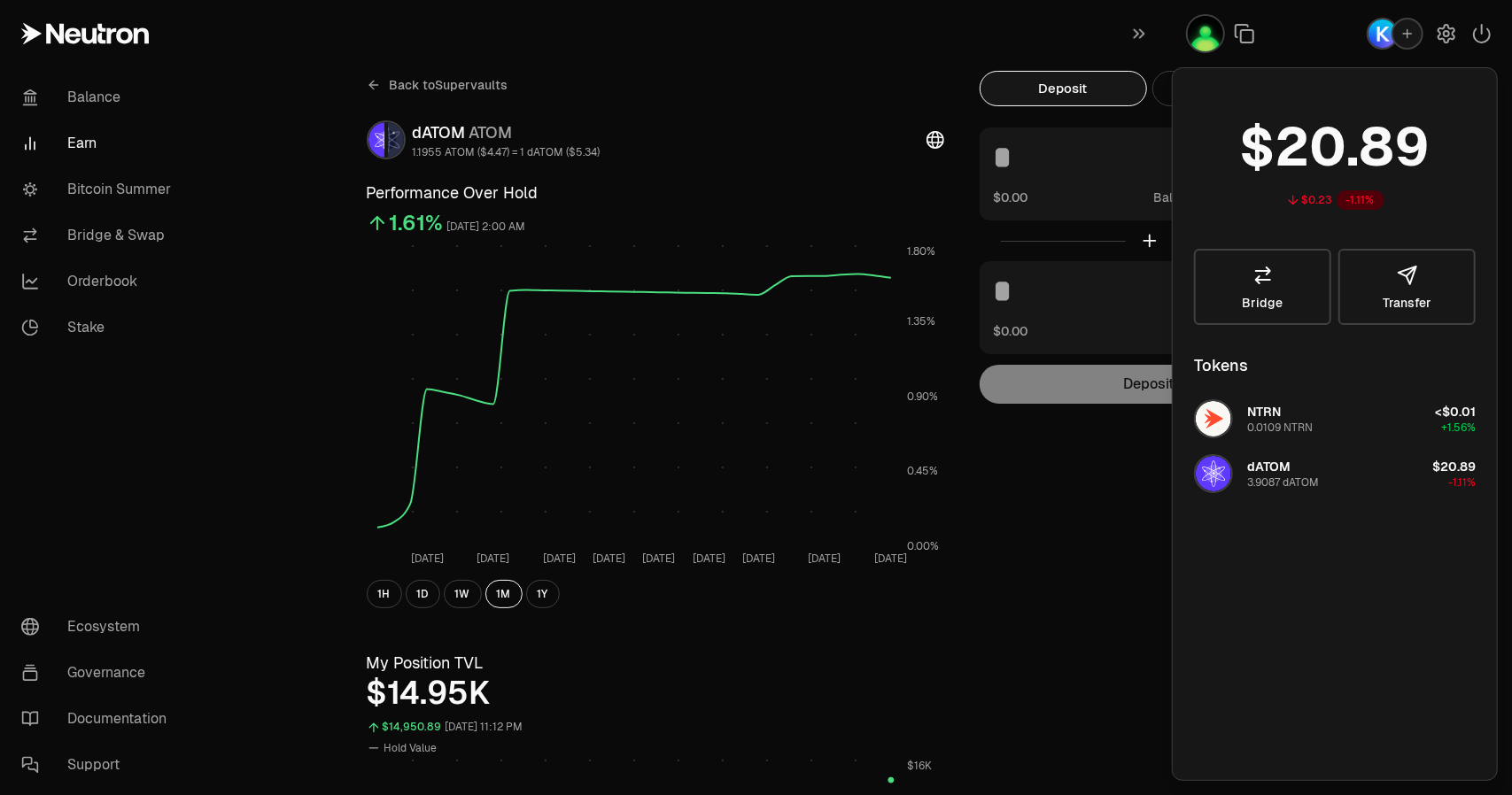
click at [1203, 48] on img "button" at bounding box center [1206, 34] width 36 height 36
click at [1138, 34] on icon "button" at bounding box center [1139, 34] width 12 height 10
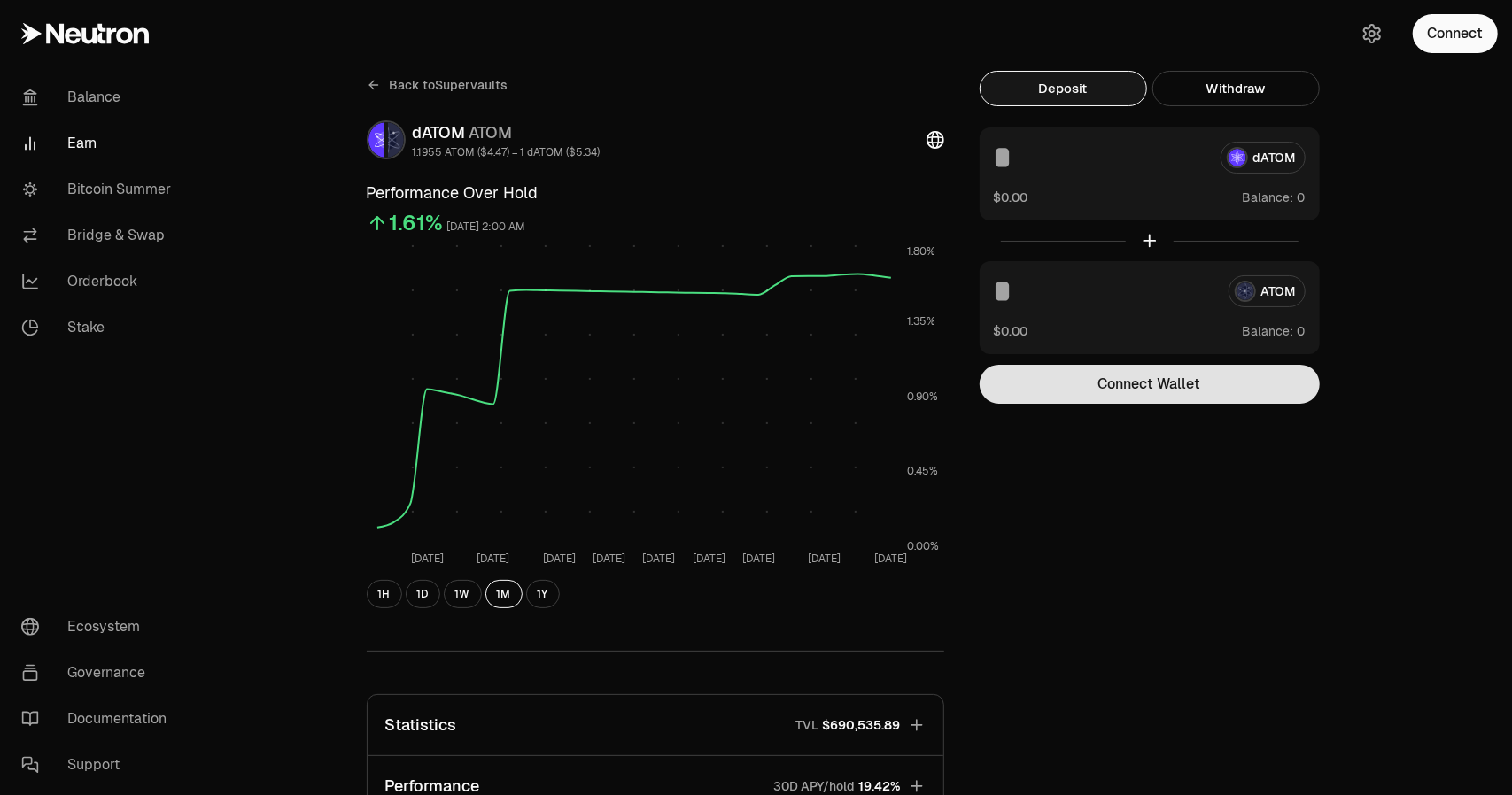
click at [1173, 398] on button "Connect Wallet" at bounding box center [1150, 384] width 340 height 39
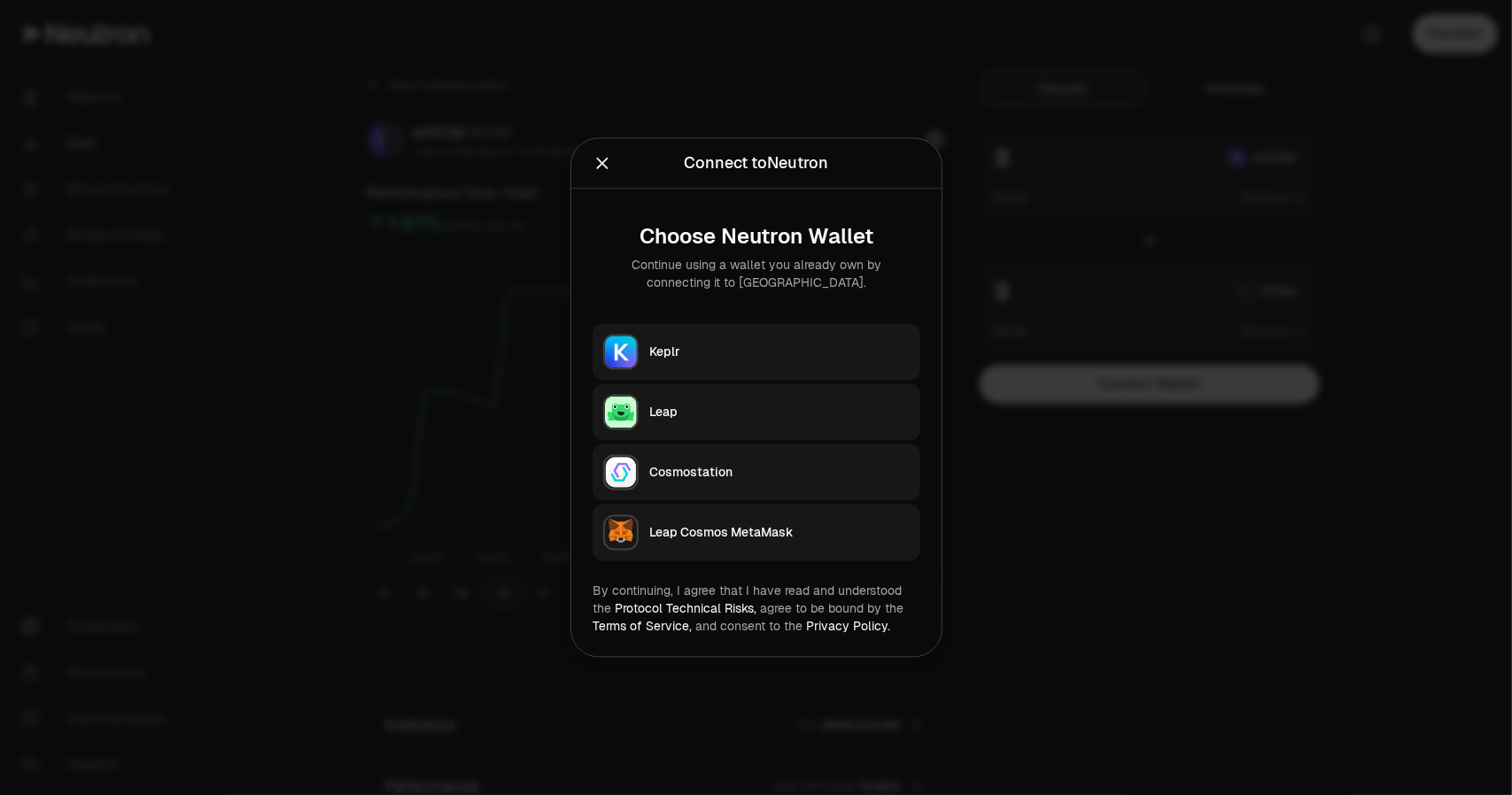
click at [810, 344] on div "Keplr" at bounding box center [779, 353] width 261 height 18
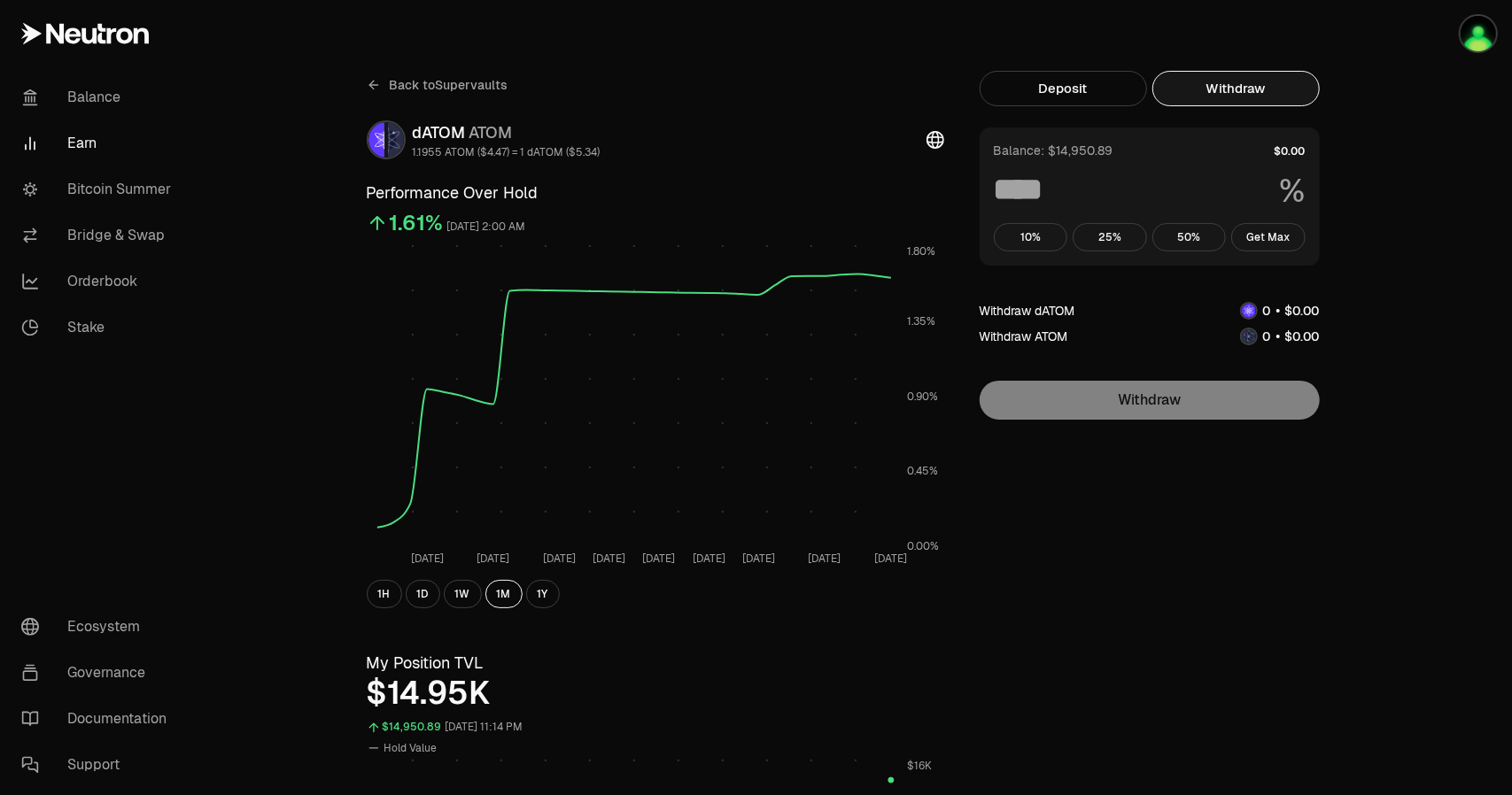
click at [1224, 102] on button "Withdraw" at bounding box center [1235, 89] width 168 height 36
click at [1268, 244] on button "Get Max" at bounding box center [1267, 237] width 74 height 29
type input "***"
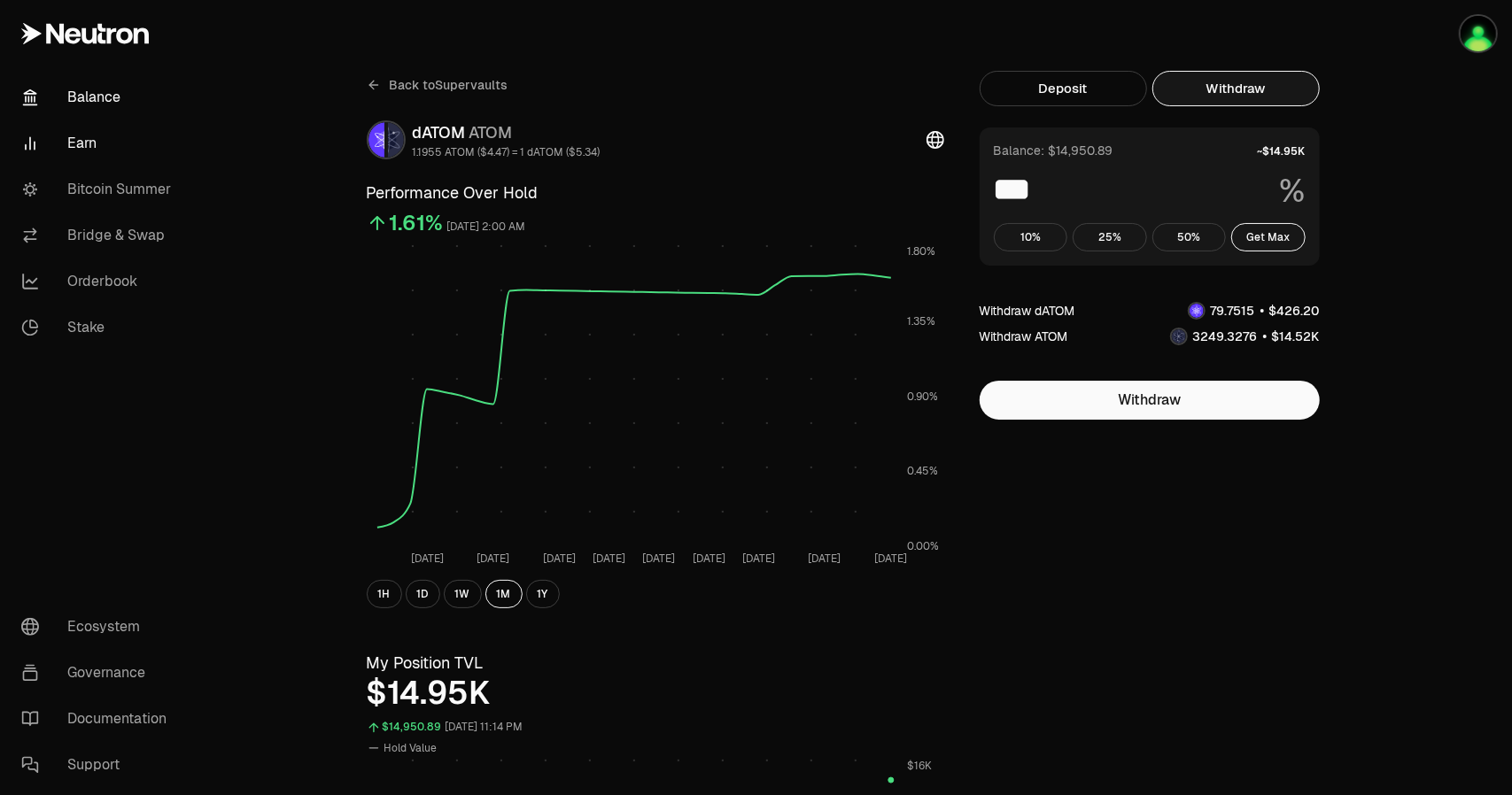
click at [106, 104] on link "Balance" at bounding box center [99, 97] width 185 height 46
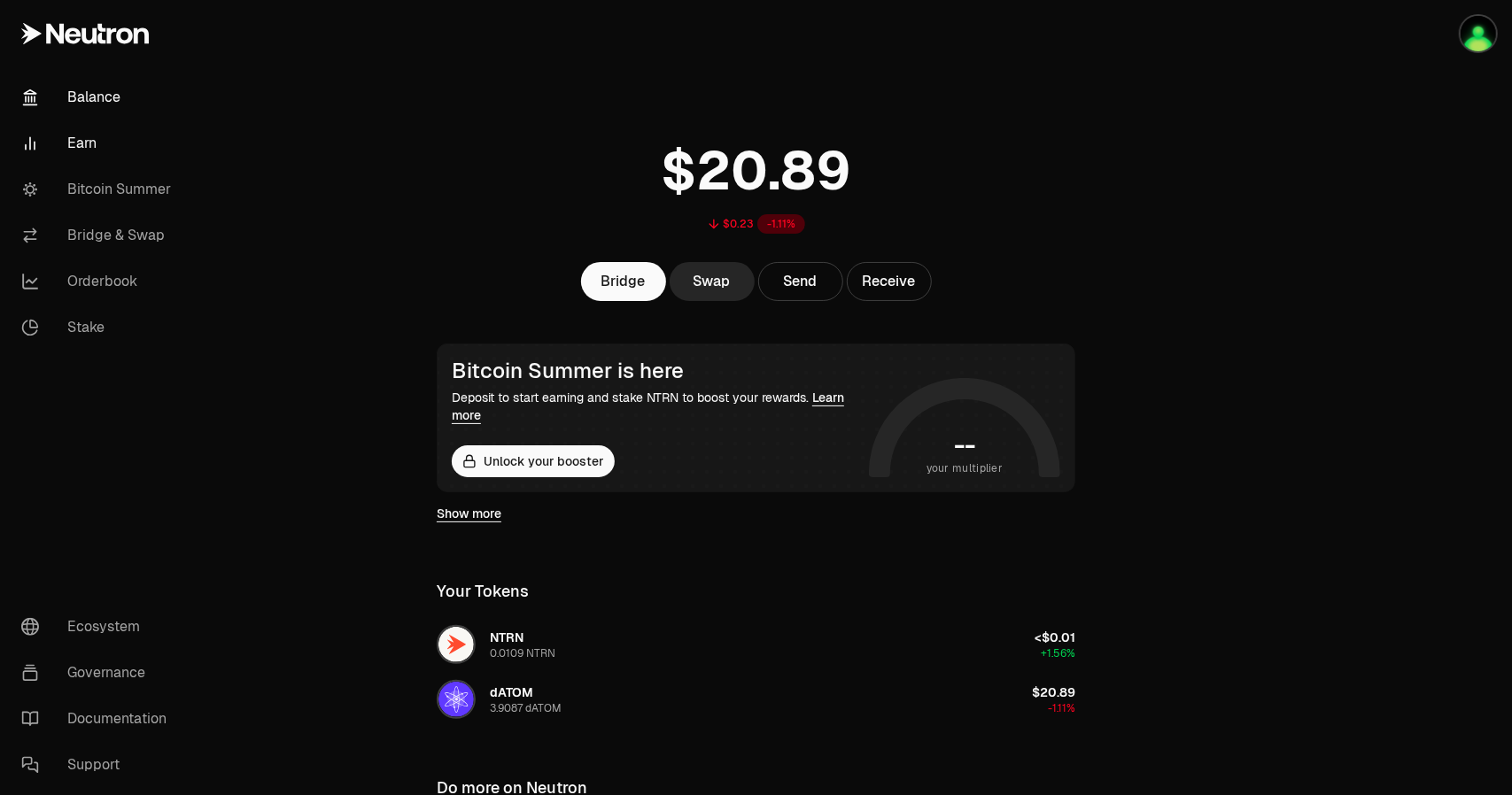
click at [84, 144] on link "Earn" at bounding box center [99, 142] width 185 height 46
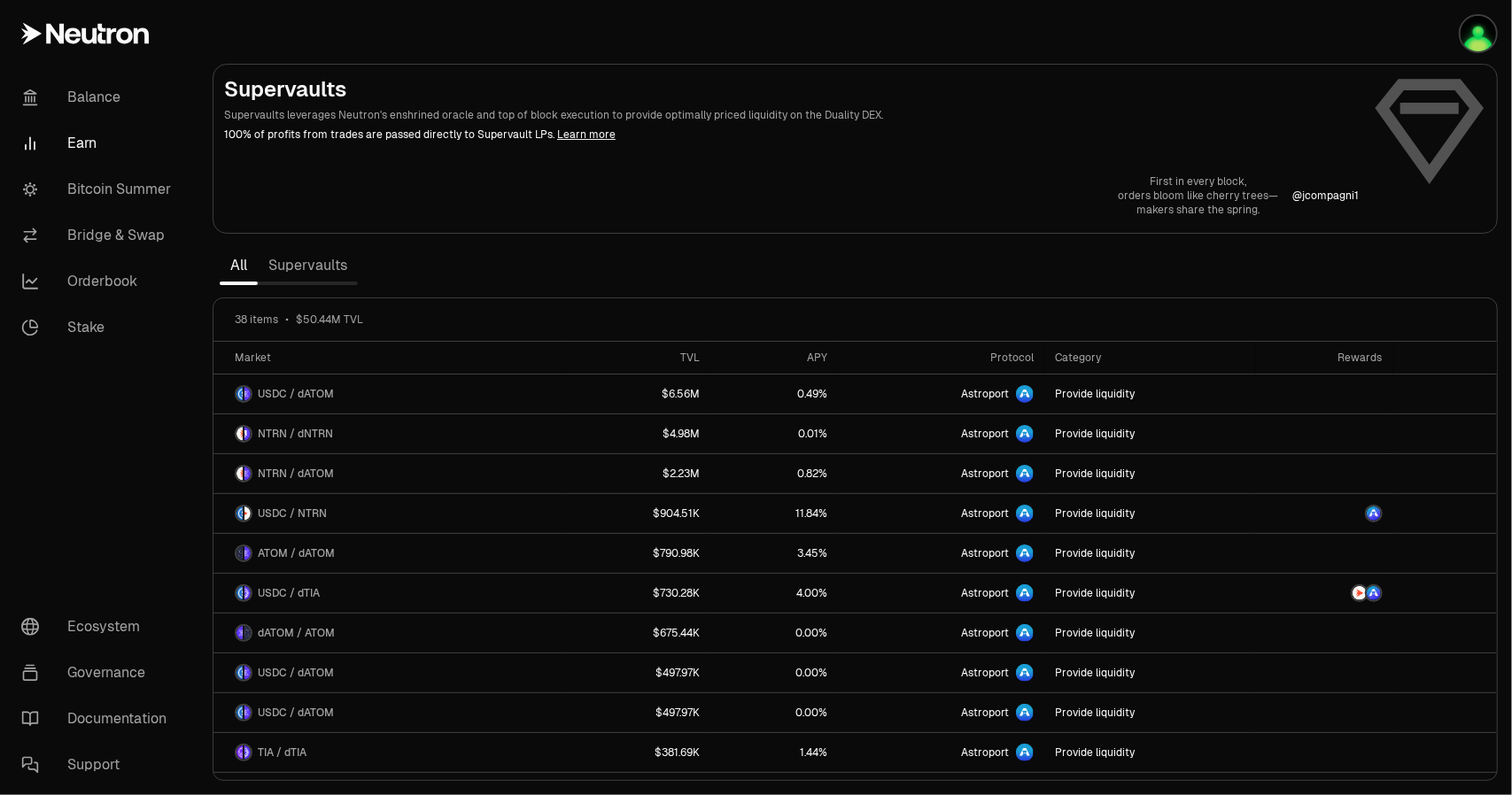
click at [317, 270] on link "Supervaults" at bounding box center [308, 266] width 100 height 36
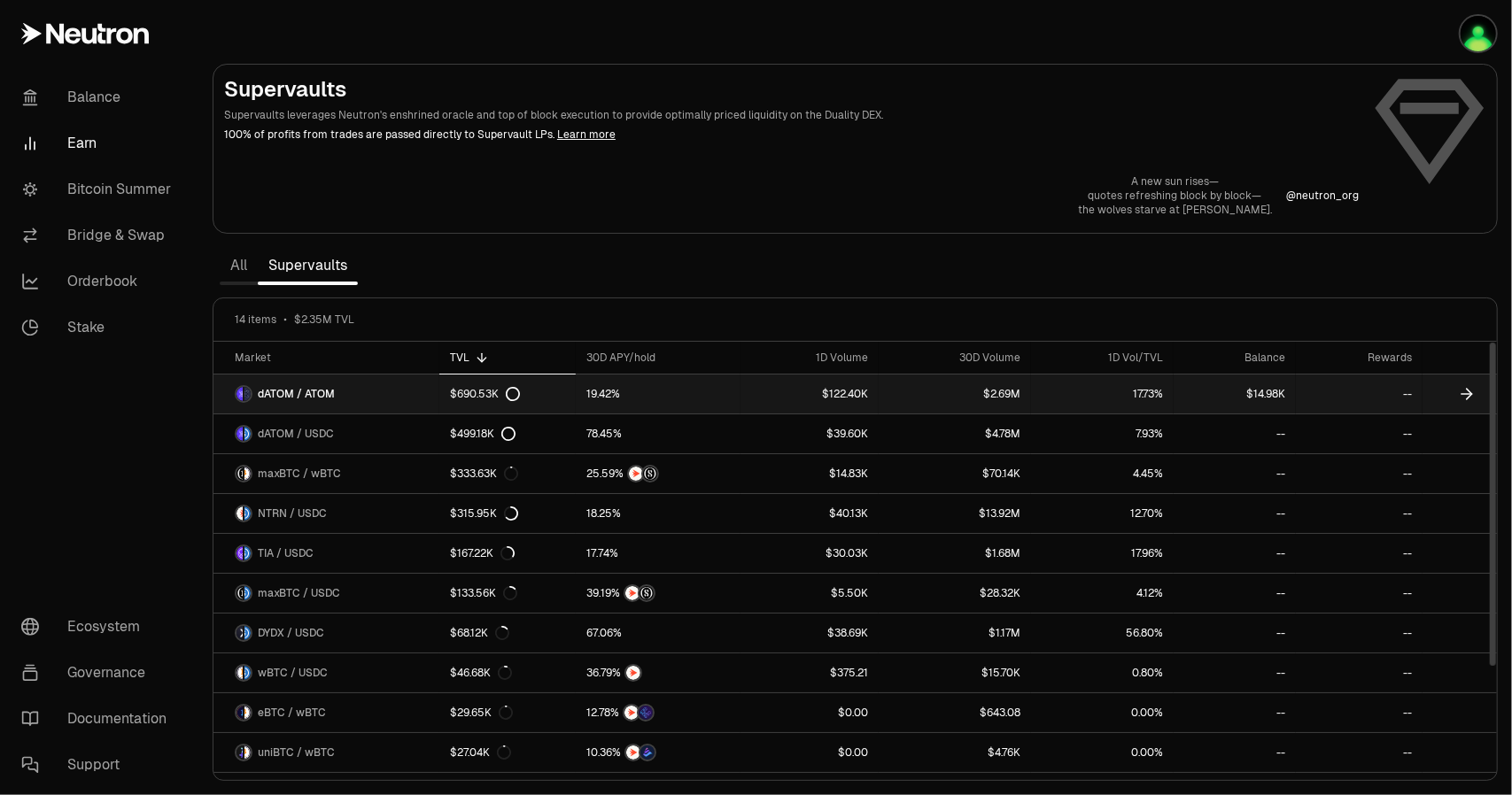
click at [1468, 389] on icon at bounding box center [1469, 394] width 5 height 11
click at [321, 396] on span "dATOM / ATOM" at bounding box center [296, 394] width 77 height 14
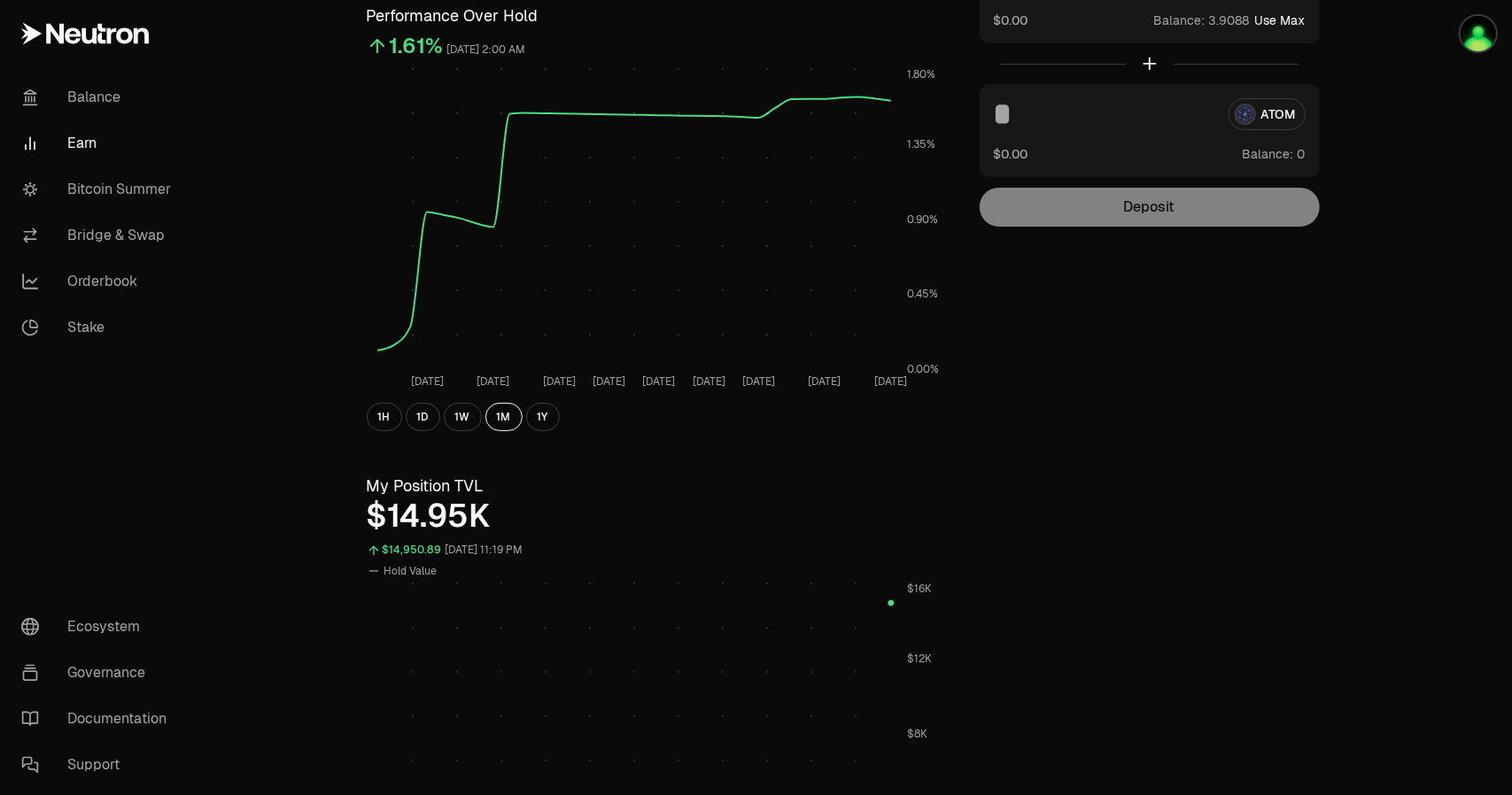
scroll to position [283, 0]
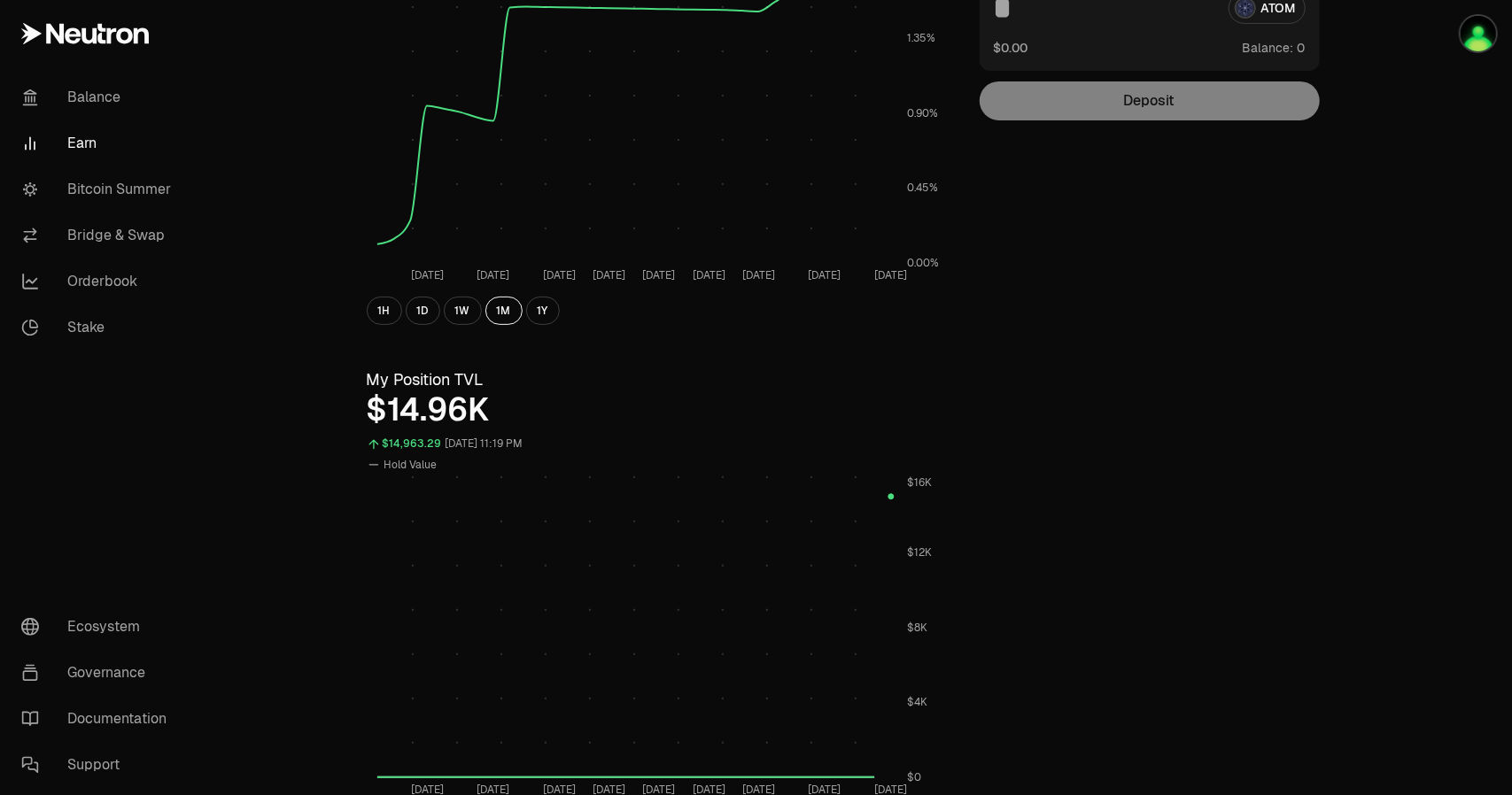
click at [1186, 590] on div "Back to Supervaults dATOM ATOM 1.1955 ATOM ($4.47) = 1 dATOM ($5.34) Performanc…" at bounding box center [855, 555] width 1020 height 1535
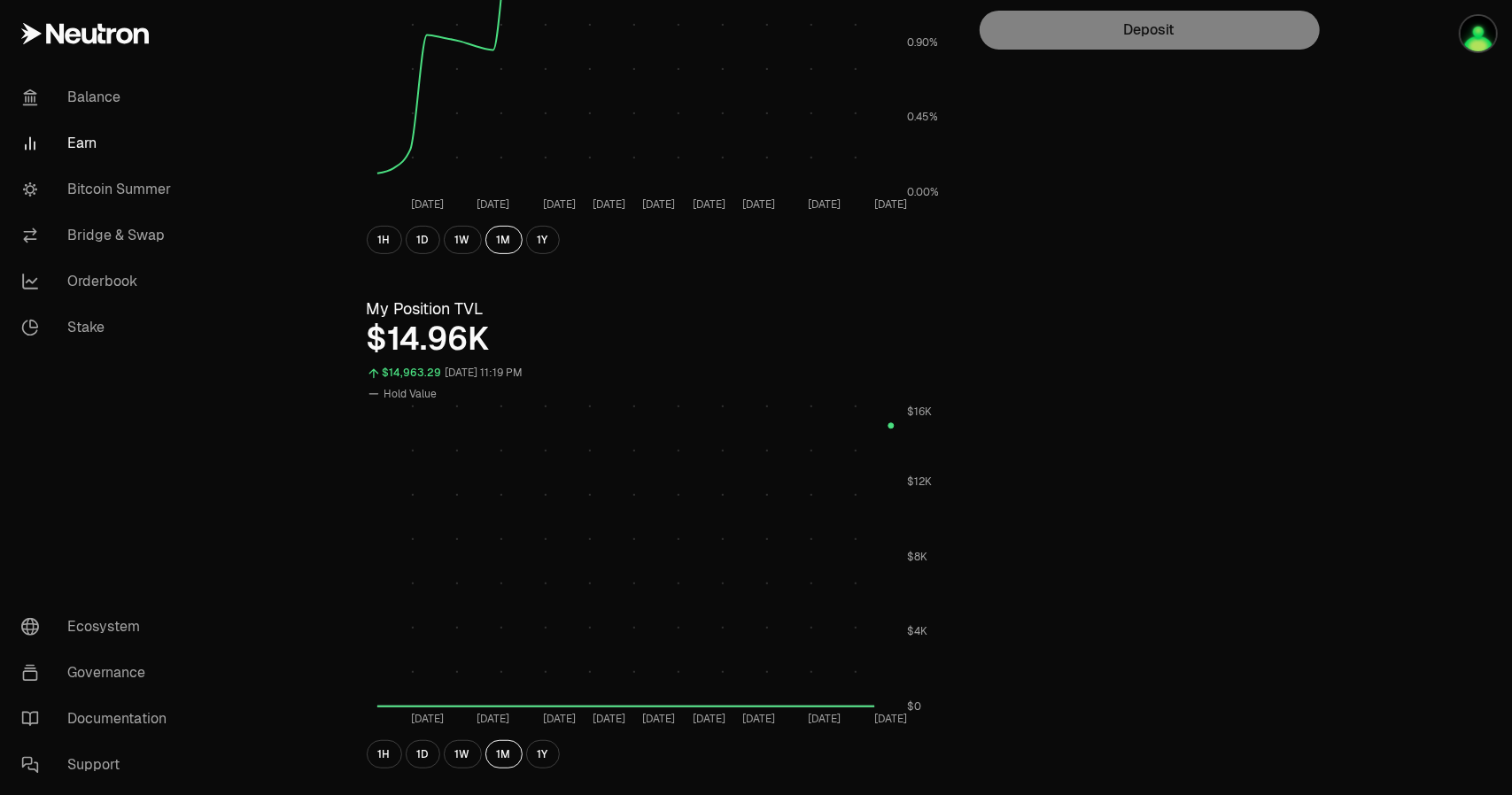
scroll to position [389, 0]
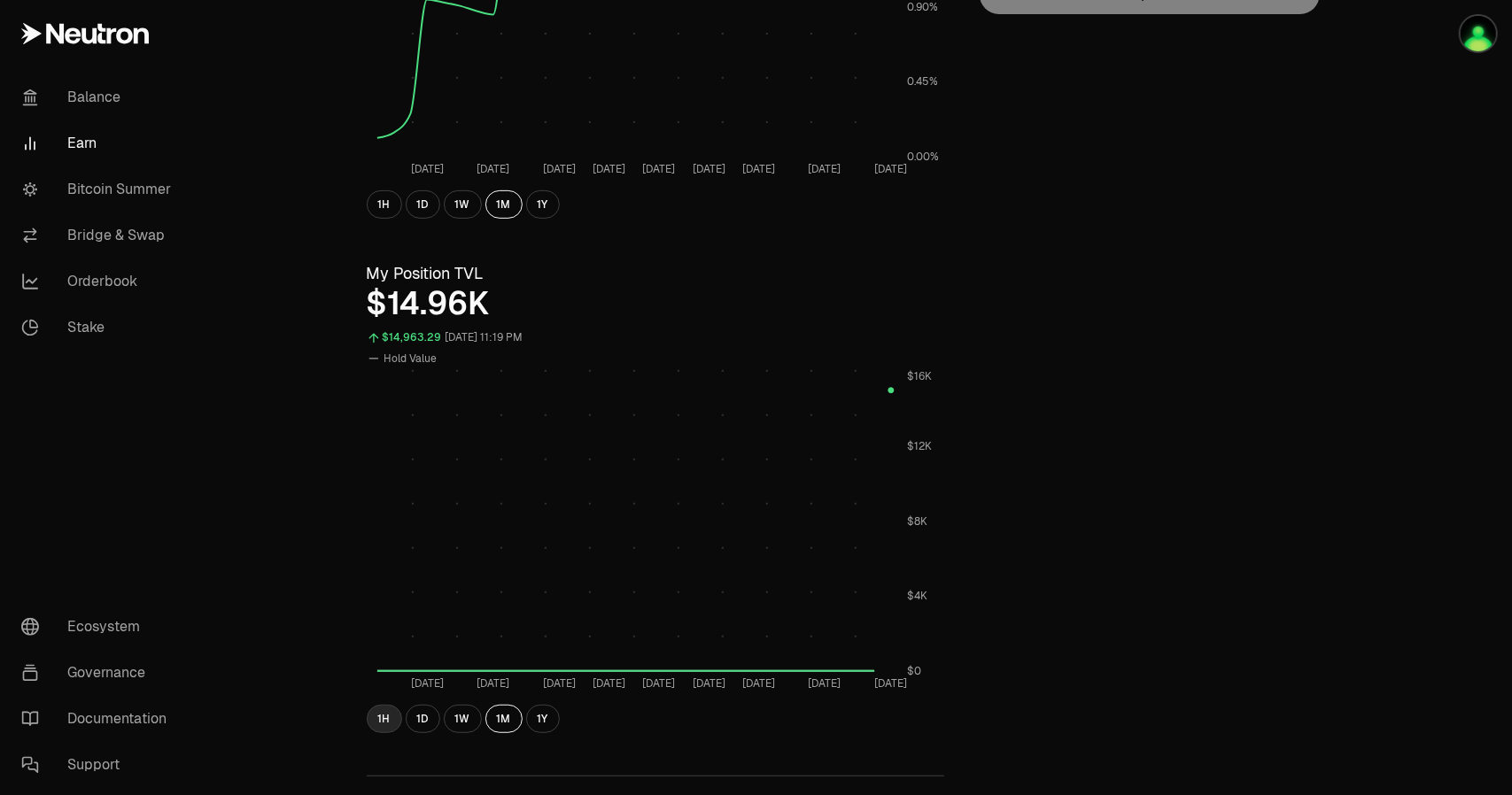
click at [372, 722] on button "1H" at bounding box center [384, 719] width 36 height 29
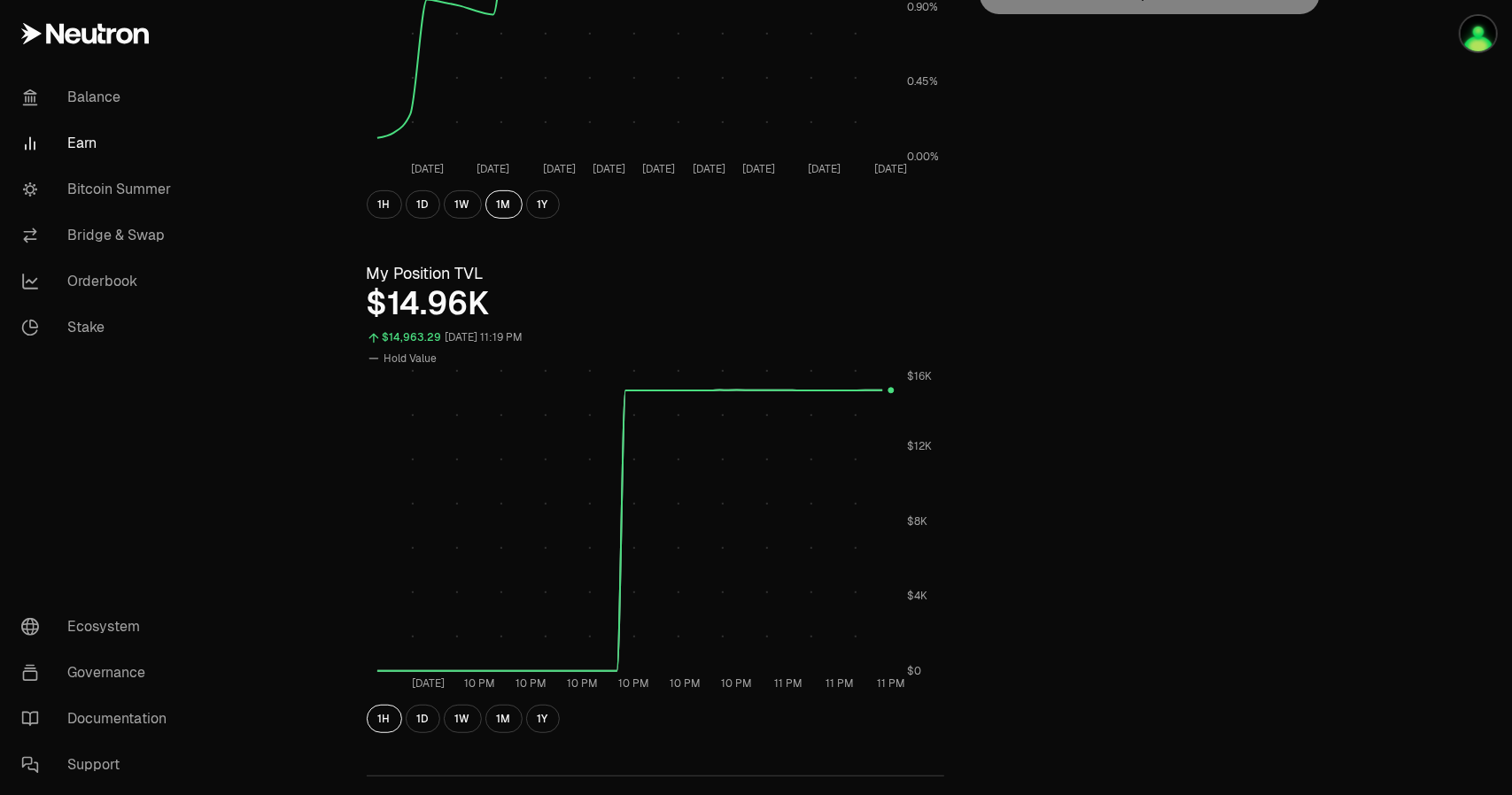
click at [1319, 406] on div "Back to Supervaults dATOM ATOM 1.1955 ATOM ($4.47) = 1 dATOM ($5.34) Performanc…" at bounding box center [855, 449] width 1020 height 1535
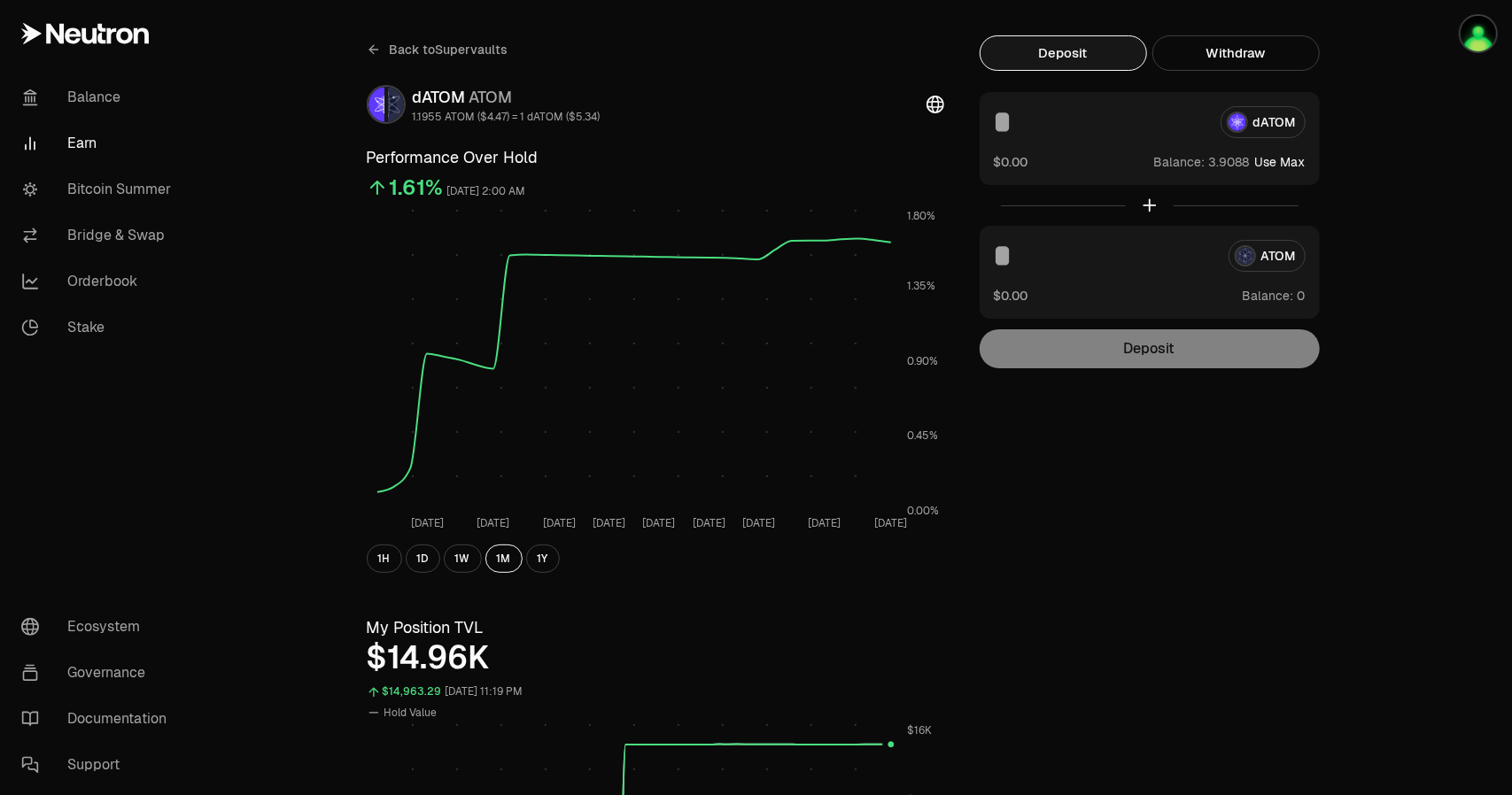
scroll to position [0, 0]
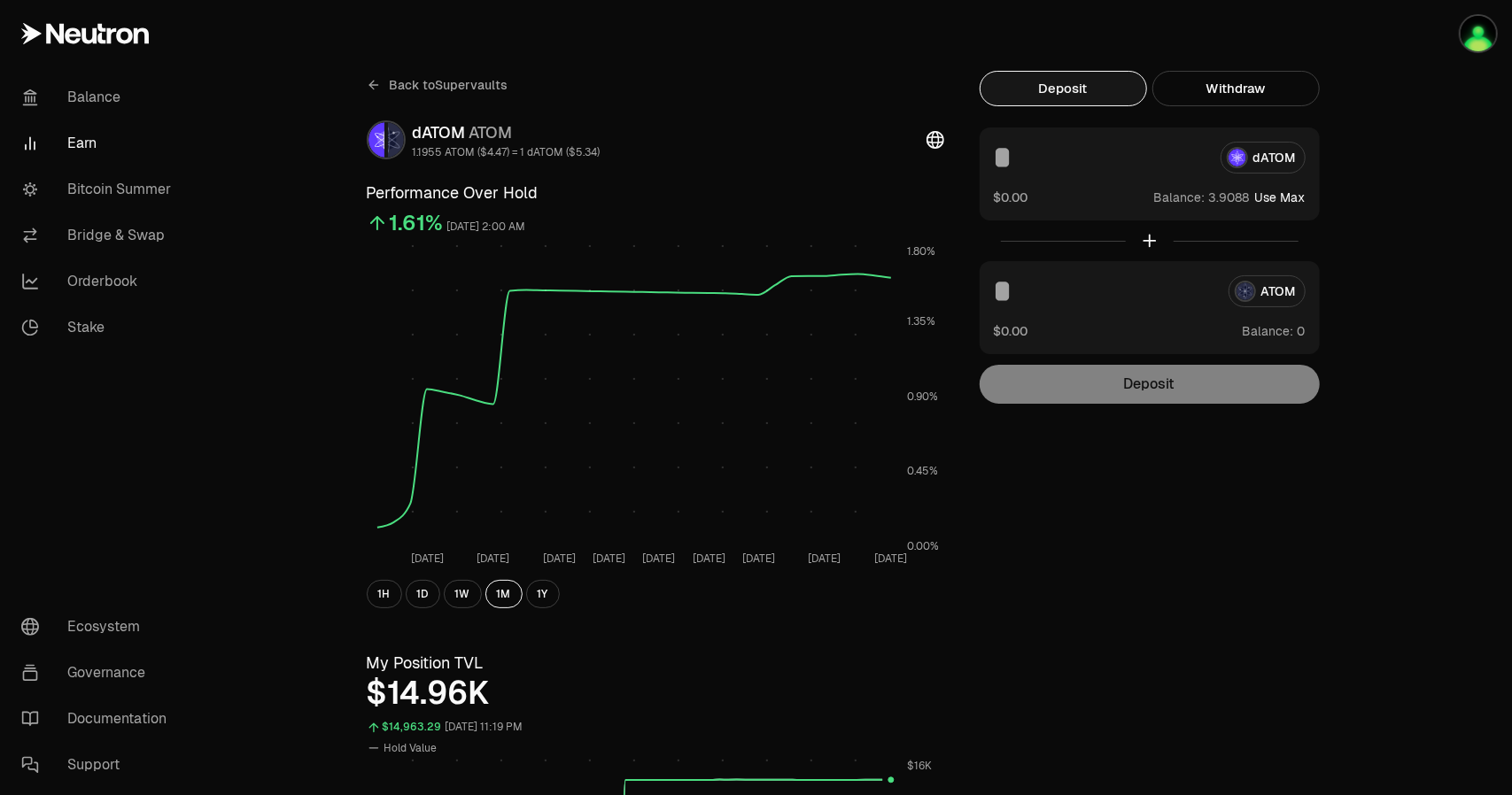
click at [373, 91] on icon at bounding box center [374, 85] width 14 height 14
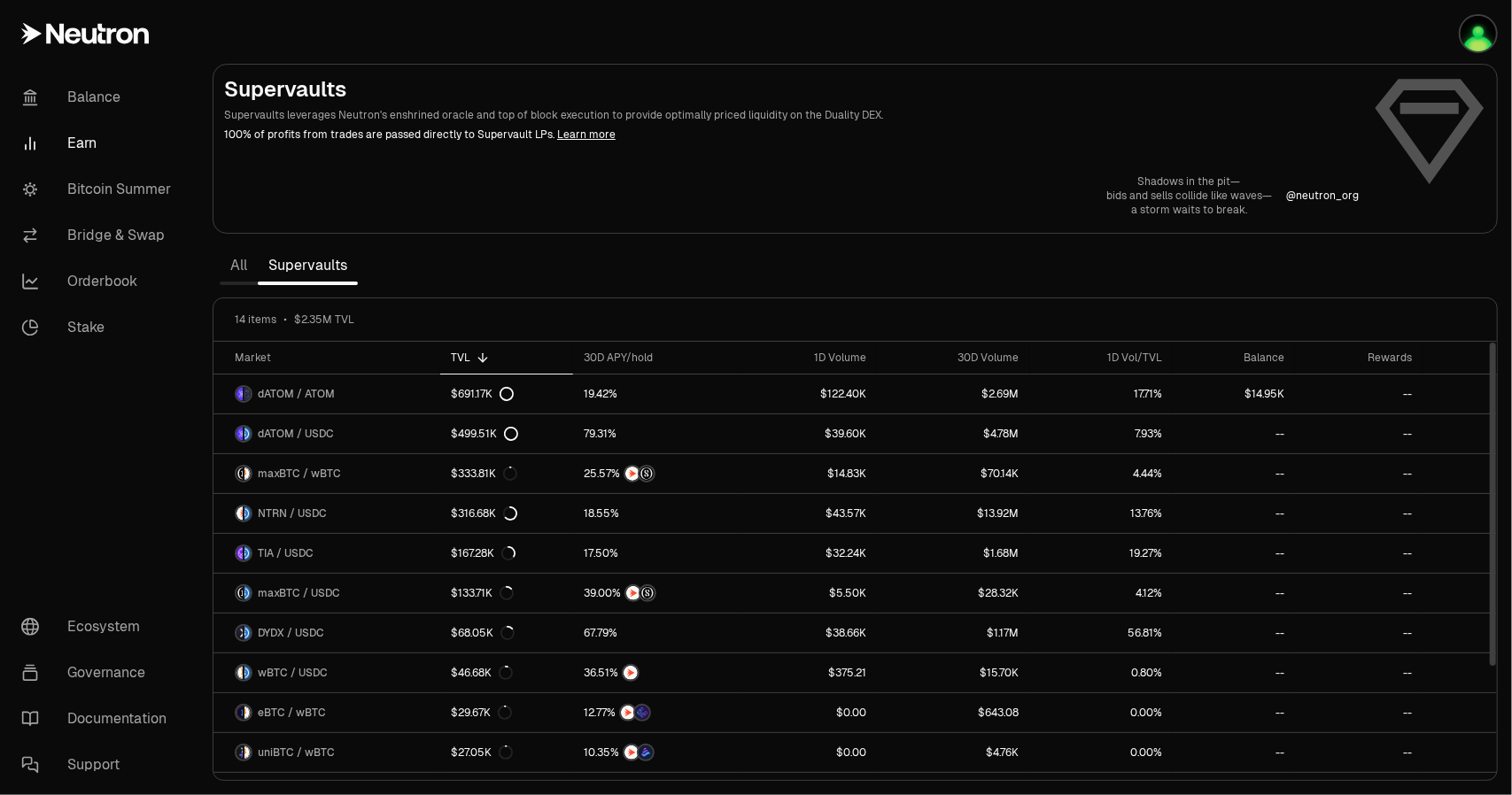
click at [241, 270] on link "All" at bounding box center [238, 266] width 39 height 36
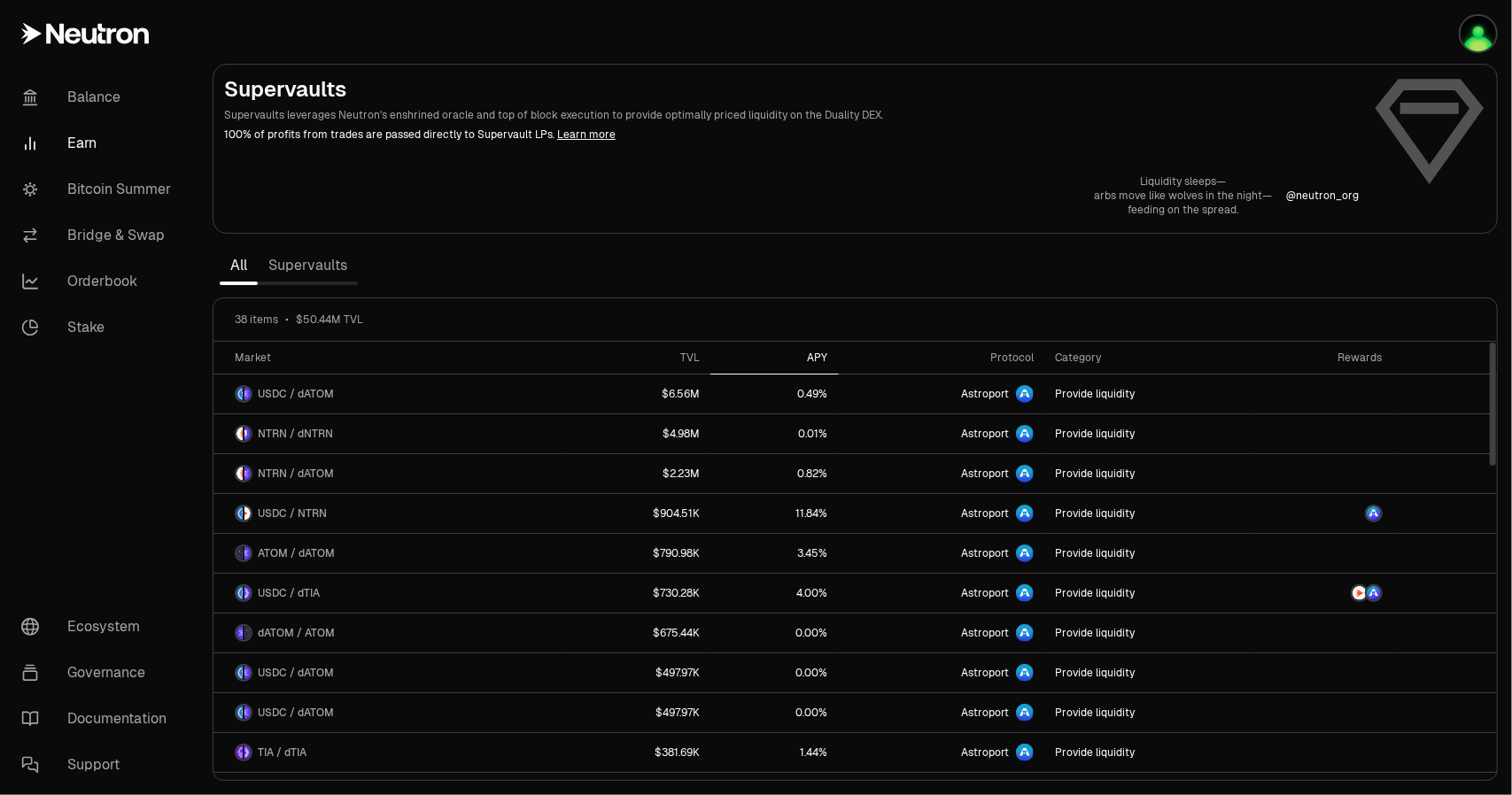
click at [820, 361] on div "APY" at bounding box center [774, 358] width 107 height 14
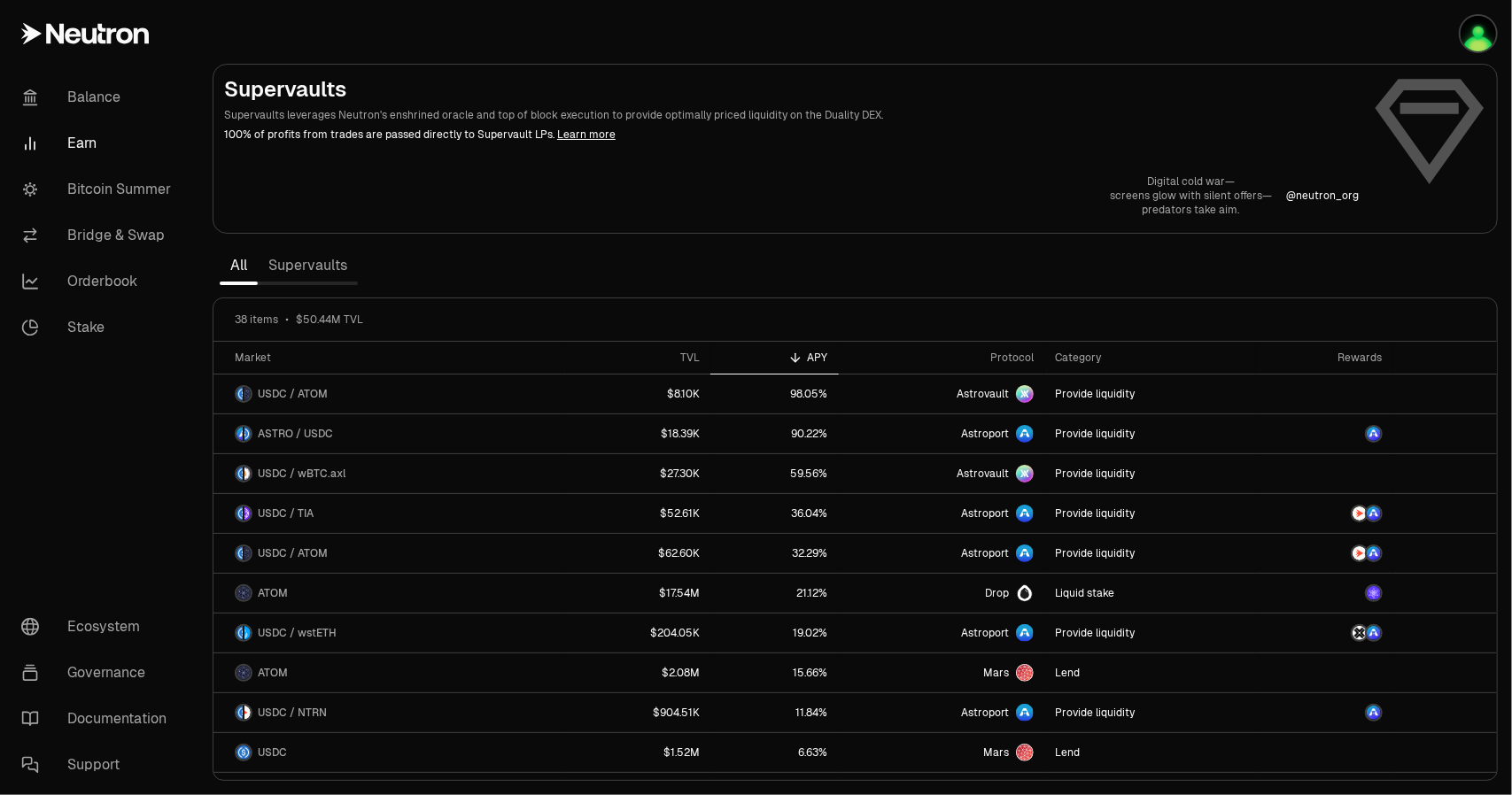
click at [335, 278] on link "Supervaults" at bounding box center [308, 266] width 100 height 36
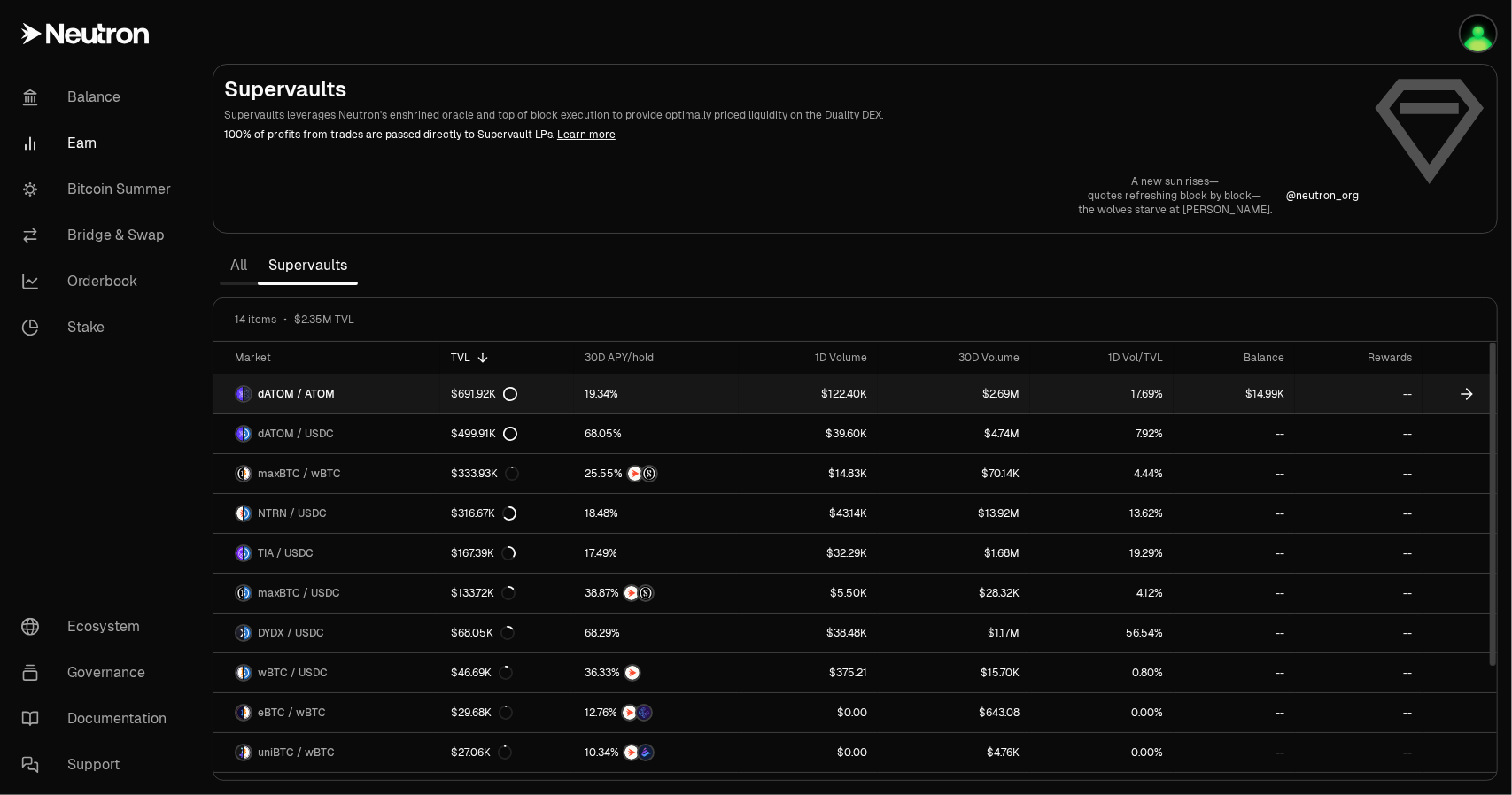
click at [325, 396] on span "dATOM / ATOM" at bounding box center [296, 394] width 77 height 14
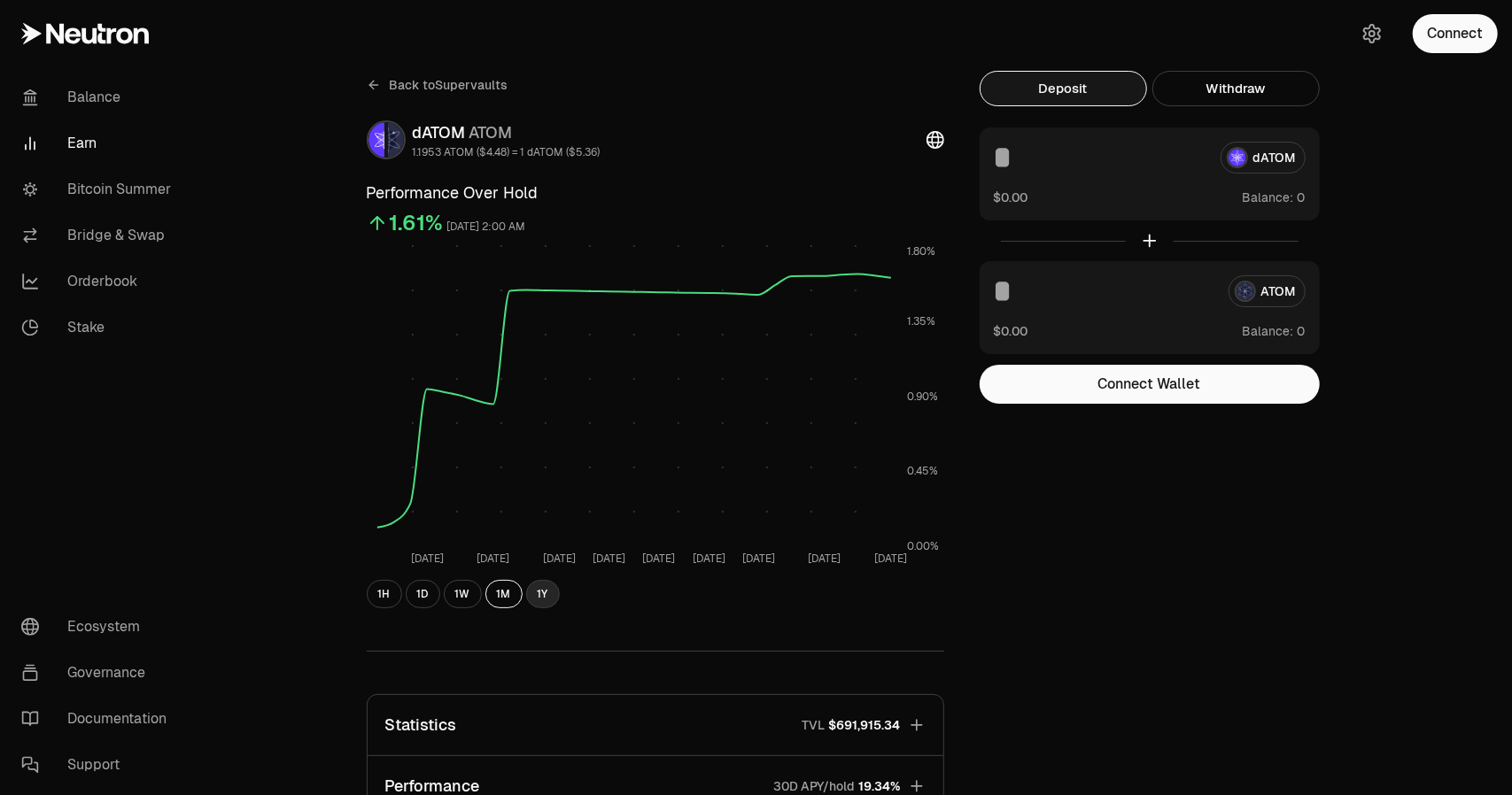
click at [546, 603] on button "1Y" at bounding box center [543, 594] width 34 height 29
